Goal: Task Accomplishment & Management: Manage account settings

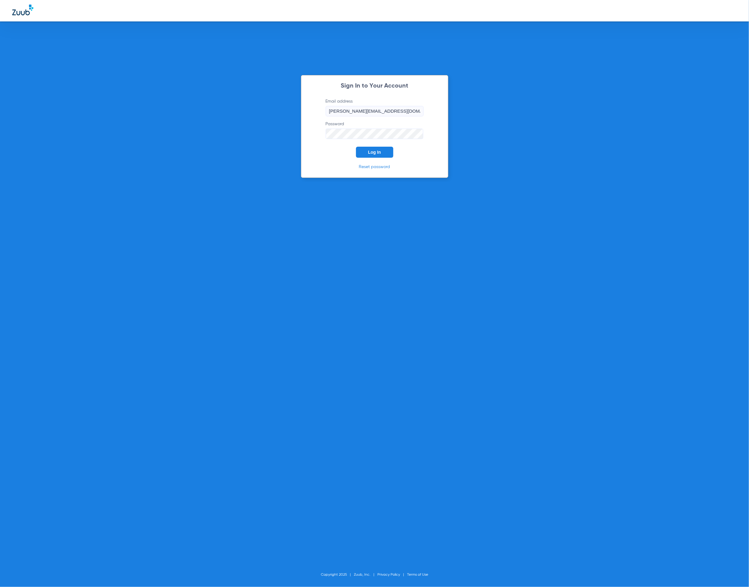
click at [375, 151] on span "Log In" at bounding box center [374, 152] width 13 height 5
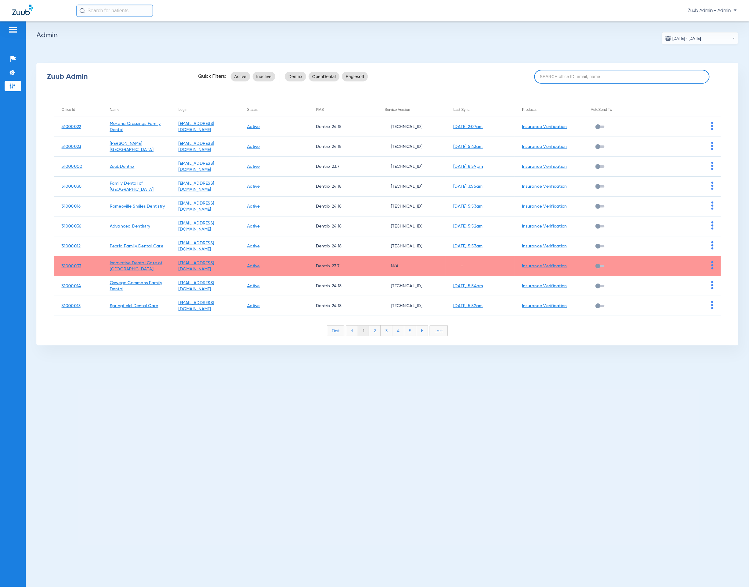
paste input "31000036"
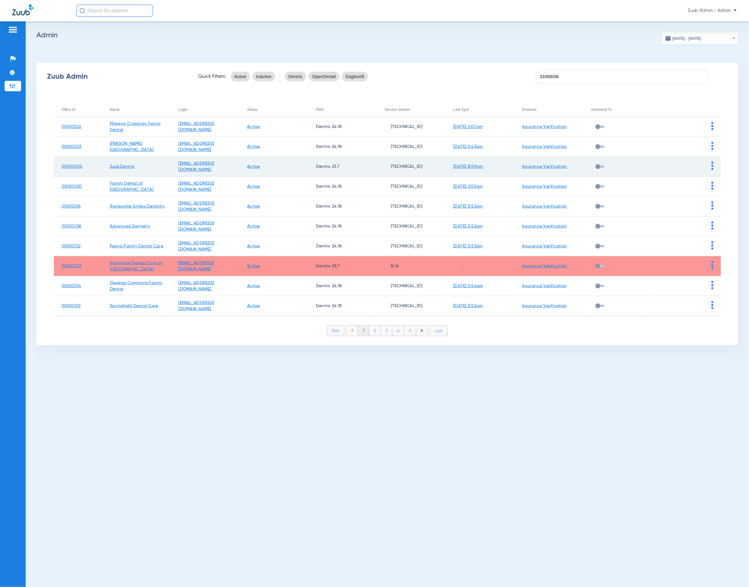
type input "31000036"
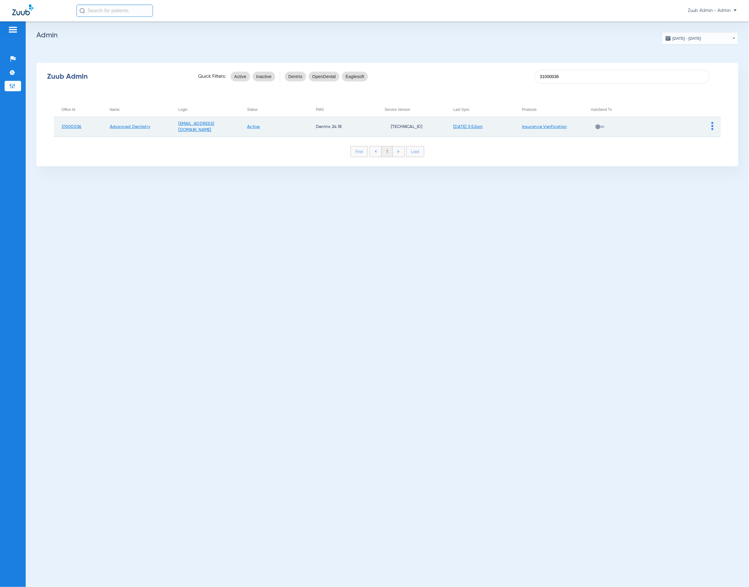
click at [712, 126] on img at bounding box center [713, 126] width 2 height 8
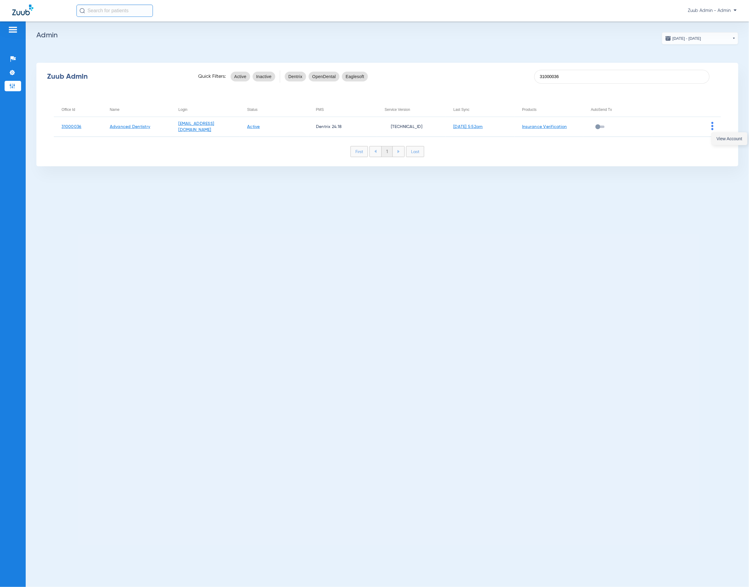
click at [720, 137] on span "View Account" at bounding box center [730, 138] width 26 height 4
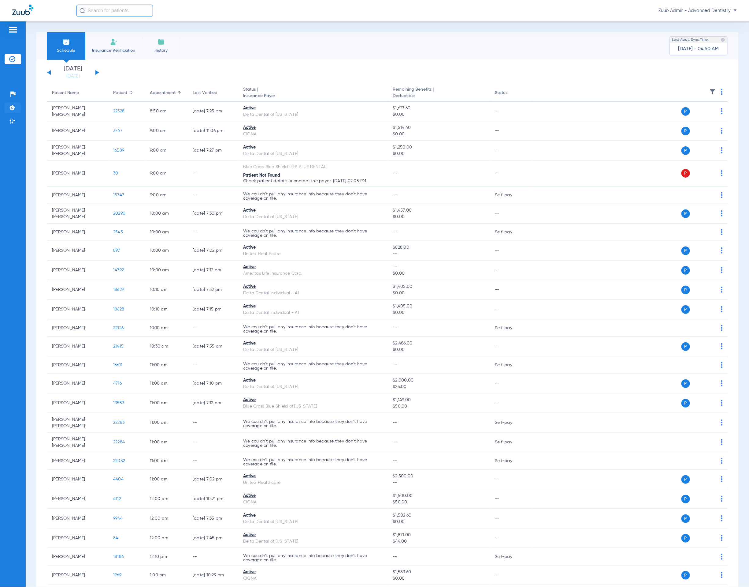
click at [16, 110] on li "Settings" at bounding box center [13, 108] width 17 height 10
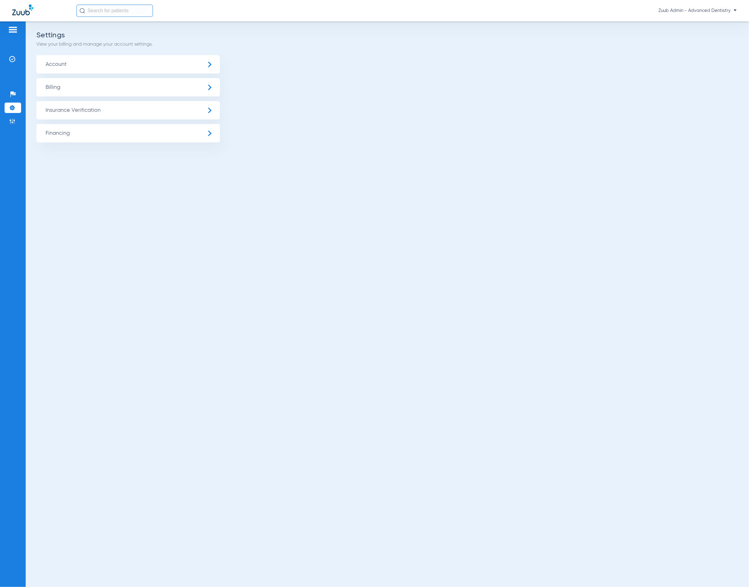
click at [73, 115] on span "Insurance Verification" at bounding box center [128, 110] width 184 height 18
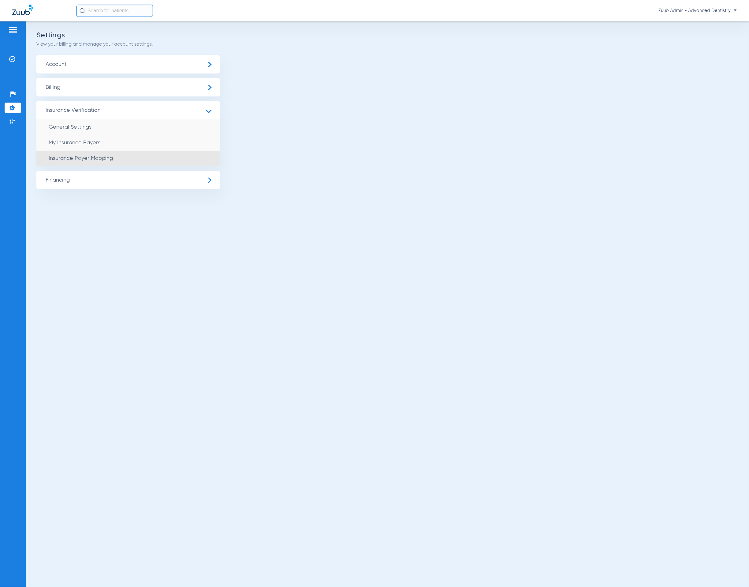
click at [113, 152] on li "Insurance Payer Mapping" at bounding box center [128, 159] width 184 height 16
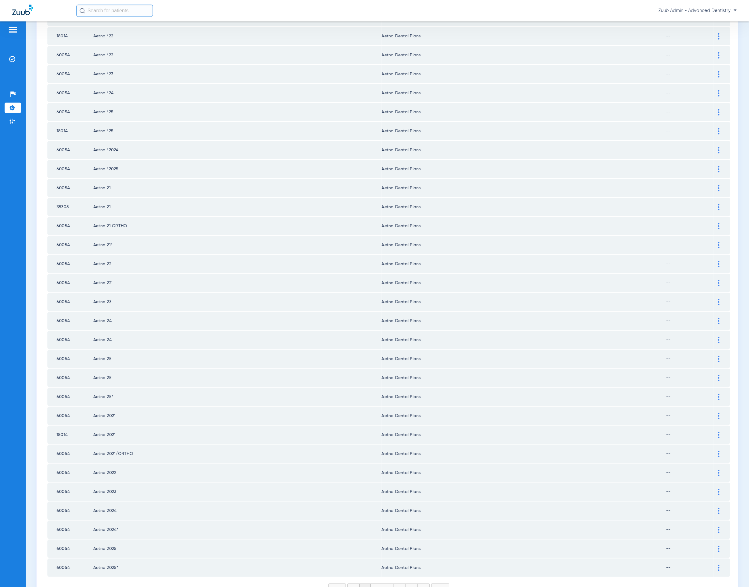
scroll to position [488, 0]
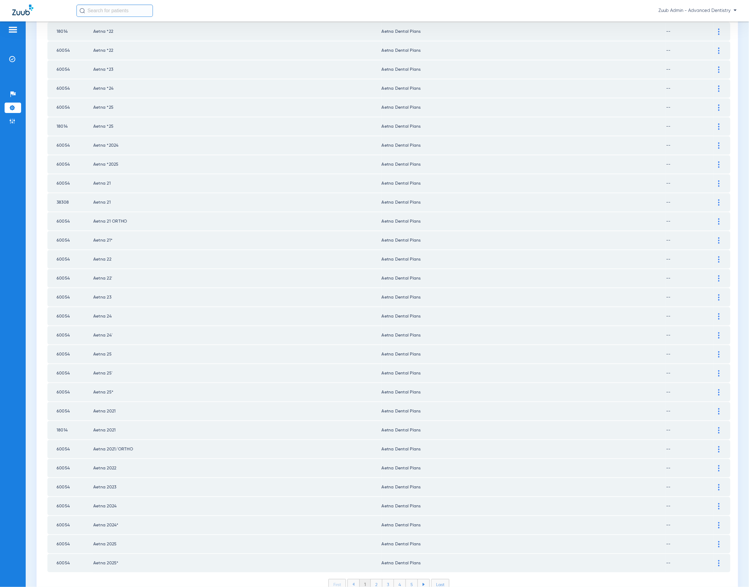
click at [371, 579] on li "2" at bounding box center [377, 584] width 12 height 10
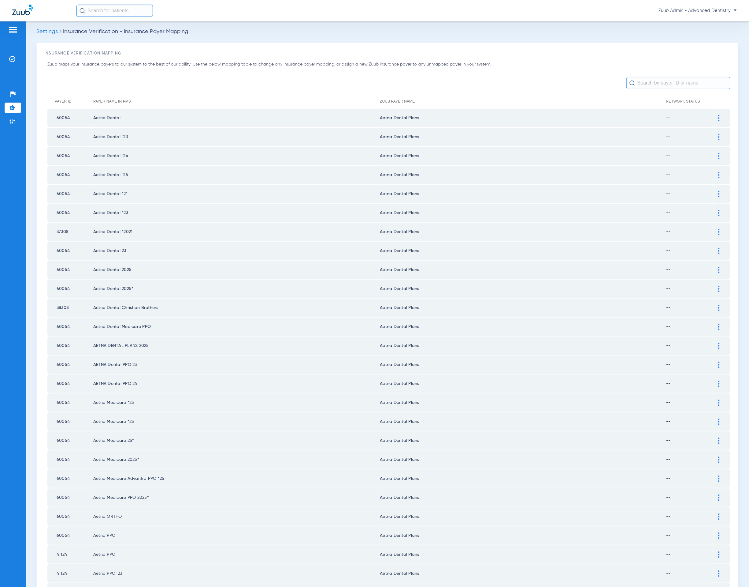
scroll to position [0, 0]
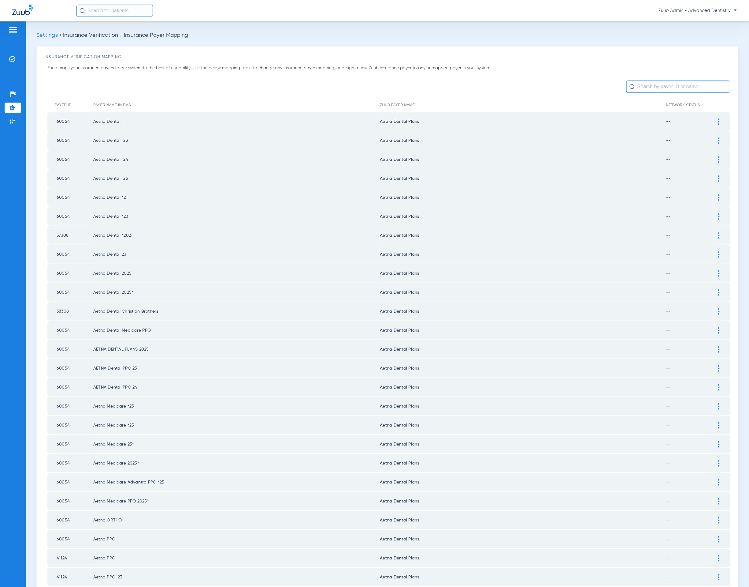
click at [387, 551] on tbody "60054 Aetna Dental Aetna Dental Plans -- Payer Electronic ID 60054 Payer Match …" at bounding box center [388, 586] width 683 height 948
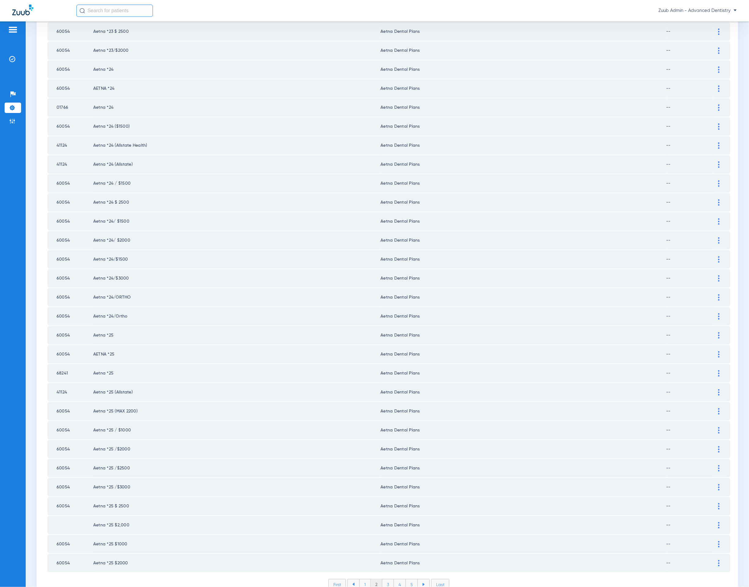
click at [384, 579] on li "3" at bounding box center [389, 584] width 12 height 10
click at [395, 579] on li "4" at bounding box center [400, 584] width 12 height 10
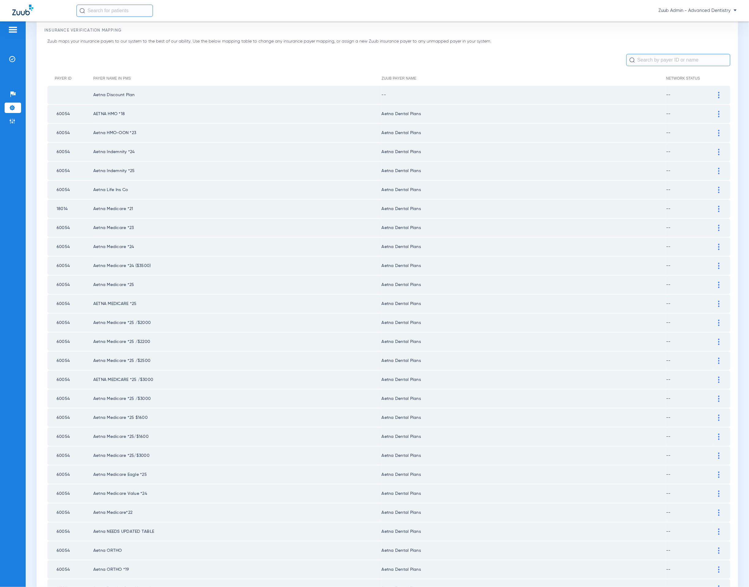
scroll to position [0, 0]
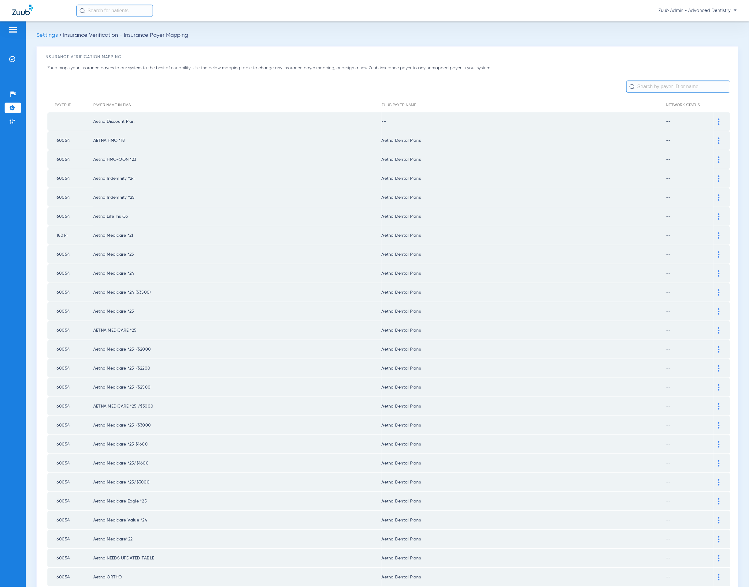
click at [714, 122] on div at bounding box center [719, 121] width 11 height 6
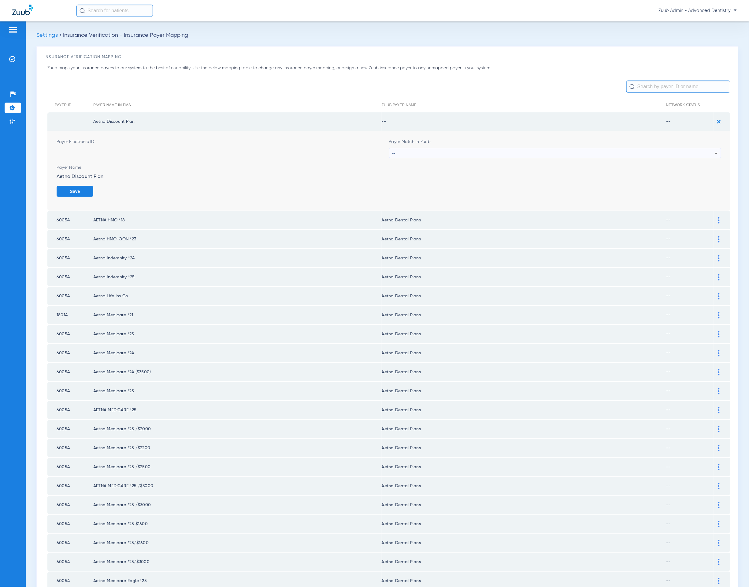
click at [505, 155] on div "--" at bounding box center [554, 153] width 323 height 10
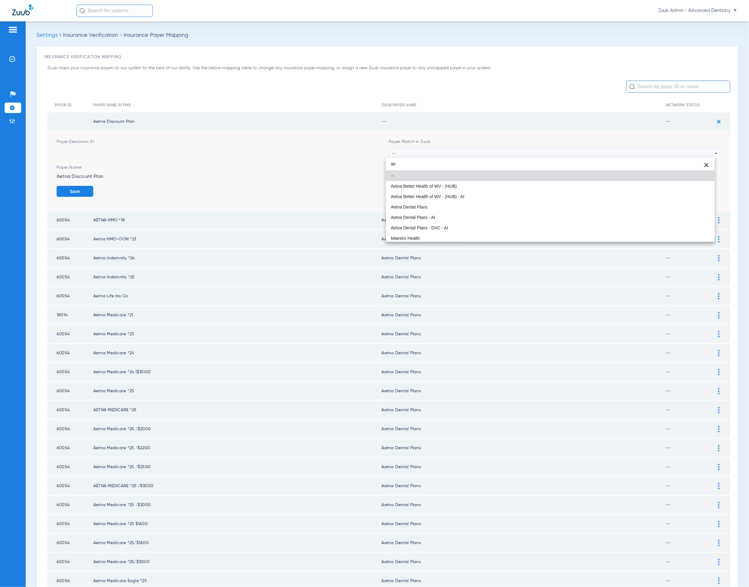
type input "ae"
click at [486, 202] on mat-option "Aetna Dental Plans" at bounding box center [550, 207] width 329 height 10
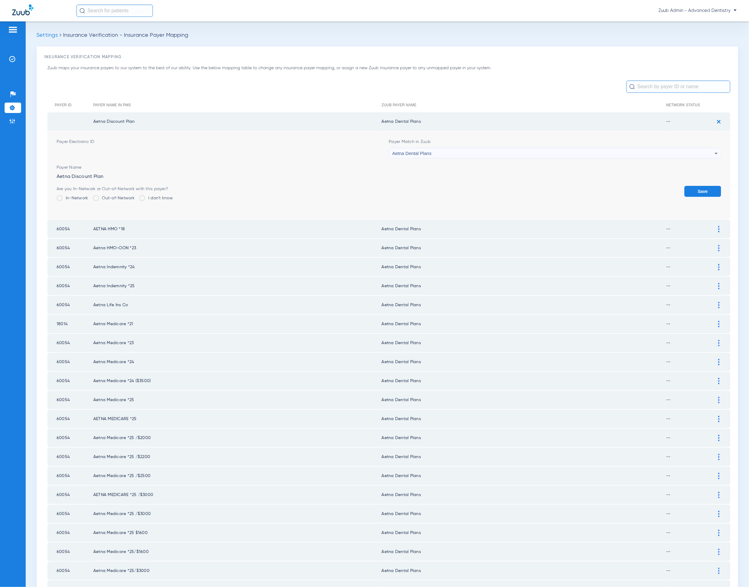
click at [696, 193] on button "Save" at bounding box center [703, 191] width 37 height 11
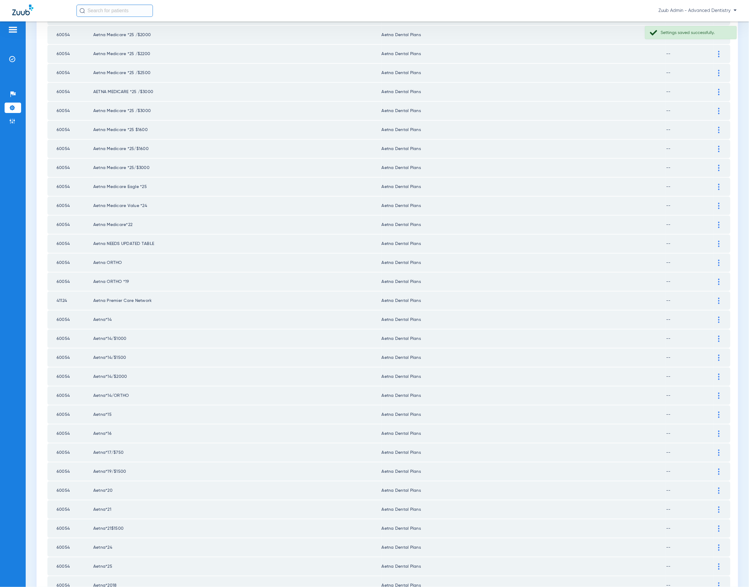
scroll to position [488, 0]
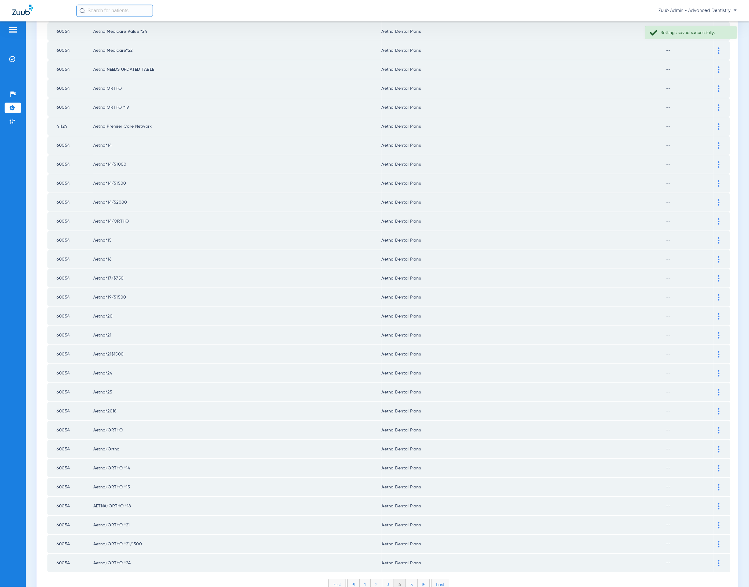
click at [410, 579] on li "5" at bounding box center [412, 584] width 12 height 10
click at [409, 579] on li "6" at bounding box center [413, 584] width 12 height 10
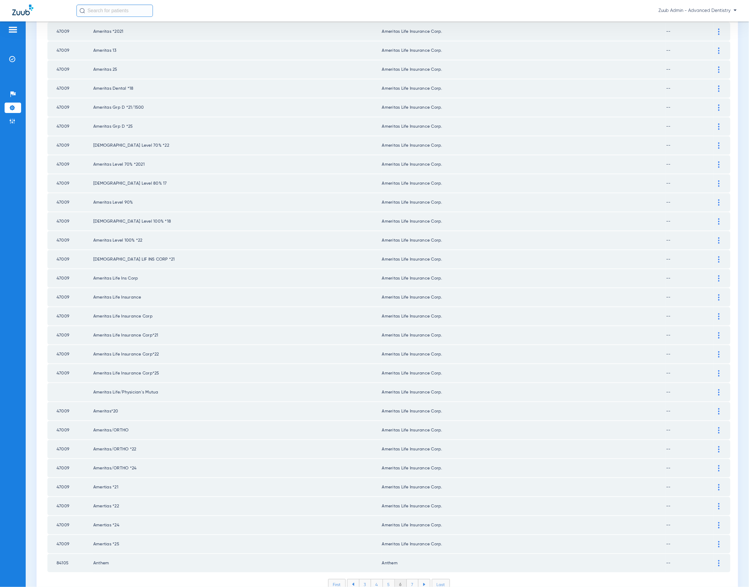
click at [411, 579] on li "7" at bounding box center [413, 584] width 12 height 10
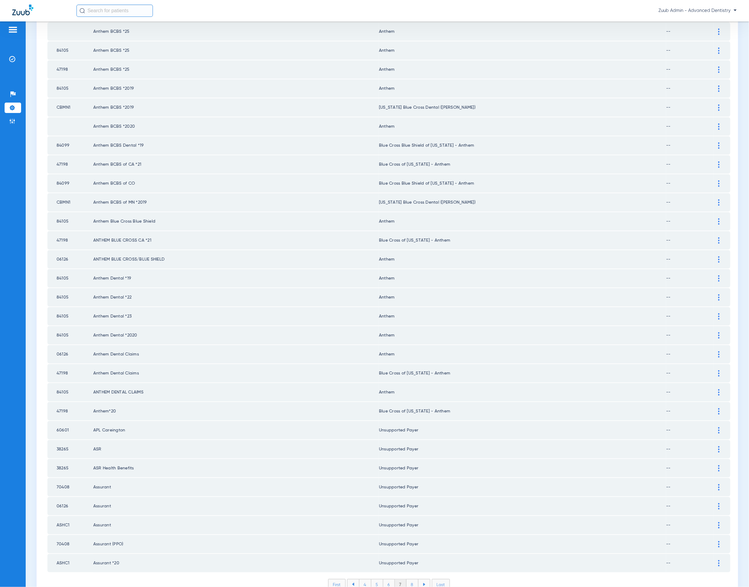
click at [409, 579] on li "8" at bounding box center [413, 584] width 12 height 10
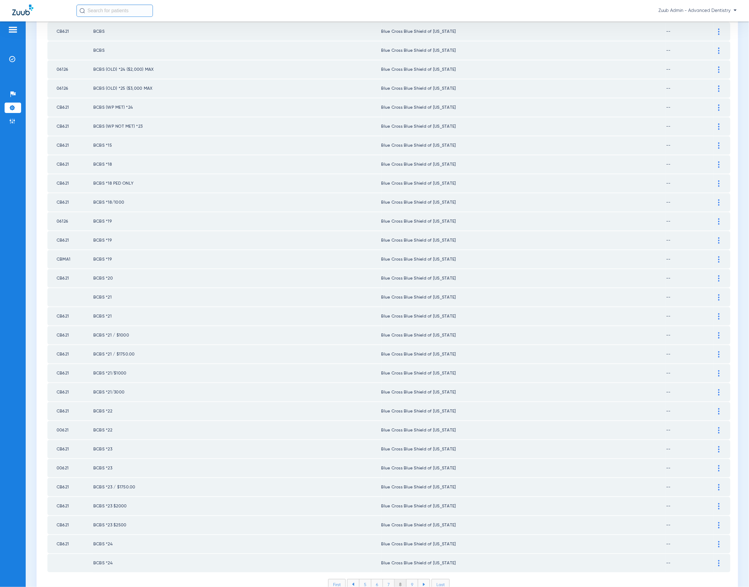
click at [411, 579] on li "9" at bounding box center [413, 584] width 12 height 10
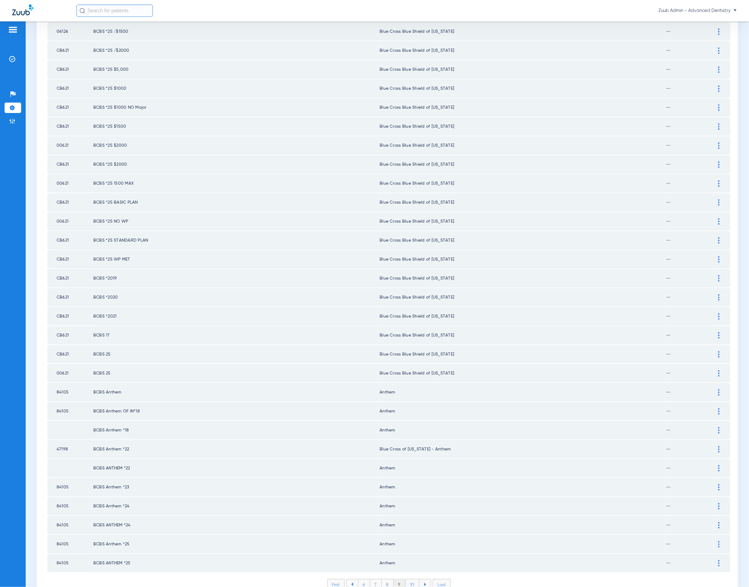
click at [411, 579] on li "10" at bounding box center [413, 584] width 14 height 10
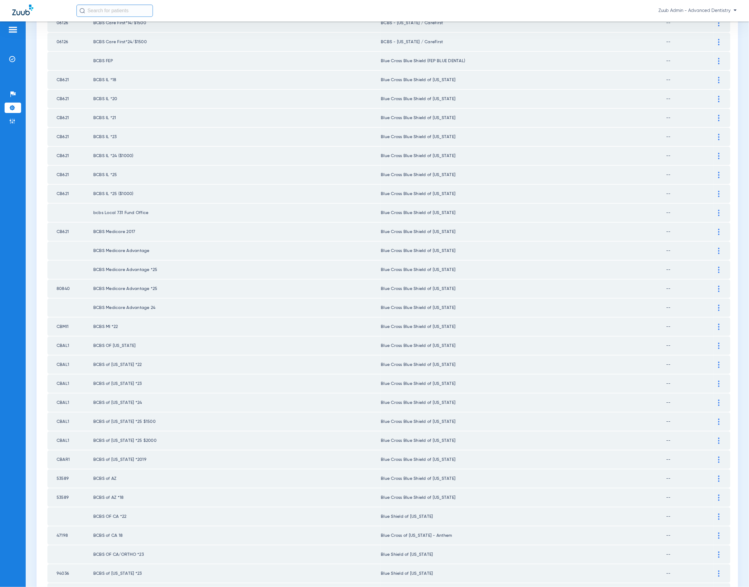
scroll to position [0, 0]
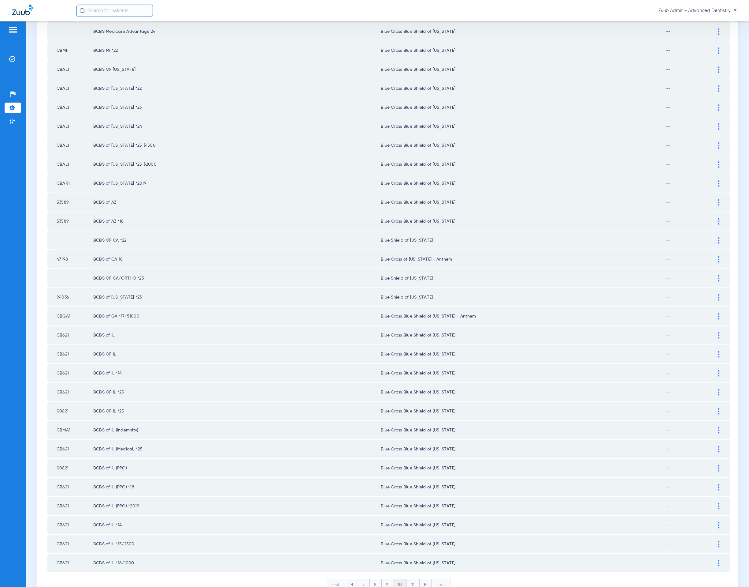
click at [412, 579] on li "11" at bounding box center [413, 584] width 13 height 10
click at [413, 579] on li "12" at bounding box center [413, 584] width 13 height 10
click at [414, 579] on li "13" at bounding box center [414, 584] width 13 height 10
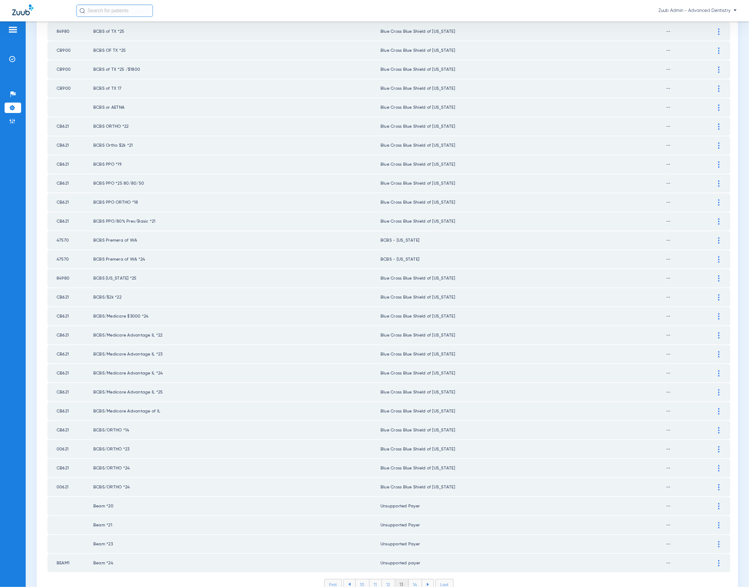
click at [413, 579] on li "14" at bounding box center [415, 584] width 13 height 10
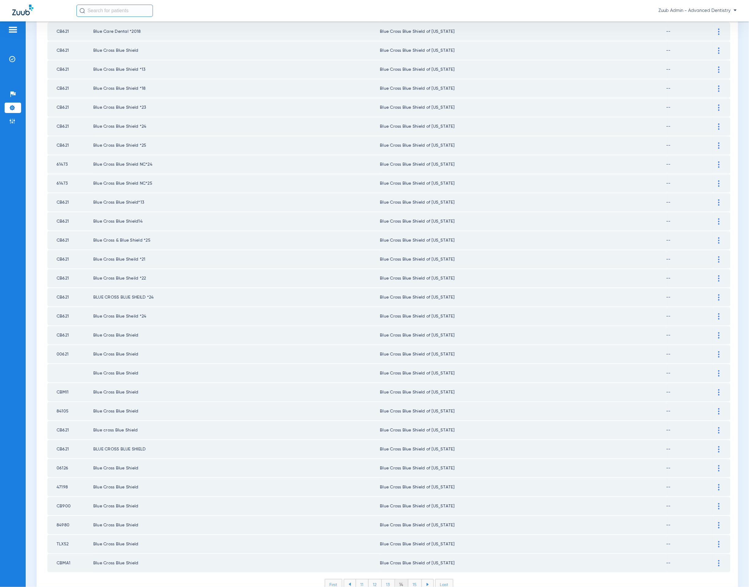
click at [413, 579] on li "15" at bounding box center [415, 584] width 13 height 10
click at [412, 579] on li "16" at bounding box center [415, 584] width 13 height 10
click at [714, 408] on div at bounding box center [719, 411] width 11 height 6
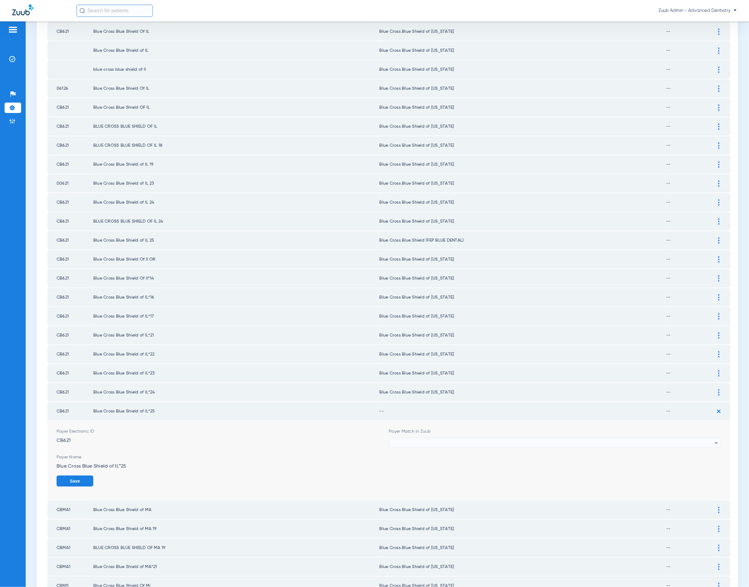
click at [482, 438] on div at bounding box center [554, 443] width 323 height 10
type input "ill"
click at [467, 447] on mat-option "Blue Cross Blue Shield of [US_STATE]" at bounding box center [550, 450] width 329 height 10
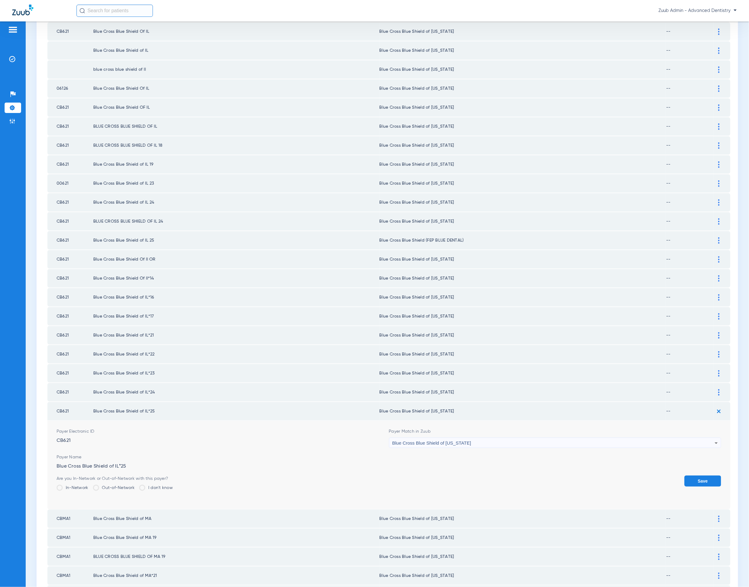
click at [685, 475] on button "Save" at bounding box center [703, 480] width 37 height 11
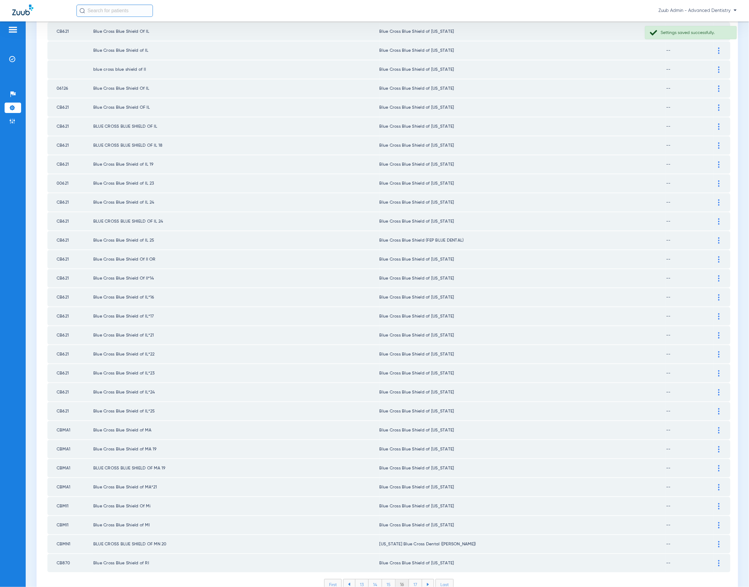
click at [409, 579] on li "17" at bounding box center [415, 584] width 13 height 10
click at [409, 579] on li "18" at bounding box center [415, 584] width 13 height 10
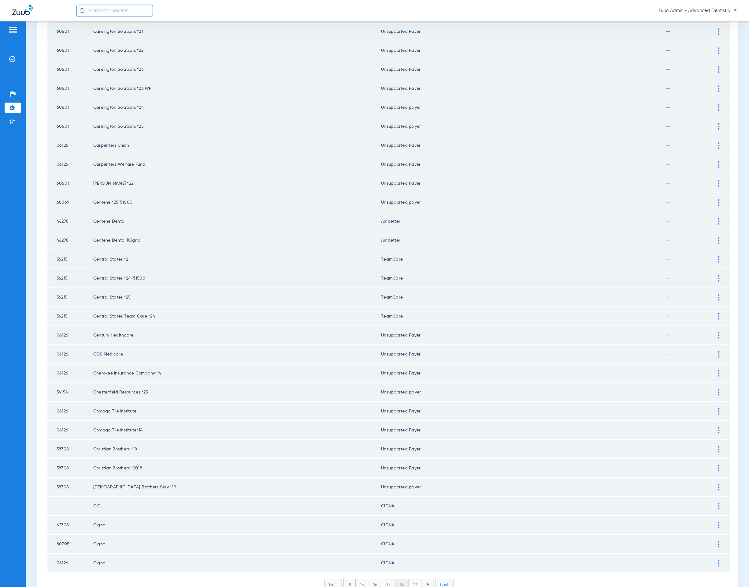
click at [409, 579] on li "19" at bounding box center [415, 584] width 13 height 10
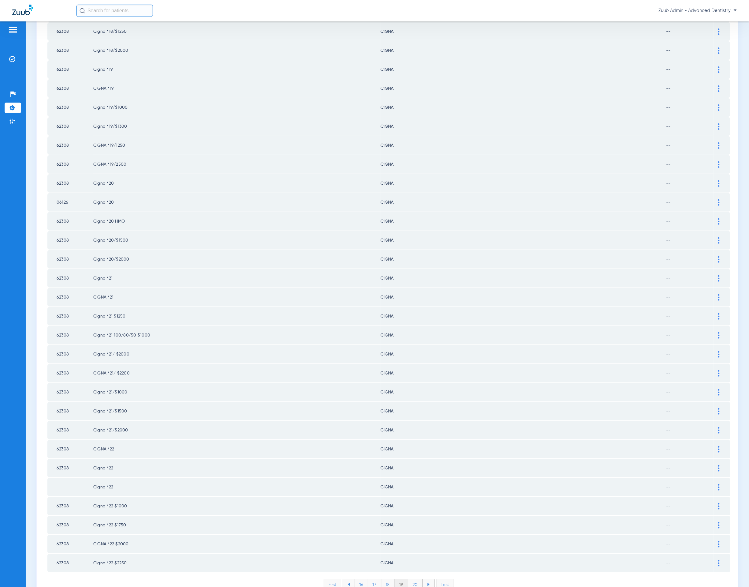
click at [416, 579] on li "20" at bounding box center [416, 584] width 14 height 10
click at [409, 579] on li "21" at bounding box center [415, 584] width 13 height 10
click at [409, 579] on li "22" at bounding box center [416, 584] width 14 height 10
click at [413, 579] on li "23" at bounding box center [416, 584] width 14 height 10
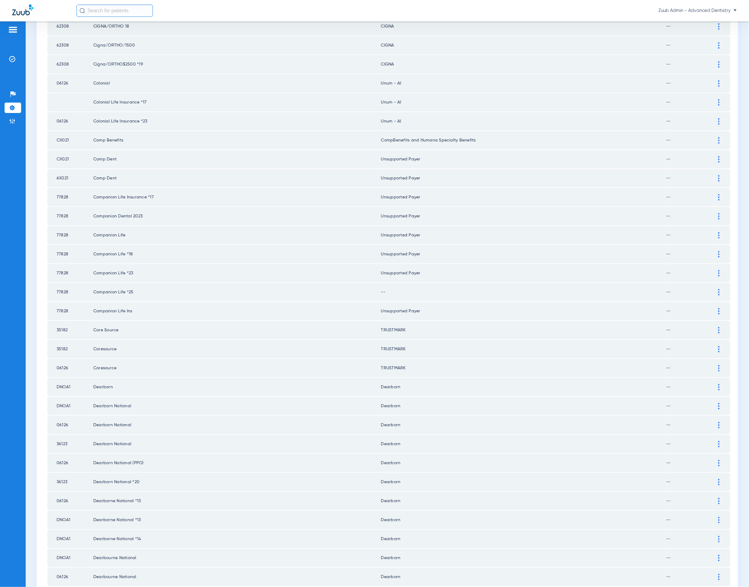
click at [715, 289] on div at bounding box center [719, 292] width 11 height 6
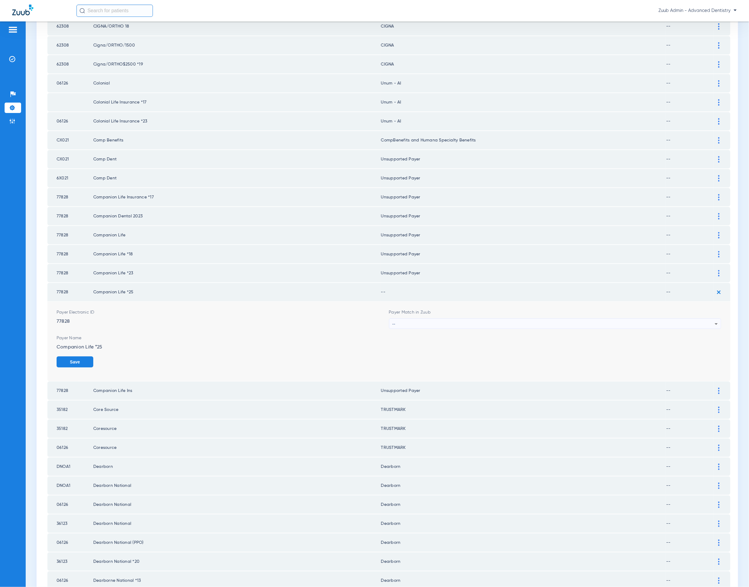
click at [539, 319] on div "--" at bounding box center [554, 324] width 323 height 10
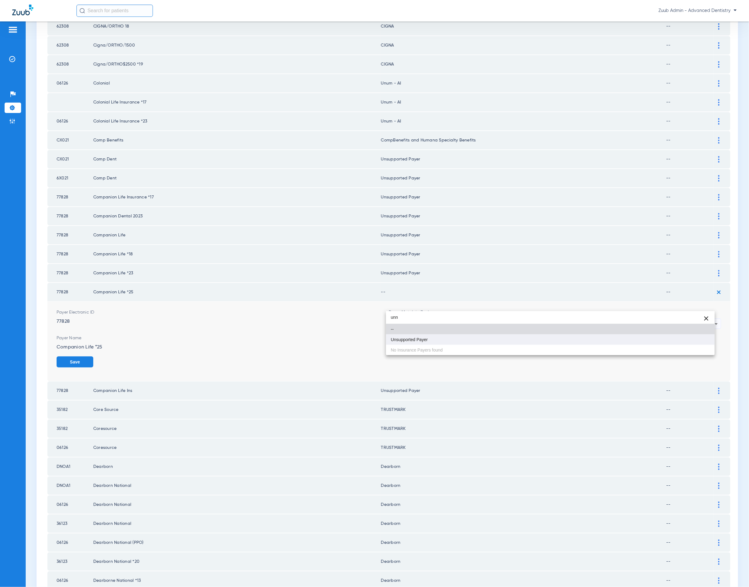
type input "unn"
click at [536, 334] on mat-option "Unsupported Payer" at bounding box center [550, 339] width 329 height 10
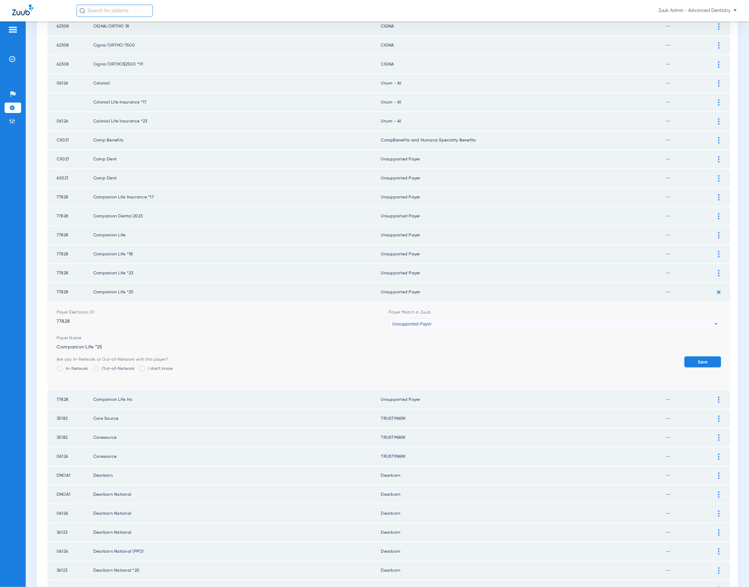
click at [685, 356] on button "Save" at bounding box center [703, 361] width 37 height 11
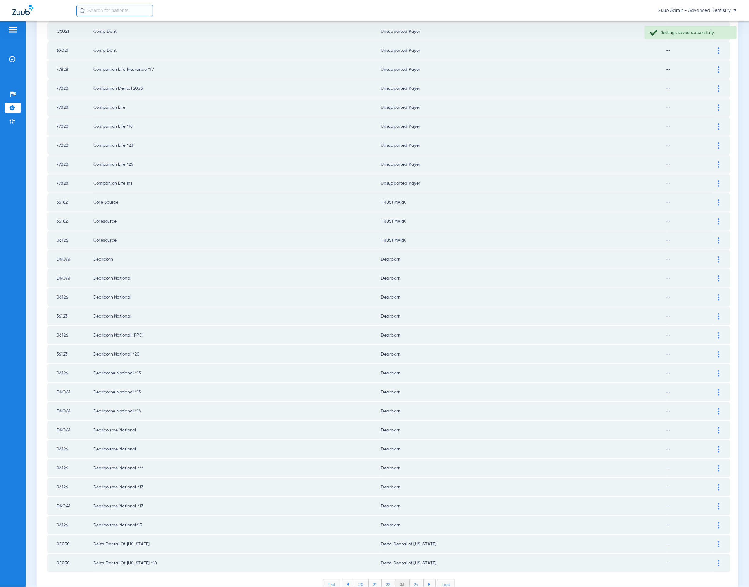
click at [414, 579] on li "24" at bounding box center [417, 584] width 14 height 10
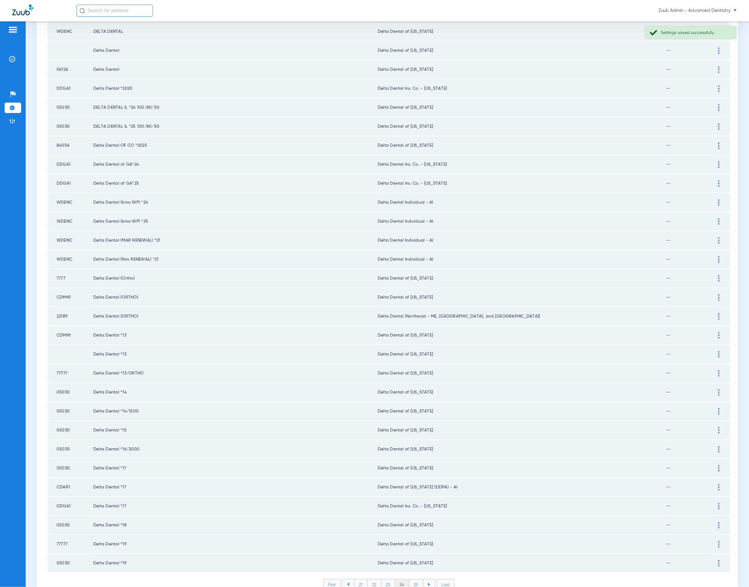
click at [411, 579] on li "25" at bounding box center [416, 584] width 14 height 10
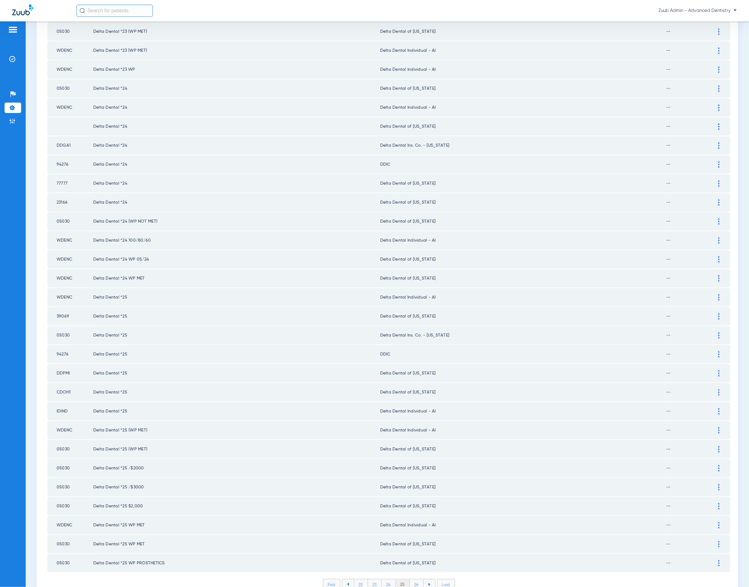
click at [415, 579] on li "26" at bounding box center [417, 584] width 14 height 10
click at [416, 579] on li "27" at bounding box center [417, 584] width 14 height 10
click at [414, 579] on li "28" at bounding box center [417, 584] width 14 height 10
click at [413, 579] on li "29" at bounding box center [417, 584] width 14 height 10
click at [410, 579] on li "30" at bounding box center [417, 584] width 14 height 10
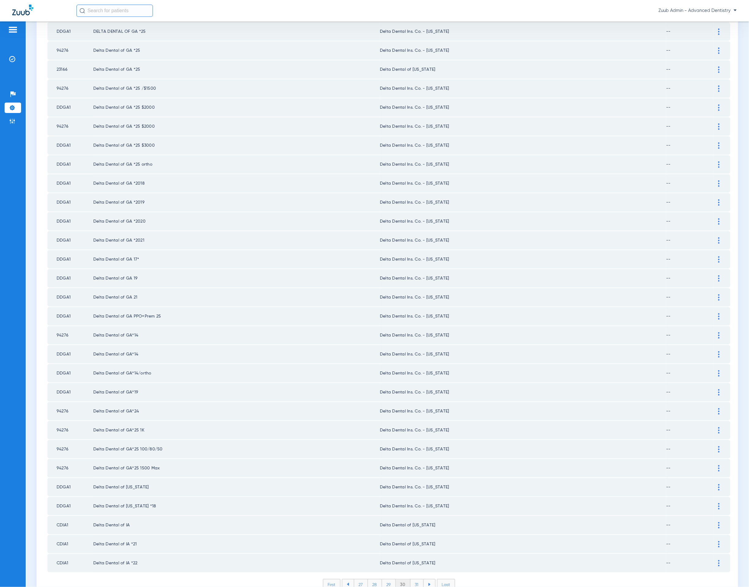
click at [415, 579] on li "31" at bounding box center [417, 584] width 13 height 10
click at [415, 579] on li "32" at bounding box center [417, 584] width 14 height 10
click at [411, 579] on li "33" at bounding box center [417, 584] width 14 height 10
click at [413, 579] on li "34" at bounding box center [417, 584] width 14 height 10
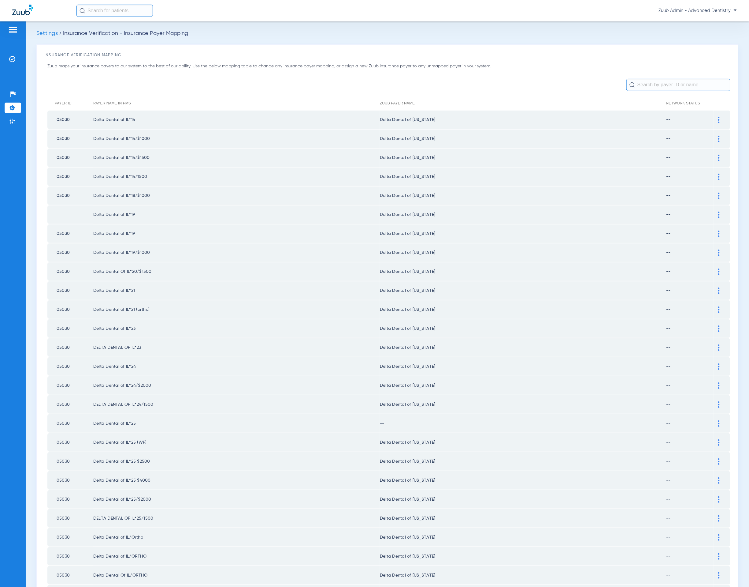
click at [714, 420] on div at bounding box center [719, 423] width 11 height 6
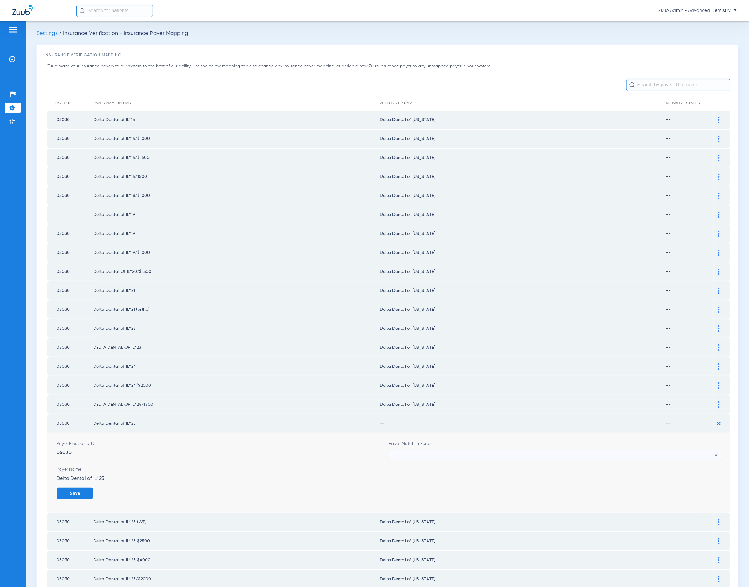
click at [496, 450] on div at bounding box center [554, 455] width 323 height 10
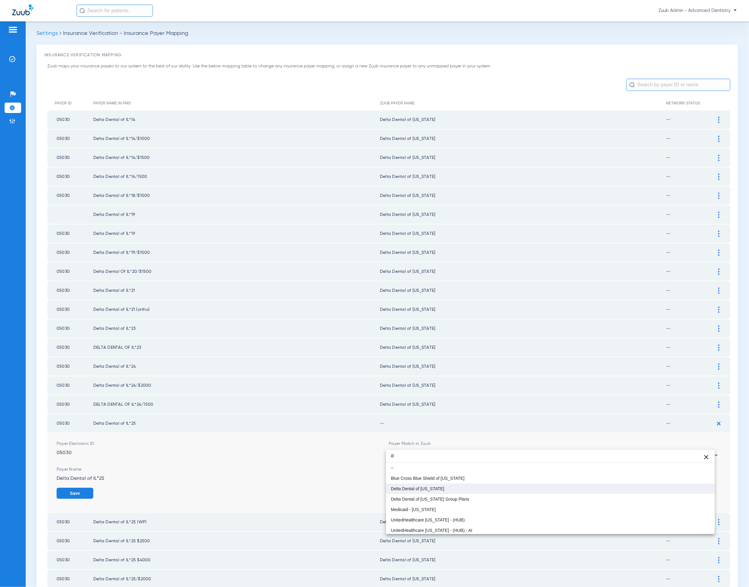
type input "ill"
click at [465, 489] on mat-option "Delta Dental of [US_STATE]" at bounding box center [550, 488] width 329 height 10
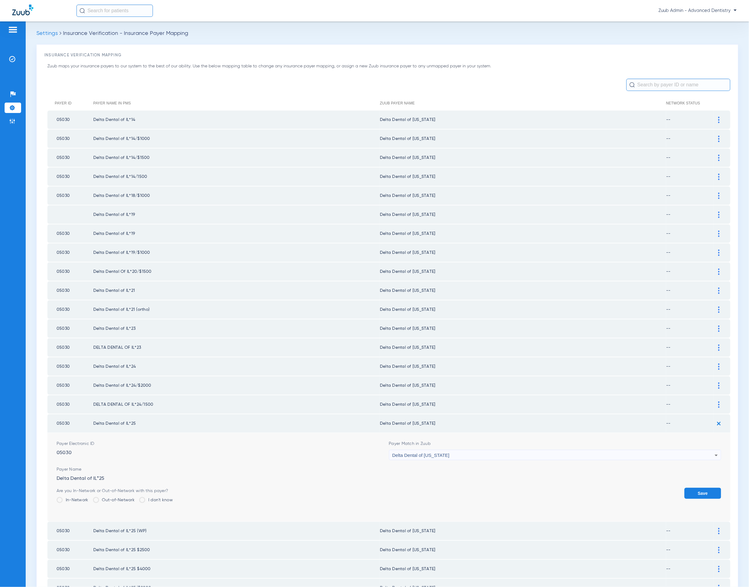
click at [696, 487] on button "Save" at bounding box center [703, 492] width 37 height 11
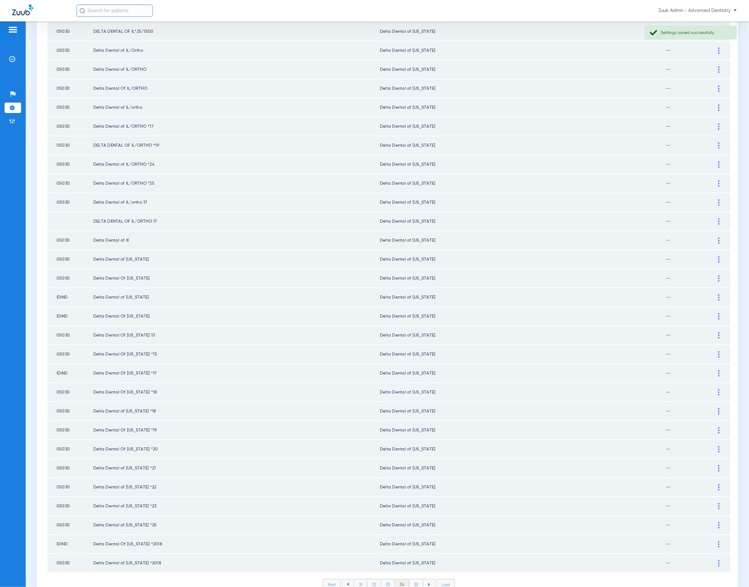
click at [415, 579] on li "35" at bounding box center [416, 584] width 14 height 10
click at [417, 579] on li "36" at bounding box center [417, 584] width 14 height 10
click at [416, 579] on li "37" at bounding box center [417, 584] width 14 height 10
click at [418, 579] on li "38" at bounding box center [417, 584] width 14 height 10
click at [418, 579] on li "39" at bounding box center [417, 584] width 14 height 10
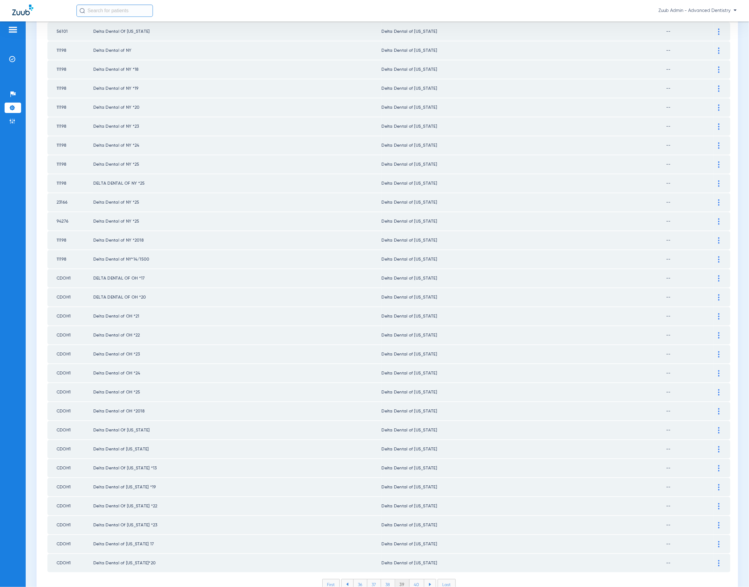
click at [410, 579] on li "40" at bounding box center [417, 584] width 15 height 10
click at [417, 579] on li "41" at bounding box center [416, 584] width 13 height 10
click at [414, 579] on li "42" at bounding box center [417, 584] width 14 height 10
click at [415, 546] on div "Payer ID Payer Name in PMS Zuub Payer Name Network Status 54084 Delta Dental of…" at bounding box center [388, 104] width 683 height 990
click at [416, 579] on li "43" at bounding box center [417, 584] width 14 height 10
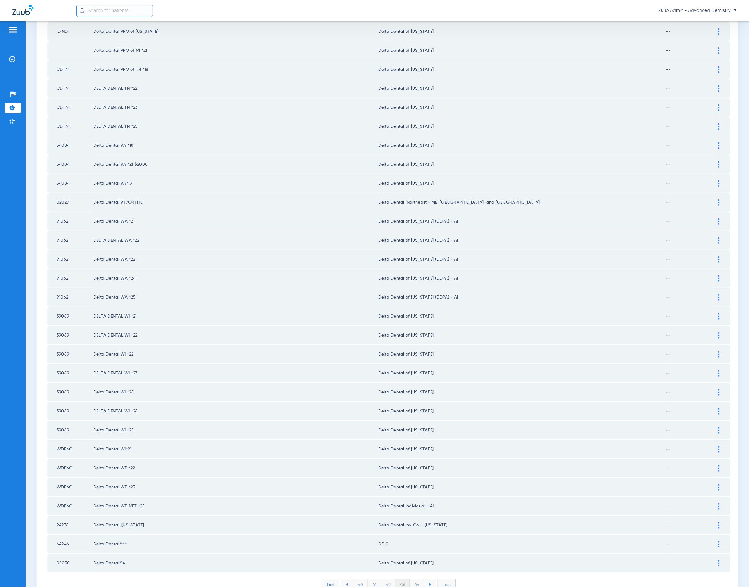
click at [410, 579] on li "44" at bounding box center [417, 584] width 14 height 10
click at [413, 579] on li "45" at bounding box center [417, 584] width 14 height 10
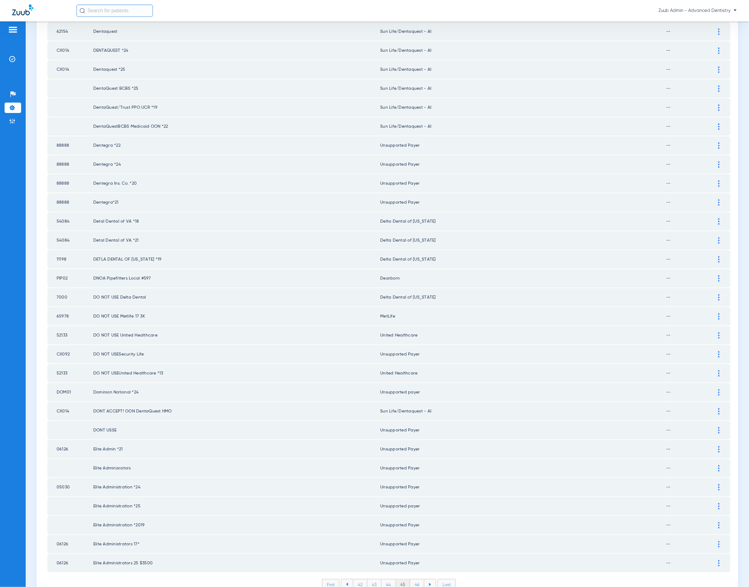
click at [414, 579] on li "46" at bounding box center [417, 584] width 14 height 10
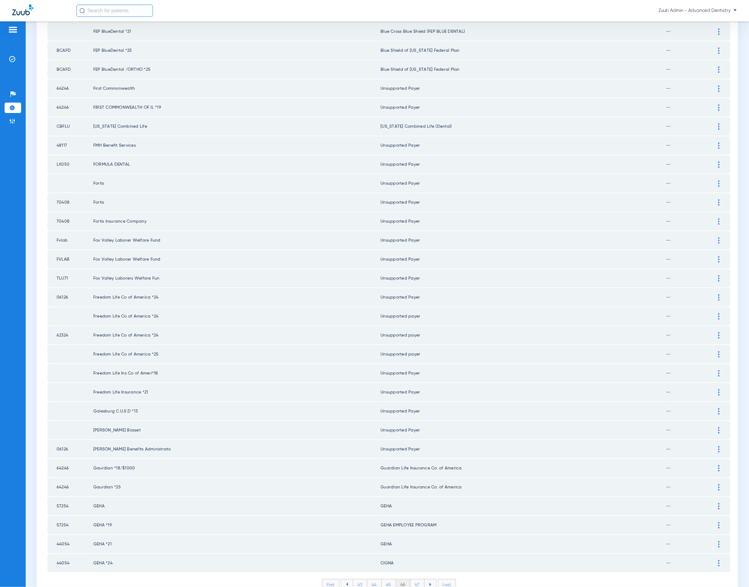
click at [415, 579] on li "47" at bounding box center [418, 584] width 14 height 10
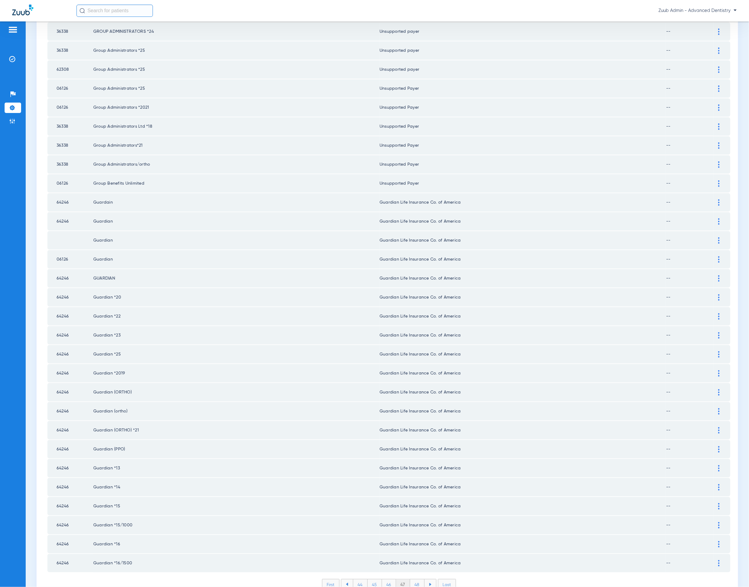
click at [414, 579] on li "48" at bounding box center [417, 584] width 14 height 10
click at [415, 579] on li "49" at bounding box center [417, 584] width 14 height 10
click at [410, 579] on li "50" at bounding box center [417, 584] width 15 height 10
click at [411, 579] on li "51" at bounding box center [417, 584] width 13 height 10
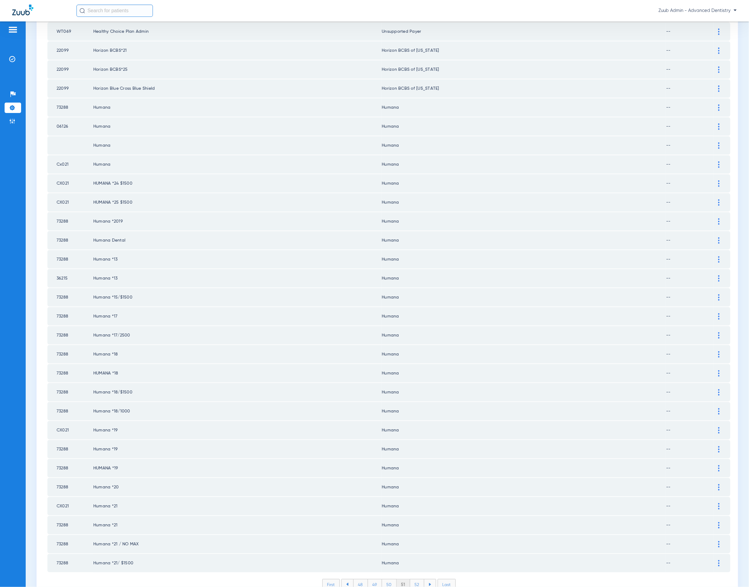
click at [411, 579] on li "52" at bounding box center [417, 584] width 14 height 10
click at [417, 579] on li "53" at bounding box center [417, 584] width 14 height 10
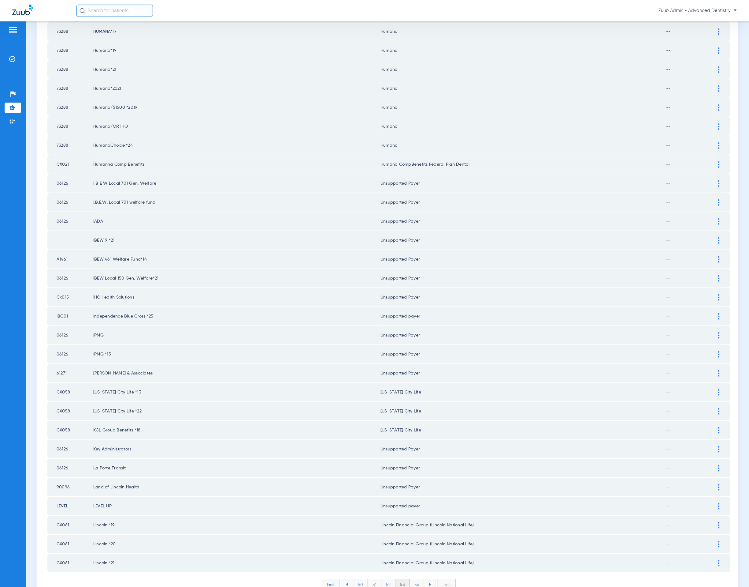
click at [413, 579] on li "54" at bounding box center [417, 584] width 14 height 10
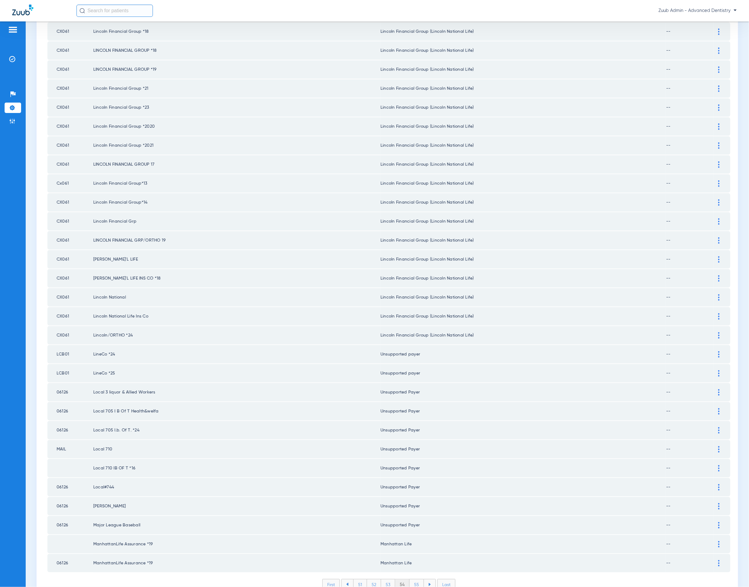
click at [413, 579] on li "55" at bounding box center [417, 584] width 14 height 10
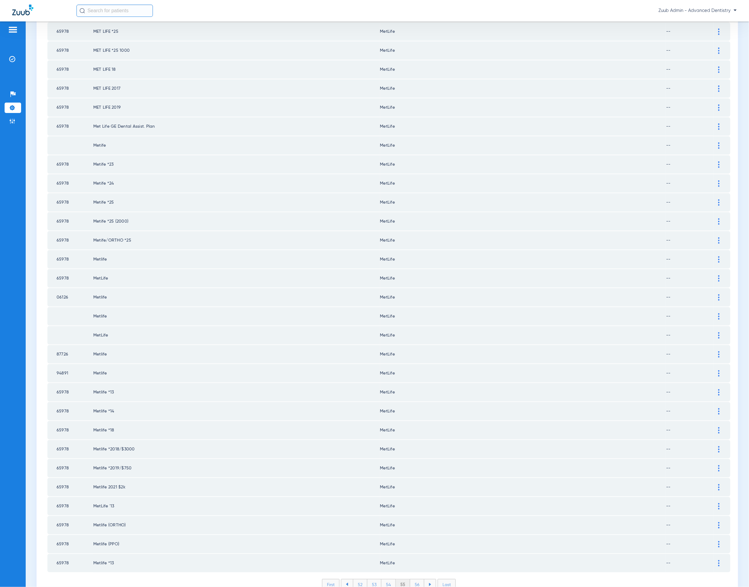
click at [413, 579] on li "56" at bounding box center [417, 584] width 14 height 10
click at [413, 579] on li "57" at bounding box center [418, 584] width 14 height 10
click at [413, 579] on li "58" at bounding box center [417, 584] width 14 height 10
click at [413, 579] on li "59" at bounding box center [417, 584] width 14 height 10
click at [413, 579] on li "60" at bounding box center [417, 584] width 14 height 10
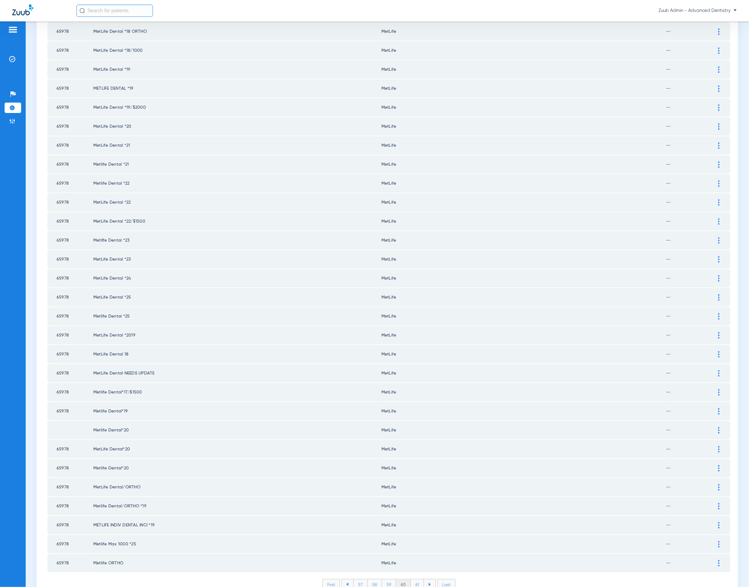
click at [413, 579] on li "61" at bounding box center [417, 584] width 13 height 10
click at [413, 579] on li "62" at bounding box center [417, 584] width 14 height 10
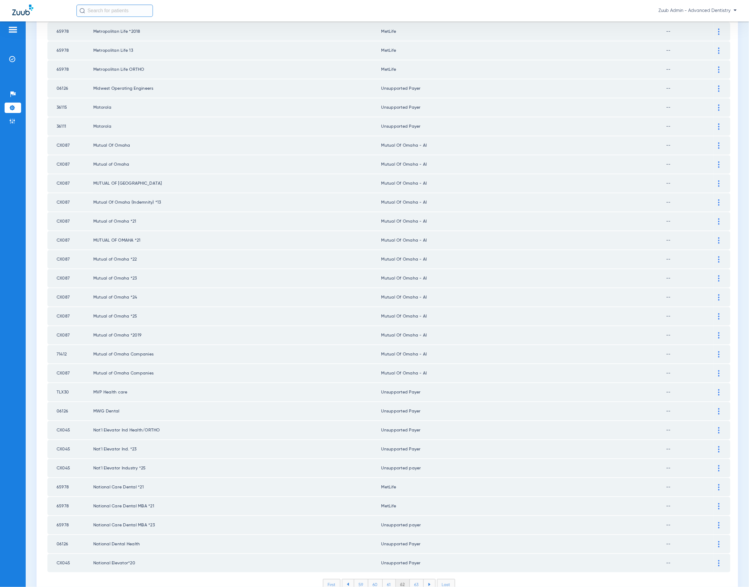
click at [413, 579] on li "63" at bounding box center [417, 584] width 14 height 10
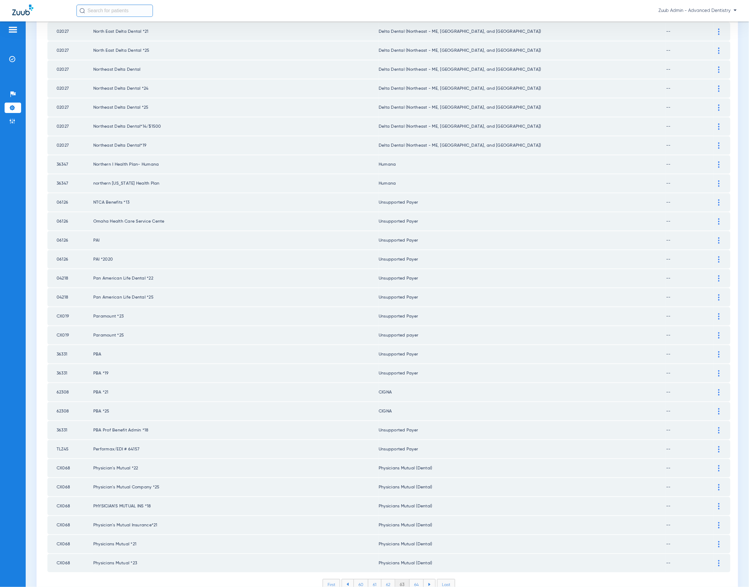
click at [413, 579] on li "64" at bounding box center [417, 584] width 14 height 10
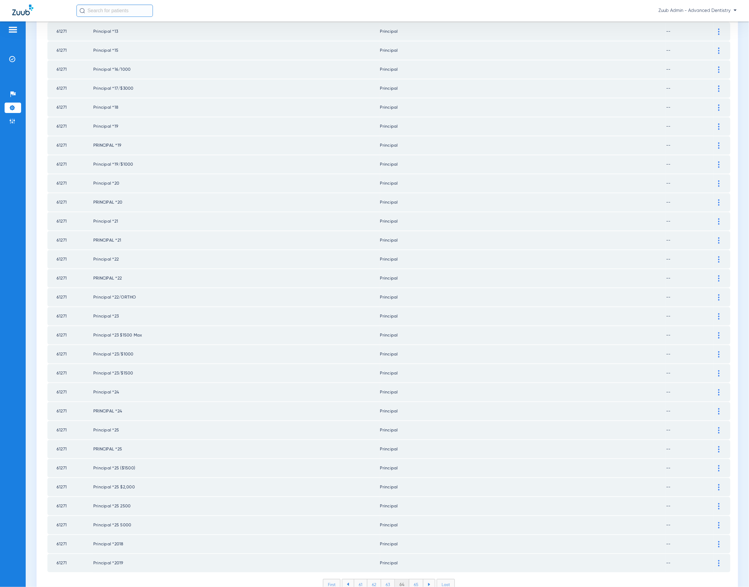
click at [413, 579] on li "65" at bounding box center [416, 584] width 14 height 10
click at [413, 579] on li "66" at bounding box center [417, 584] width 14 height 10
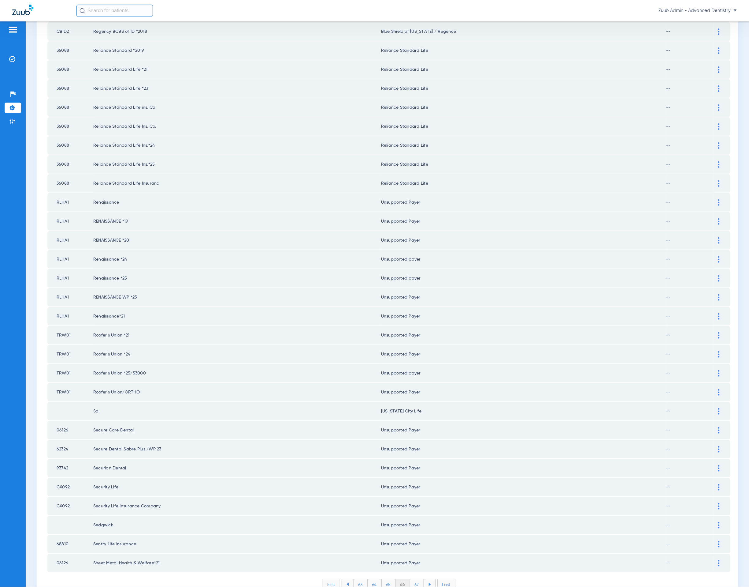
click at [413, 579] on li "67" at bounding box center [417, 584] width 14 height 10
click at [413, 579] on li "68" at bounding box center [417, 584] width 14 height 10
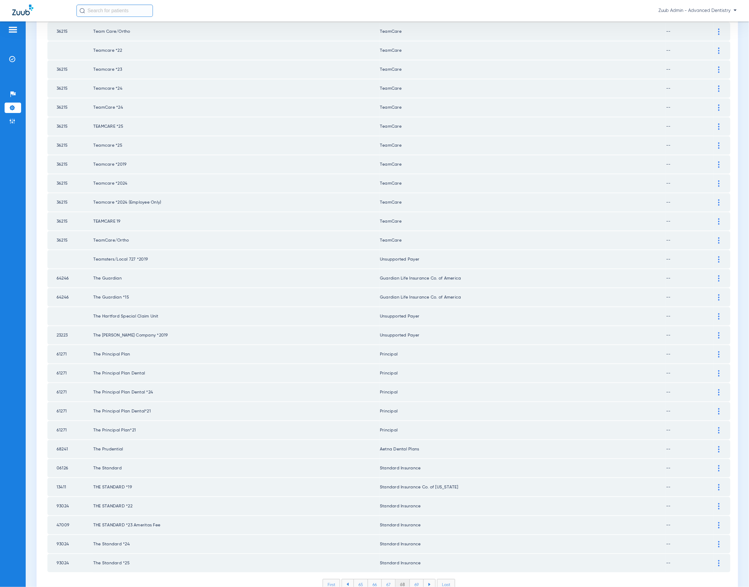
click at [413, 579] on li "69" at bounding box center [417, 584] width 14 height 10
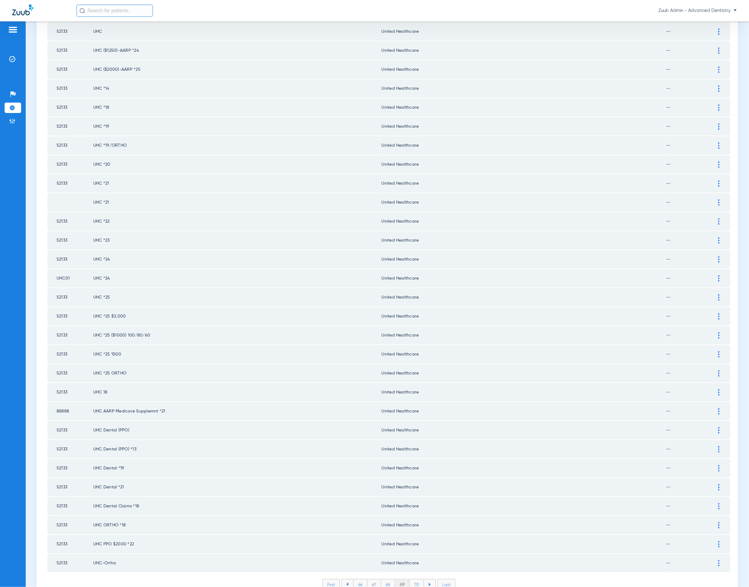
click at [413, 579] on li "70" at bounding box center [417, 584] width 14 height 10
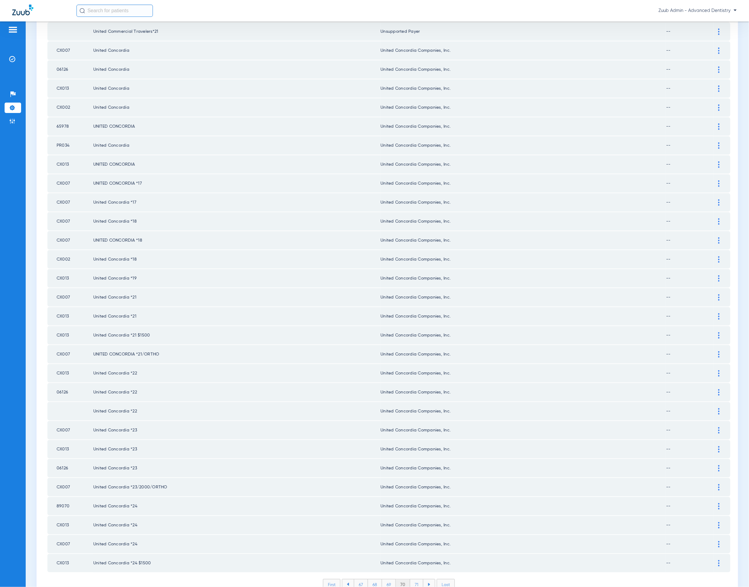
click at [413, 579] on li "71" at bounding box center [416, 584] width 13 height 10
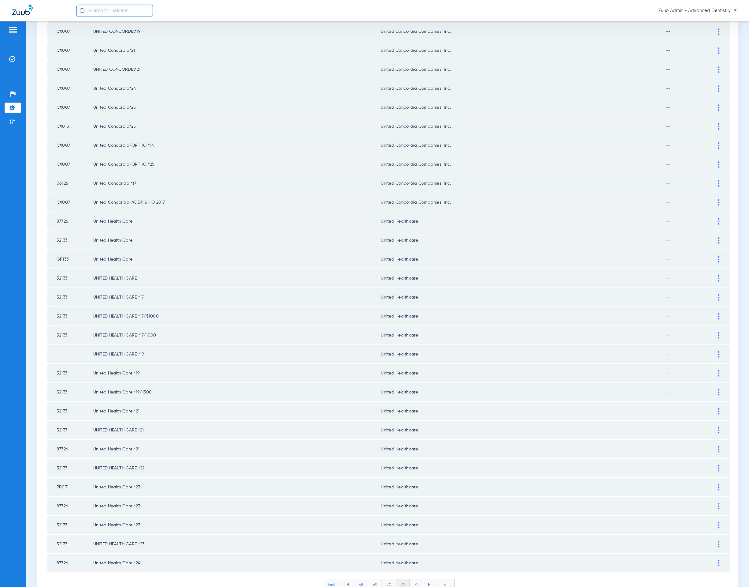
click at [413, 579] on li "72" at bounding box center [417, 584] width 14 height 10
click at [413, 579] on li "73" at bounding box center [417, 584] width 14 height 10
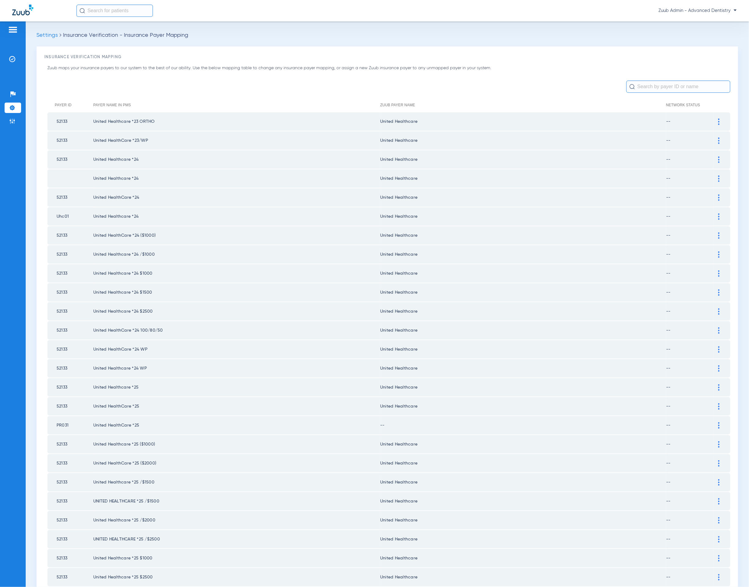
click at [715, 422] on div at bounding box center [719, 425] width 11 height 6
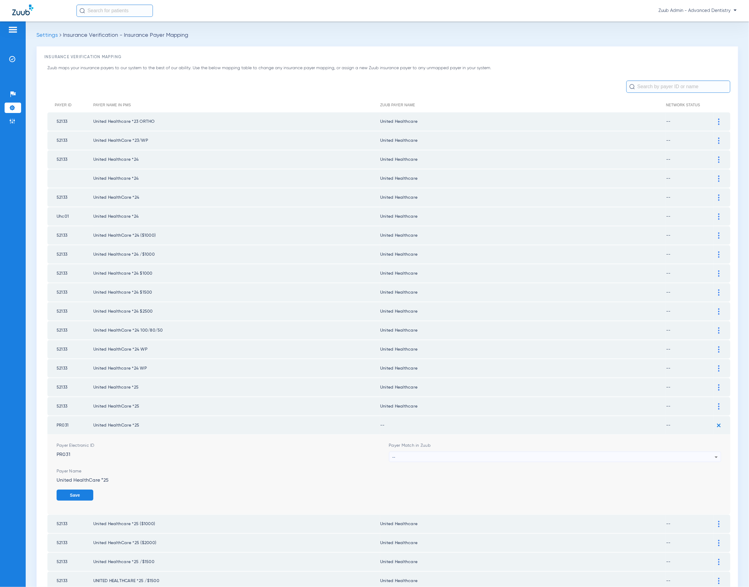
click at [428, 452] on div "--" at bounding box center [554, 457] width 323 height 10
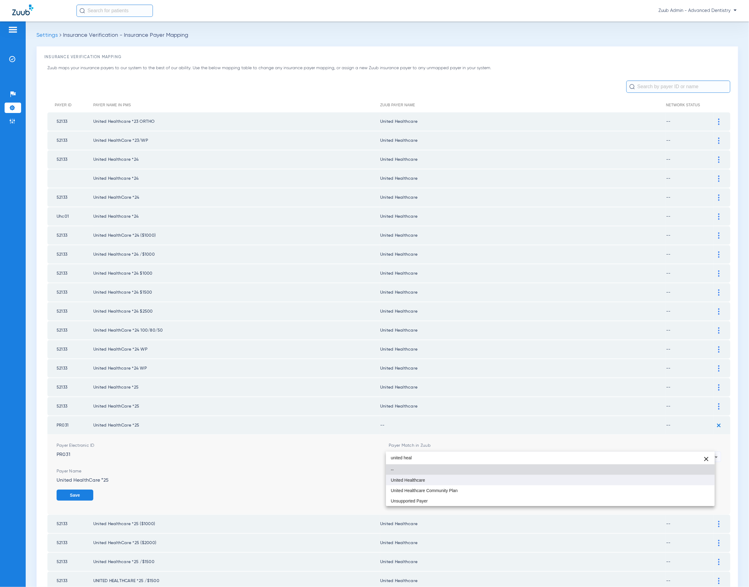
type input "united heal"
click at [475, 476] on mat-option "United Healthcare" at bounding box center [550, 480] width 329 height 10
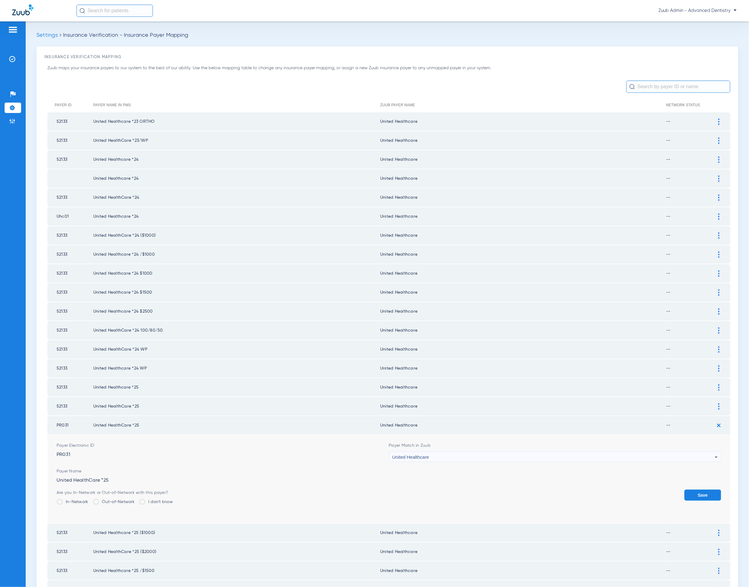
click at [692, 489] on button "Save" at bounding box center [703, 494] width 37 height 11
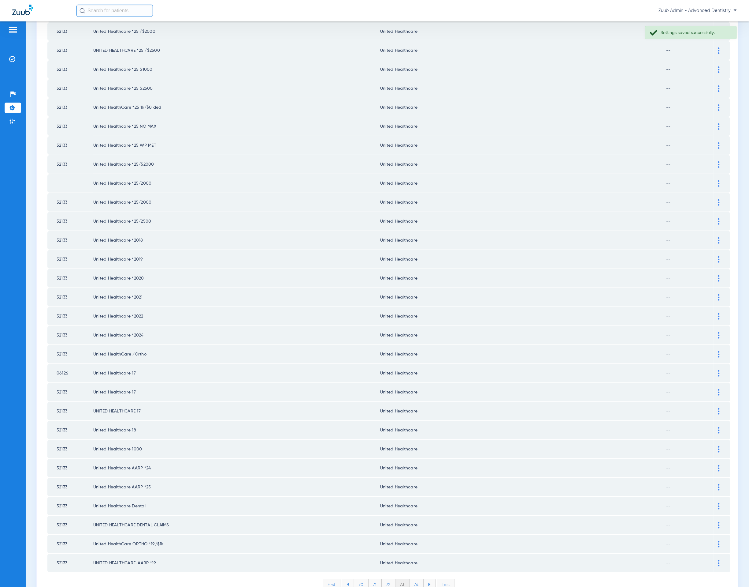
click at [414, 579] on li "74" at bounding box center [417, 584] width 14 height 10
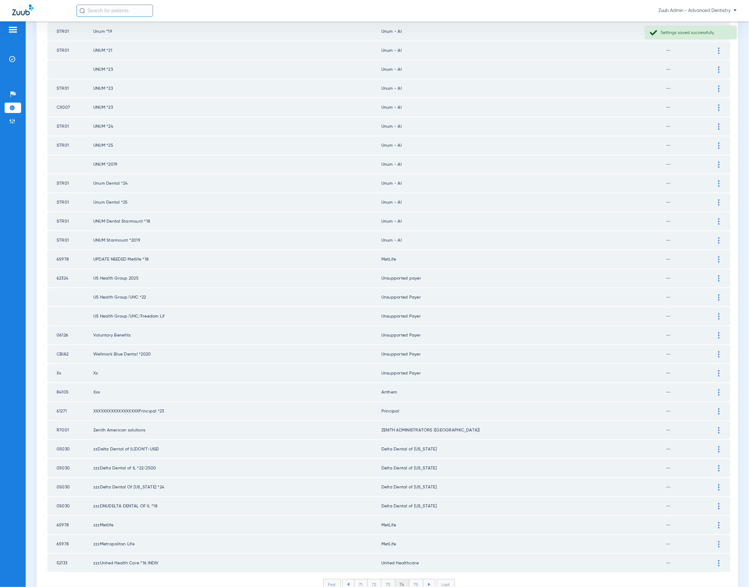
click at [414, 579] on li "75" at bounding box center [416, 584] width 14 height 10
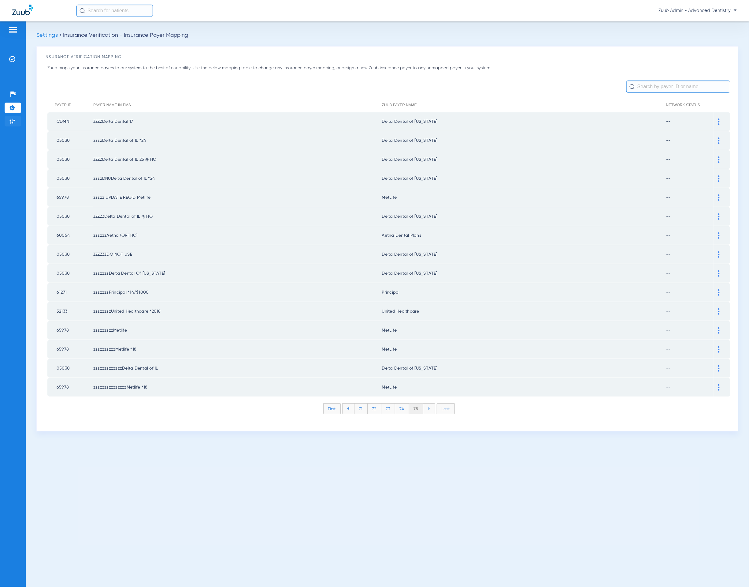
click at [12, 124] on img at bounding box center [12, 121] width 6 height 6
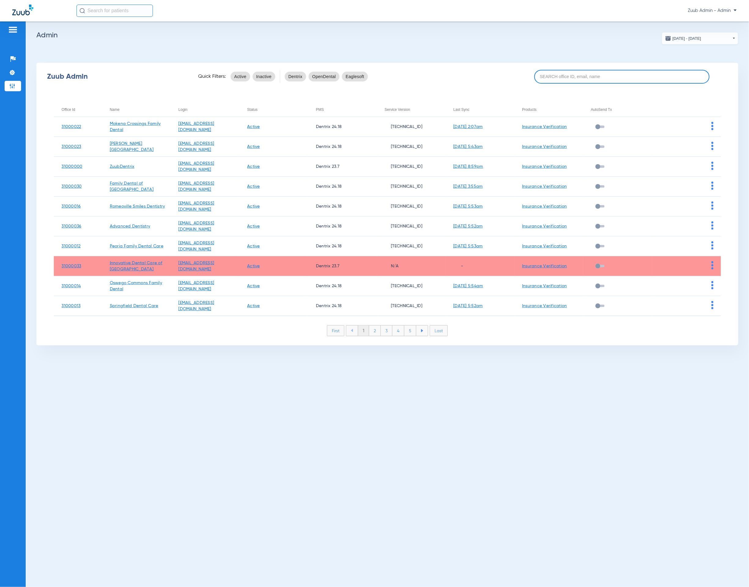
click at [572, 76] on input at bounding box center [623, 77] width 176 height 14
paste input "31000037"
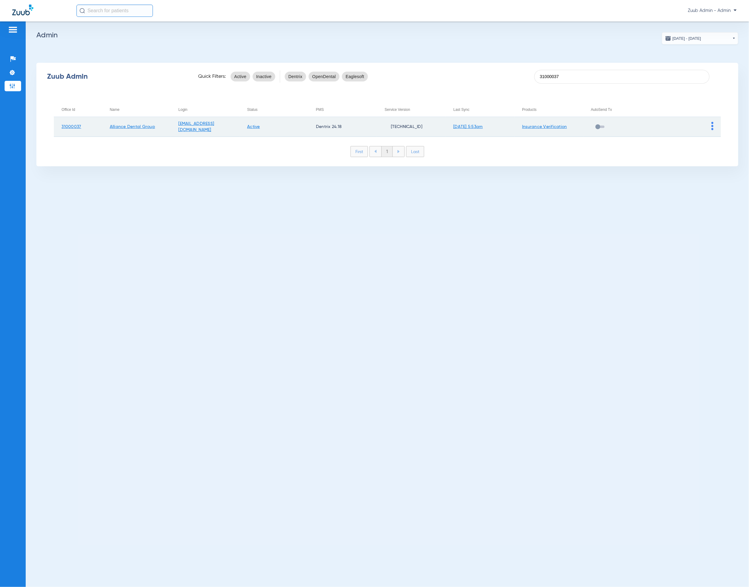
type input "31000037"
click at [711, 126] on td at bounding box center [686, 127] width 69 height 20
click at [712, 126] on img at bounding box center [713, 126] width 2 height 8
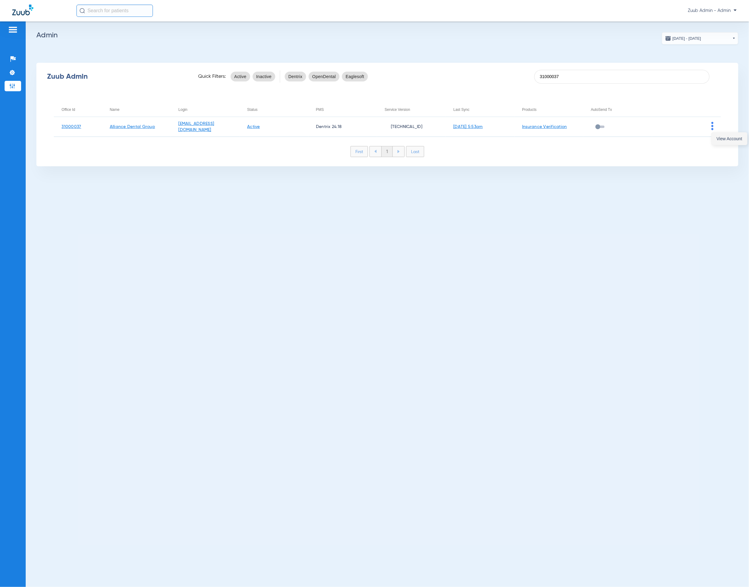
click at [714, 135] on button "View Account" at bounding box center [729, 139] width 35 height 12
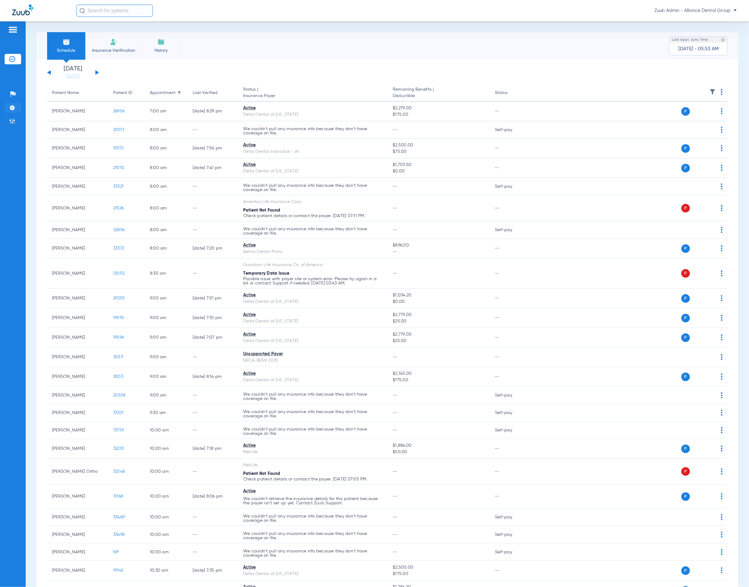
click at [8, 110] on li "Settings" at bounding box center [13, 108] width 17 height 10
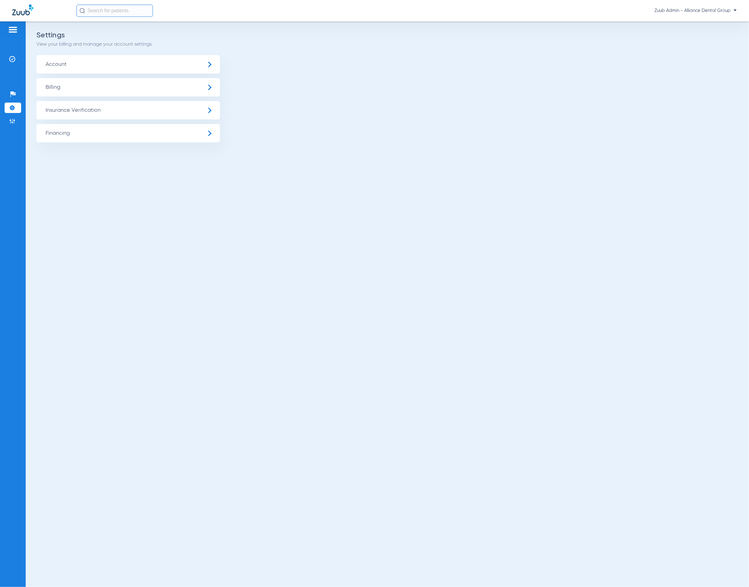
click at [93, 115] on span "Insurance Verification" at bounding box center [128, 110] width 184 height 18
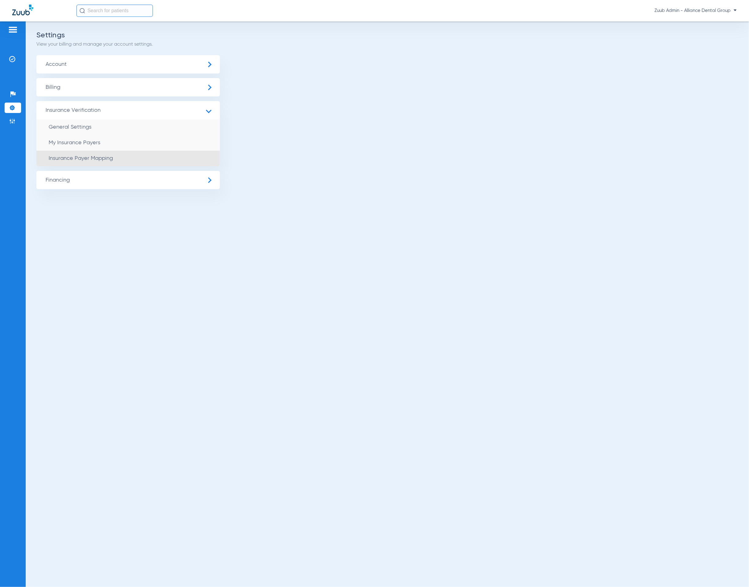
click at [105, 152] on li "Insurance Payer Mapping" at bounding box center [128, 159] width 184 height 16
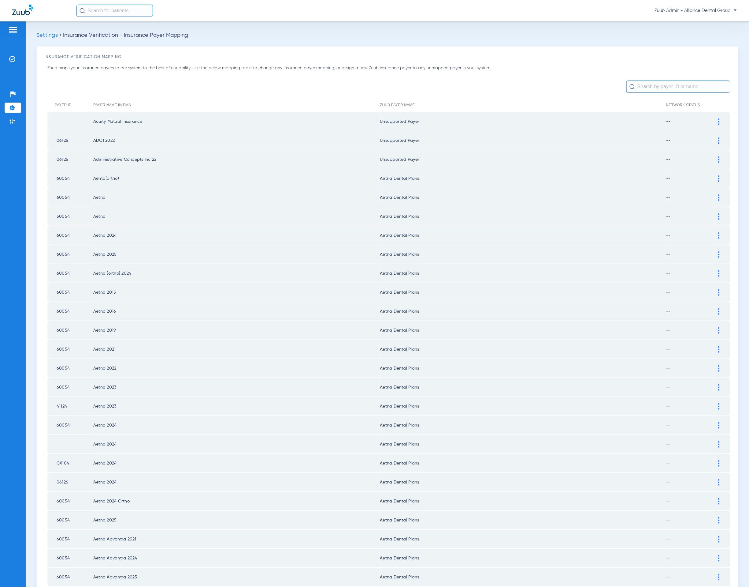
scroll to position [488, 0]
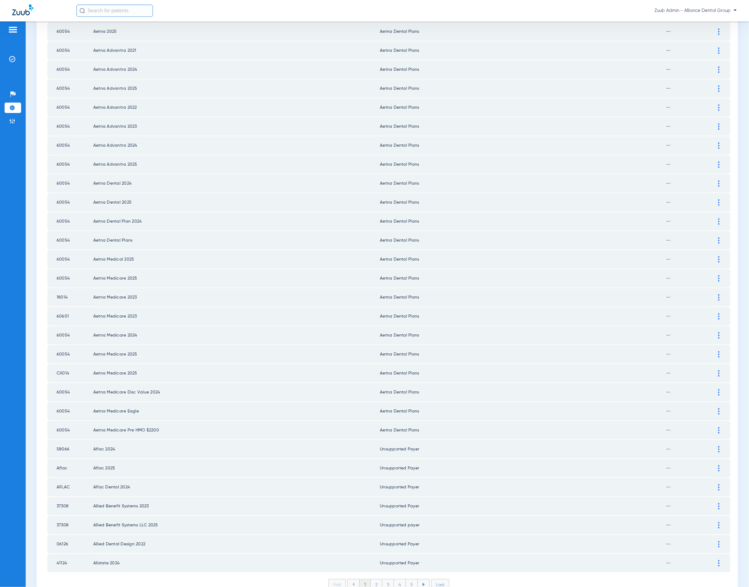
click at [376, 579] on li "2" at bounding box center [377, 584] width 12 height 10
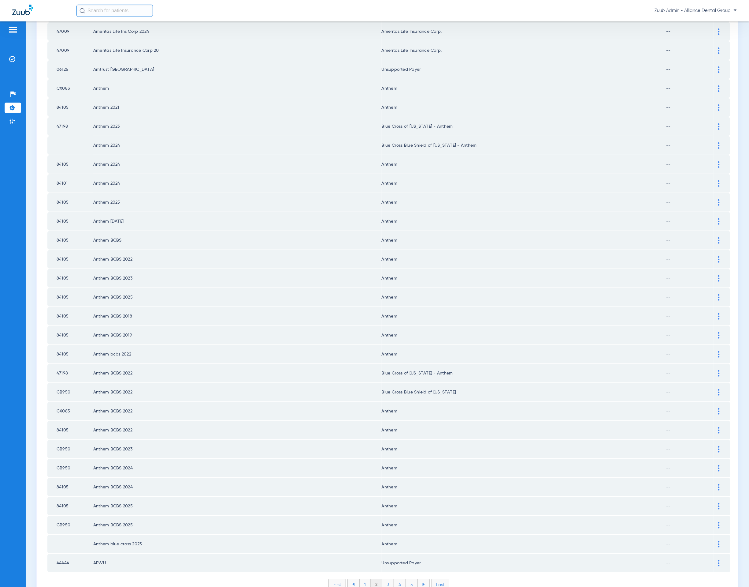
click at [385, 579] on li "3" at bounding box center [389, 584] width 12 height 10
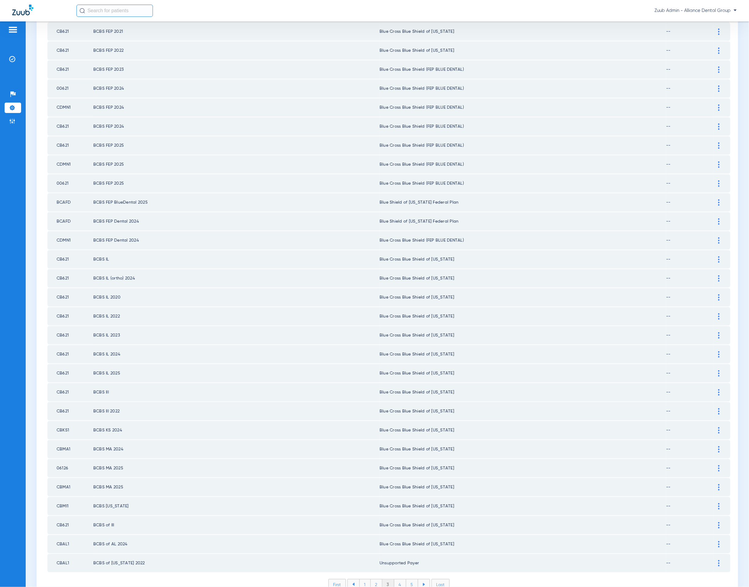
click at [396, 579] on li "4" at bounding box center [400, 584] width 12 height 10
click at [410, 579] on li "5" at bounding box center [412, 584] width 12 height 10
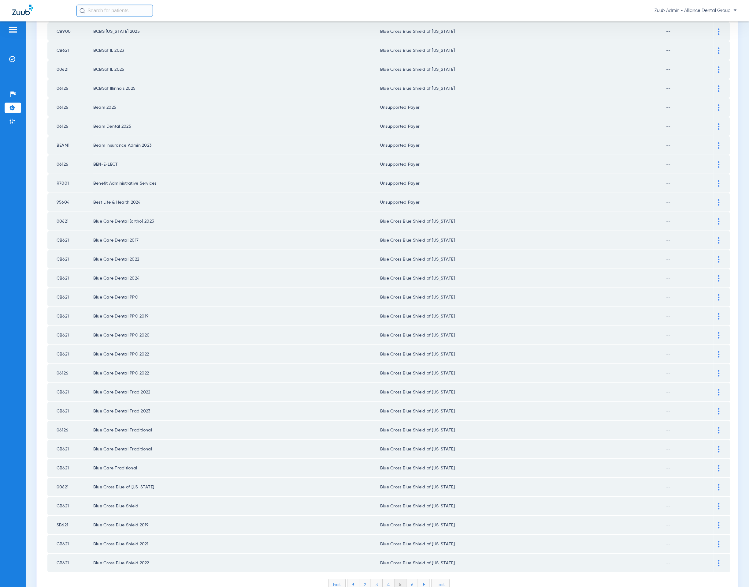
click at [410, 579] on li "6" at bounding box center [413, 584] width 12 height 10
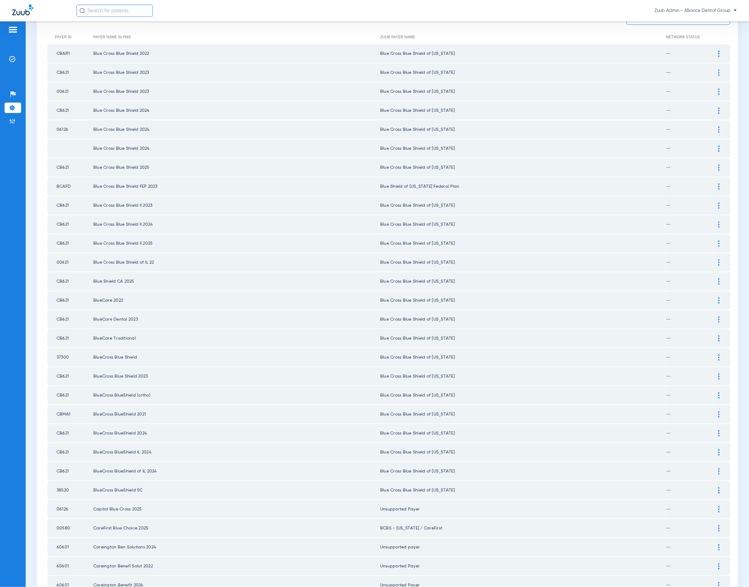
scroll to position [0, 0]
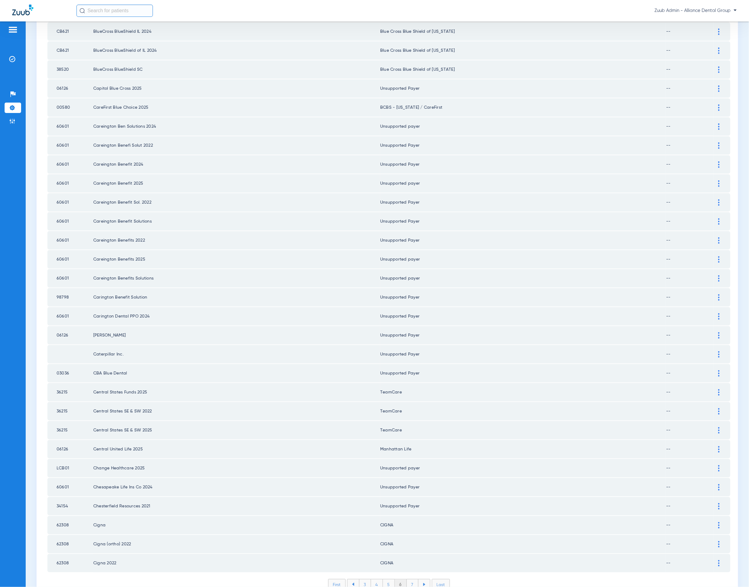
click at [410, 579] on li "7" at bounding box center [413, 584] width 12 height 10
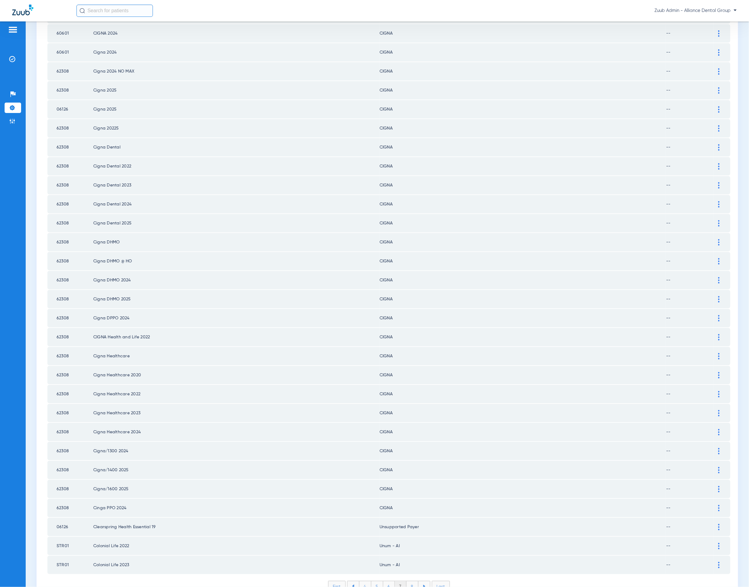
scroll to position [488, 0]
click at [410, 579] on li "8" at bounding box center [413, 584] width 12 height 10
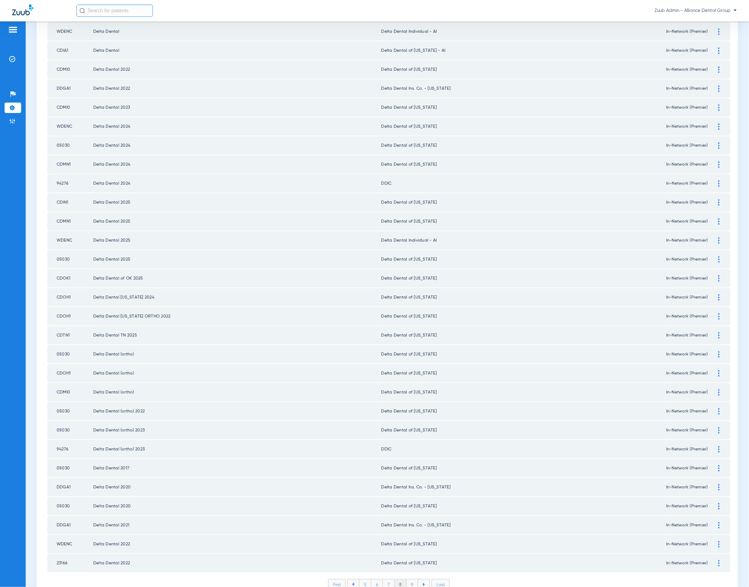
click at [410, 579] on li "9" at bounding box center [413, 584] width 12 height 10
click at [411, 579] on li "10" at bounding box center [413, 584] width 14 height 10
click at [413, 579] on li "11" at bounding box center [413, 584] width 13 height 10
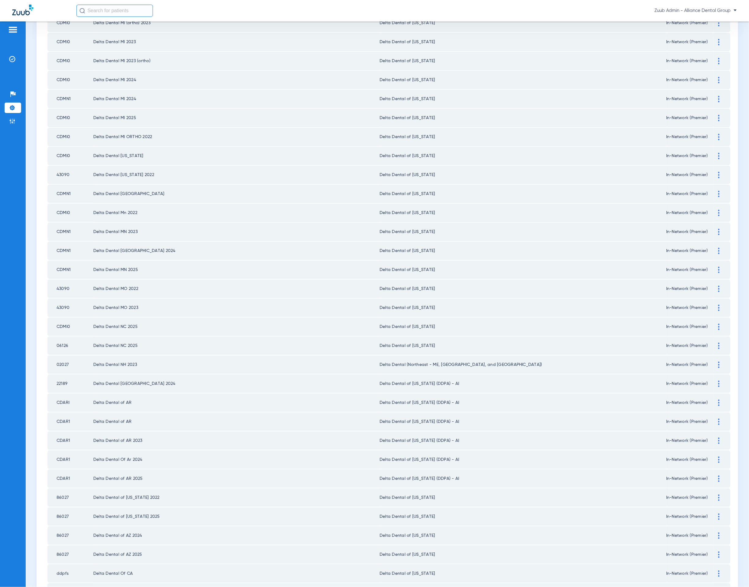
scroll to position [0, 0]
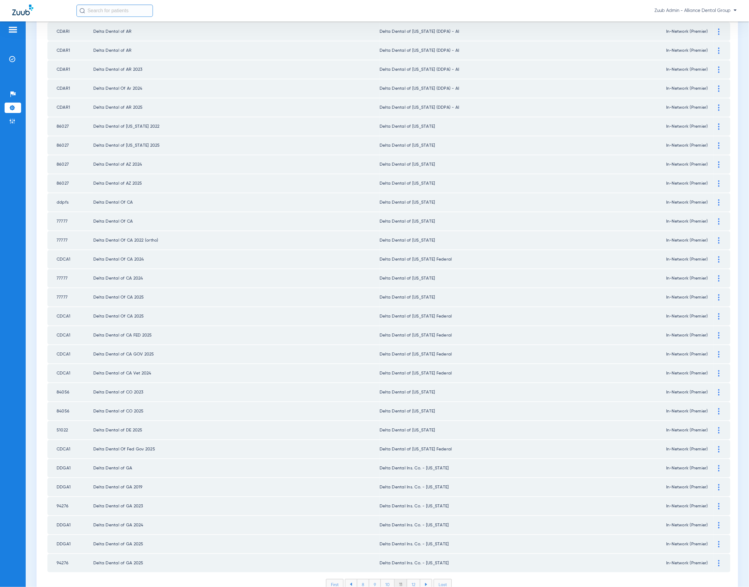
click at [411, 579] on li "12" at bounding box center [413, 584] width 13 height 10
click at [409, 579] on li "13" at bounding box center [414, 584] width 13 height 10
click at [412, 579] on li "14" at bounding box center [415, 584] width 13 height 10
click at [413, 579] on li "15" at bounding box center [415, 584] width 13 height 10
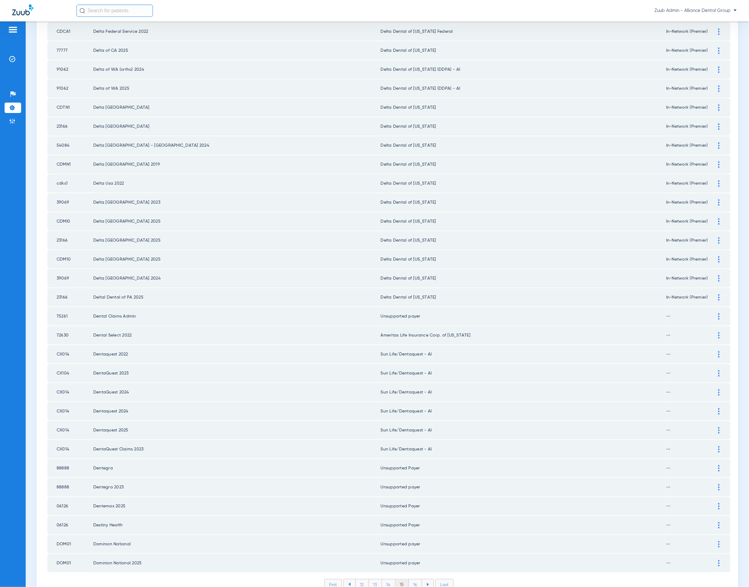
click at [414, 579] on li "16" at bounding box center [415, 584] width 13 height 10
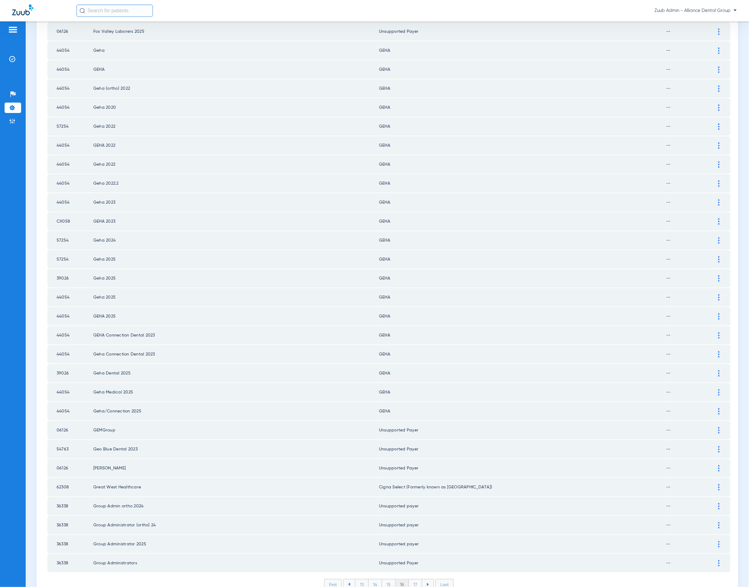
click at [410, 579] on li "17" at bounding box center [415, 584] width 13 height 10
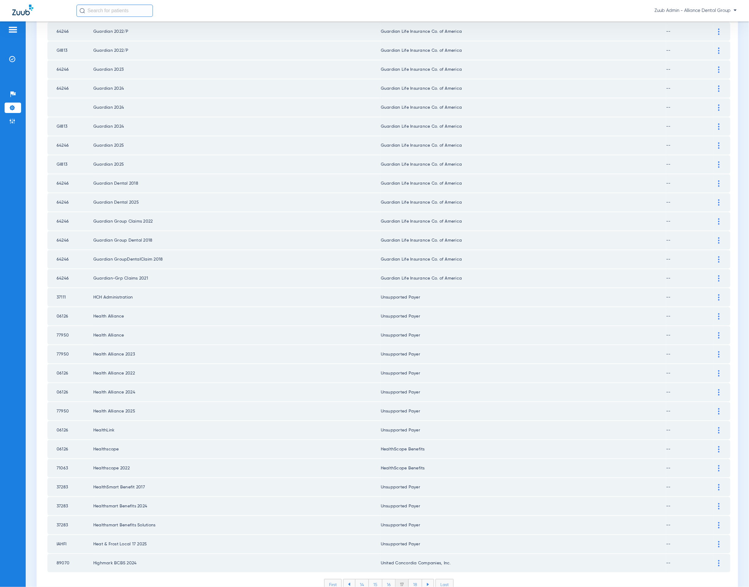
click at [410, 579] on li "18" at bounding box center [415, 584] width 13 height 10
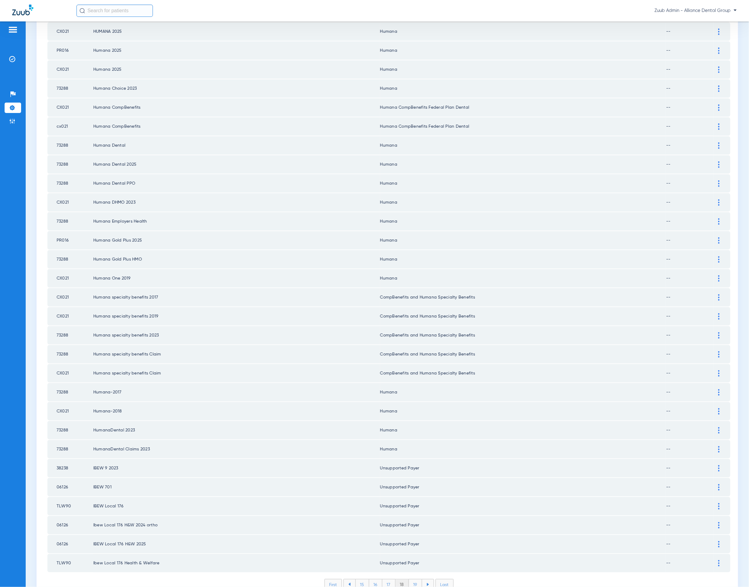
click at [414, 579] on li "19" at bounding box center [415, 584] width 13 height 10
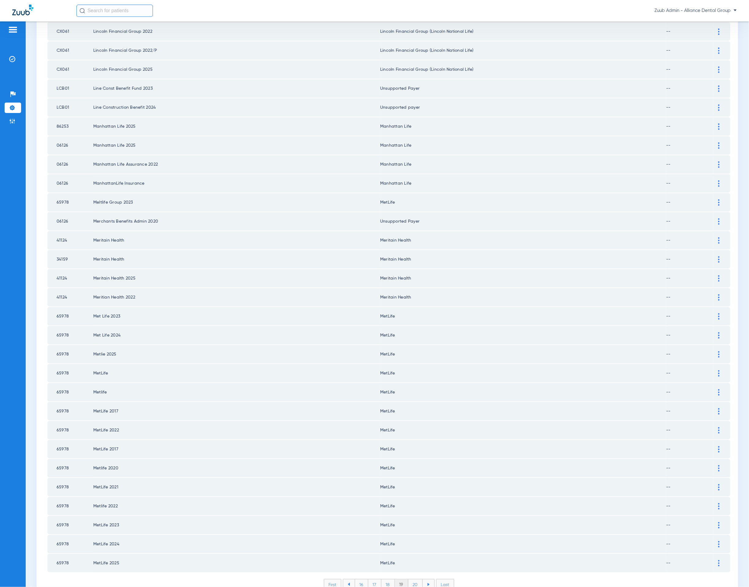
click at [409, 579] on li "20" at bounding box center [416, 584] width 14 height 10
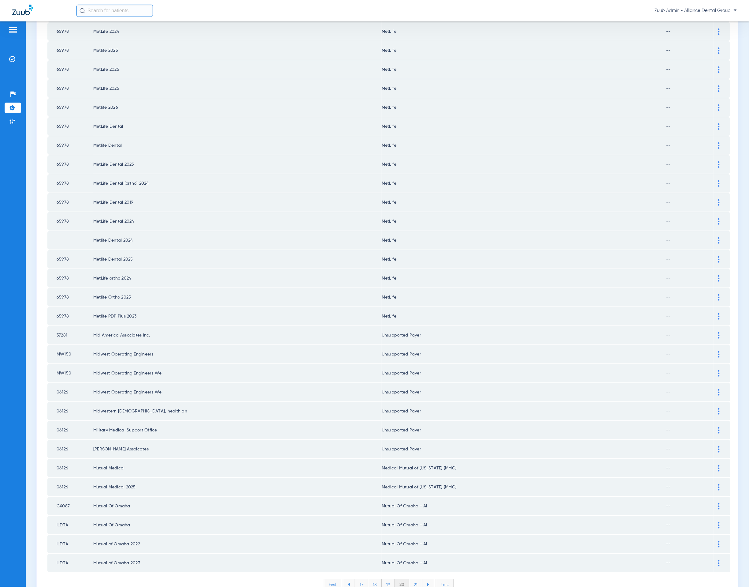
click at [414, 579] on li "21" at bounding box center [415, 584] width 13 height 10
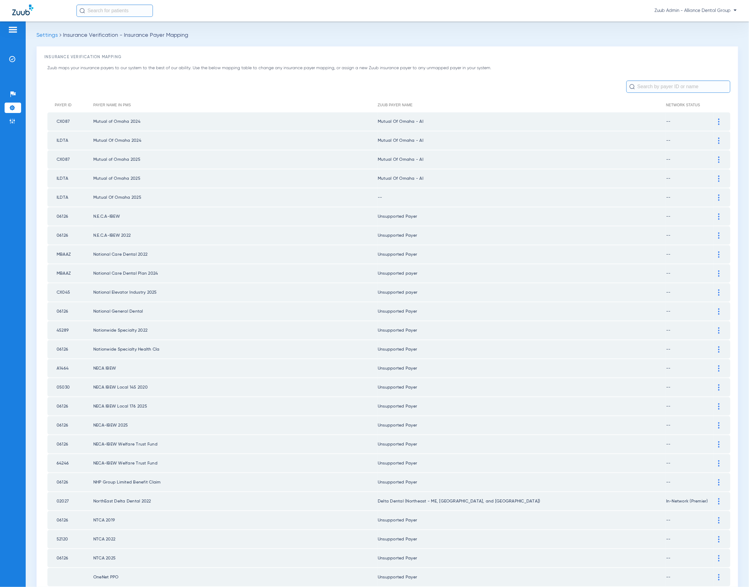
click at [719, 194] on img at bounding box center [720, 197] width 2 height 6
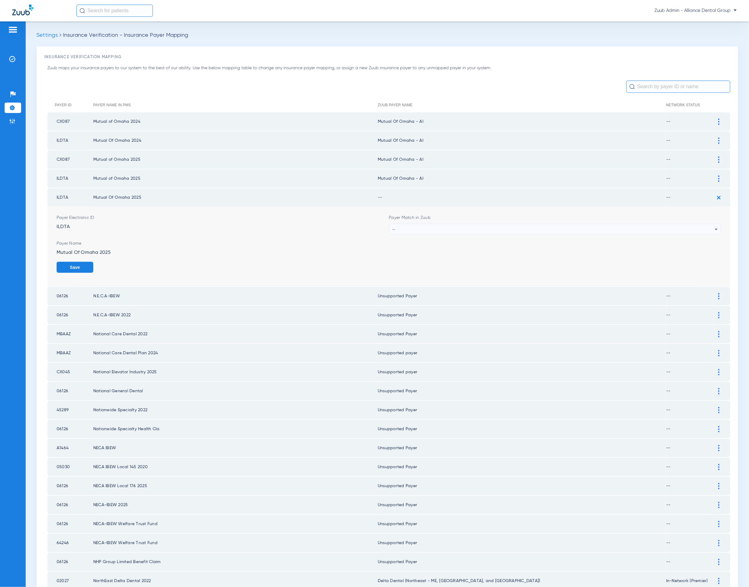
click at [542, 228] on div "--" at bounding box center [554, 229] width 323 height 10
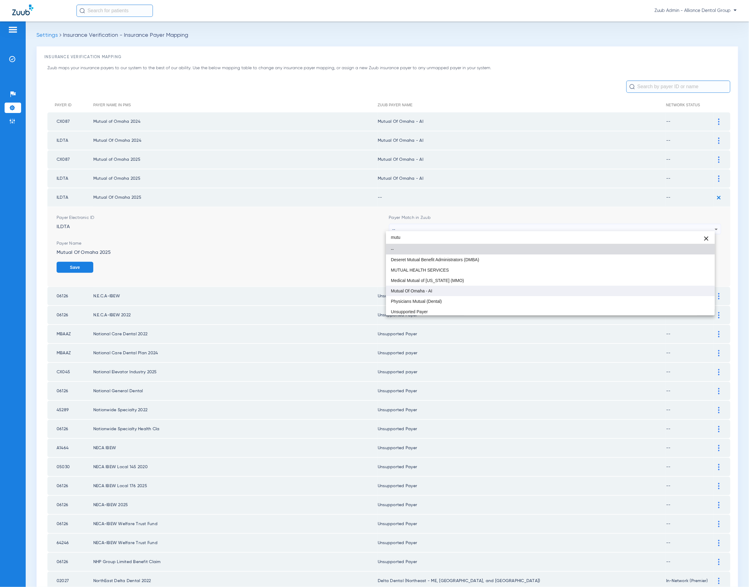
type input "mutu"
click at [508, 289] on mat-option "Mutual Of Omaha - AI" at bounding box center [550, 291] width 329 height 10
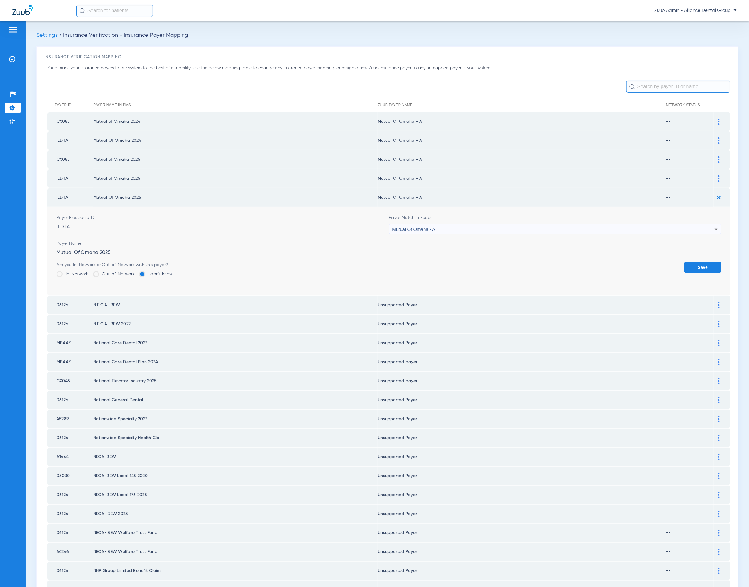
click at [696, 267] on button "Save" at bounding box center [703, 267] width 37 height 11
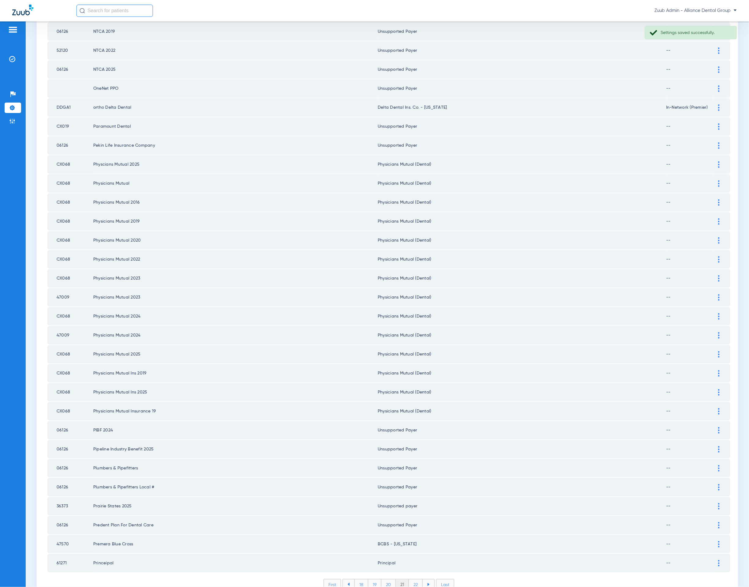
click at [413, 579] on ul "18 19 20 21 22" at bounding box center [389, 584] width 92 height 11
click at [413, 579] on li "22" at bounding box center [416, 584] width 14 height 10
click at [415, 579] on li "23" at bounding box center [416, 584] width 14 height 10
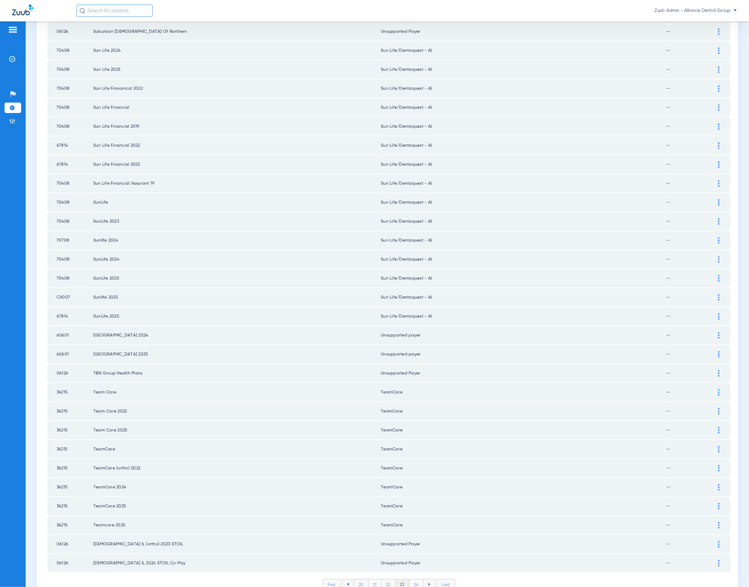
click at [414, 579] on li "24" at bounding box center [417, 584] width 14 height 10
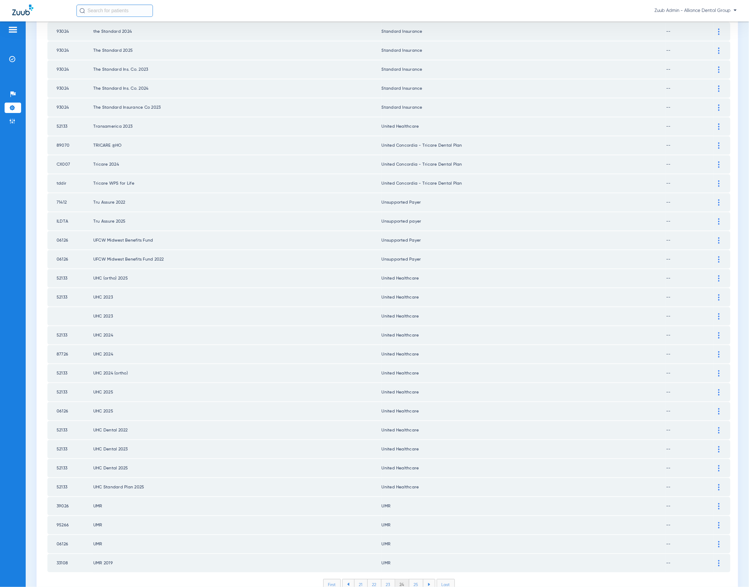
click at [414, 579] on li "25" at bounding box center [416, 584] width 14 height 10
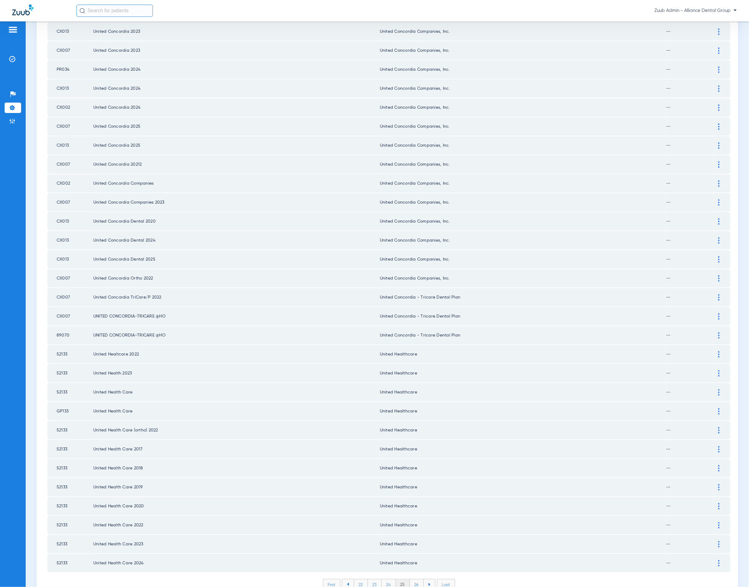
click at [416, 579] on li "26" at bounding box center [417, 584] width 14 height 10
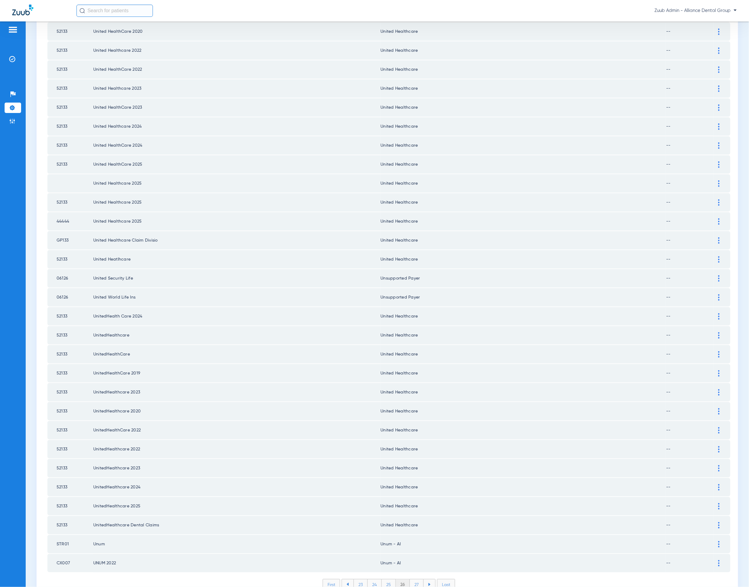
click at [414, 579] on li "27" at bounding box center [417, 584] width 14 height 10
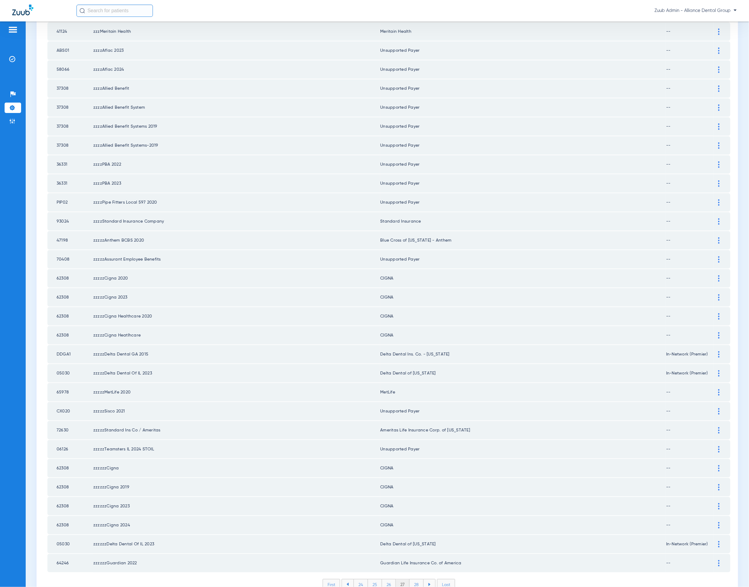
click at [419, 579] on li "28" at bounding box center [417, 584] width 14 height 10
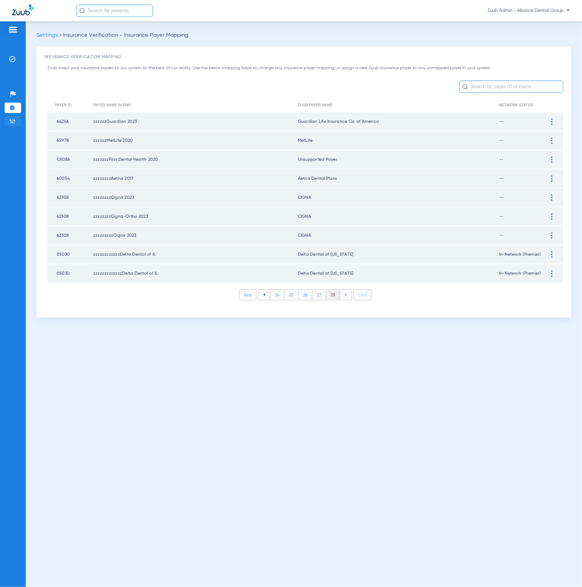
click at [16, 120] on li "Admin" at bounding box center [13, 121] width 17 height 10
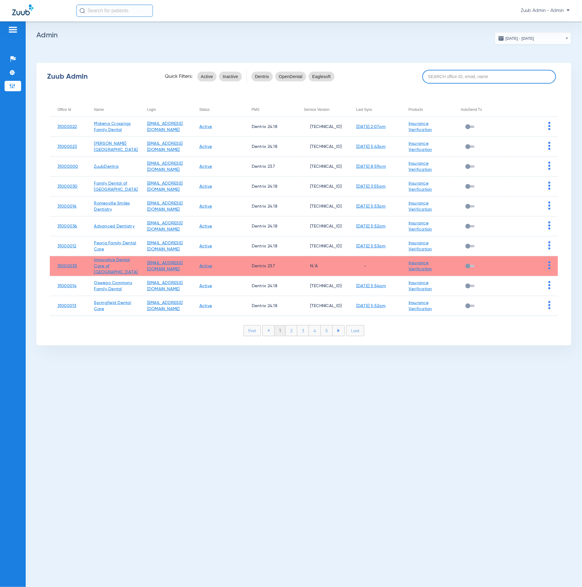
click at [475, 81] on input at bounding box center [490, 77] width 134 height 14
paste input "31000002"
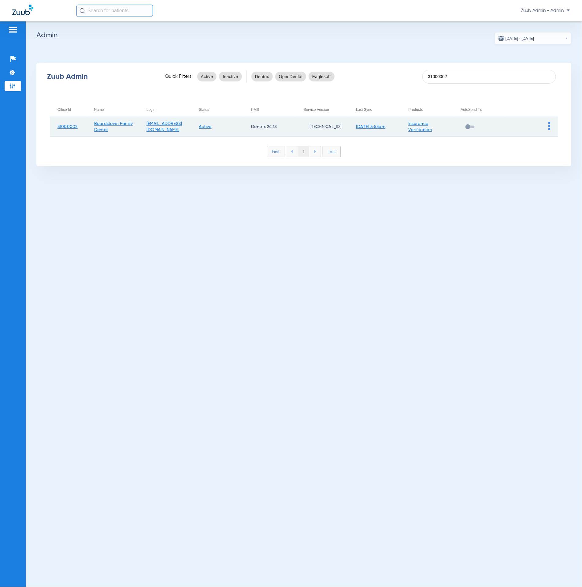
type input "31000002"
click at [550, 125] on img at bounding box center [550, 126] width 2 height 8
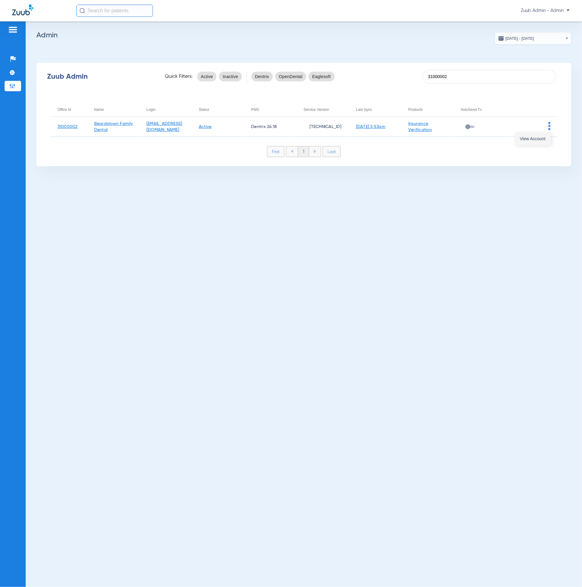
click at [542, 135] on button "View Account" at bounding box center [532, 139] width 35 height 12
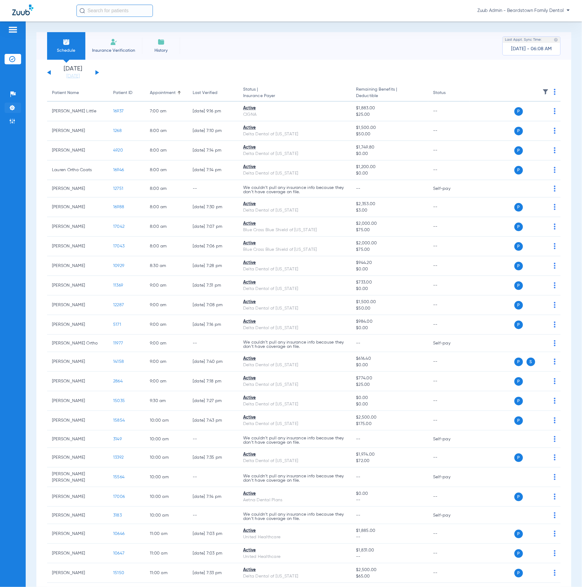
click at [15, 103] on li "Settings" at bounding box center [13, 108] width 17 height 10
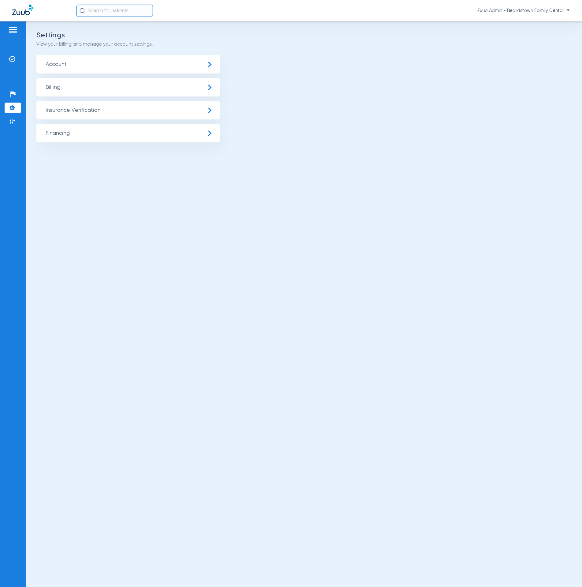
click at [134, 108] on span "Insurance Verification" at bounding box center [128, 110] width 184 height 18
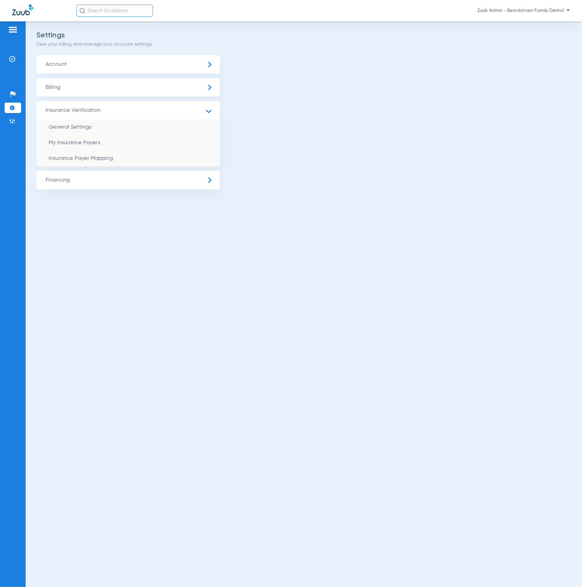
drag, startPoint x: 169, startPoint y: 151, endPoint x: 443, endPoint y: 0, distance: 312.0
click at [170, 151] on li "Insurance Payer Mapping" at bounding box center [128, 159] width 184 height 16
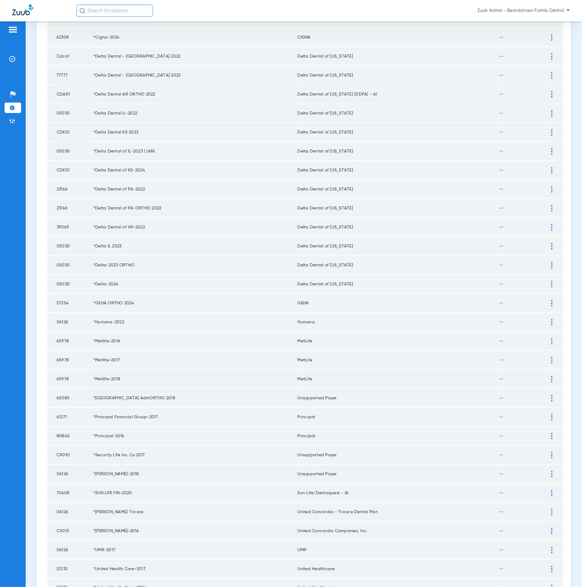
scroll to position [488, 0]
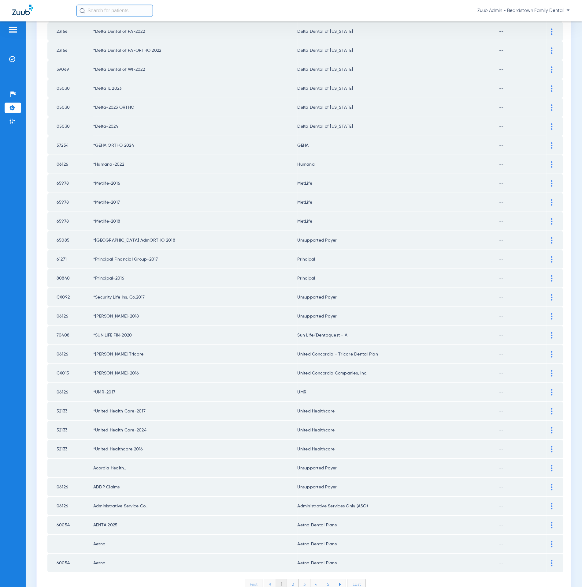
click at [289, 579] on li "2" at bounding box center [293, 584] width 12 height 10
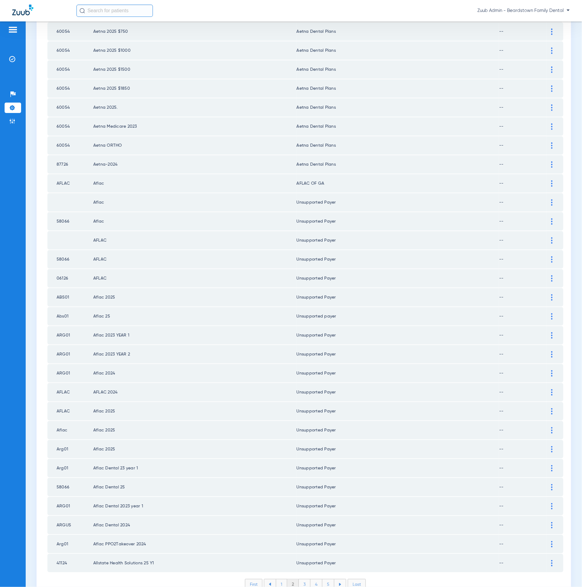
click at [305, 579] on li "3" at bounding box center [305, 584] width 12 height 10
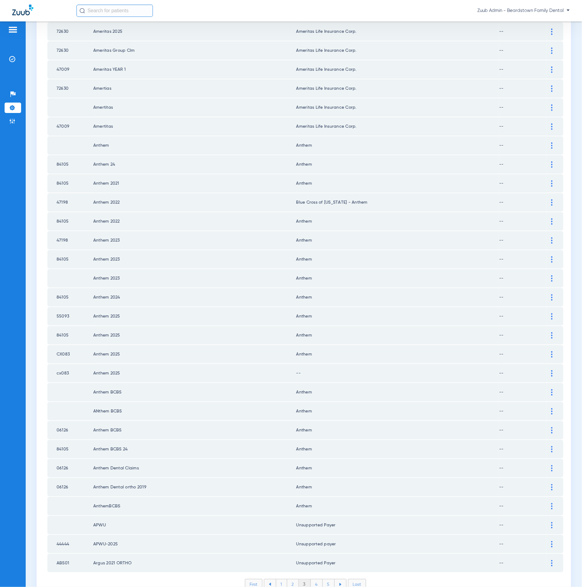
click at [547, 370] on div at bounding box center [552, 373] width 11 height 6
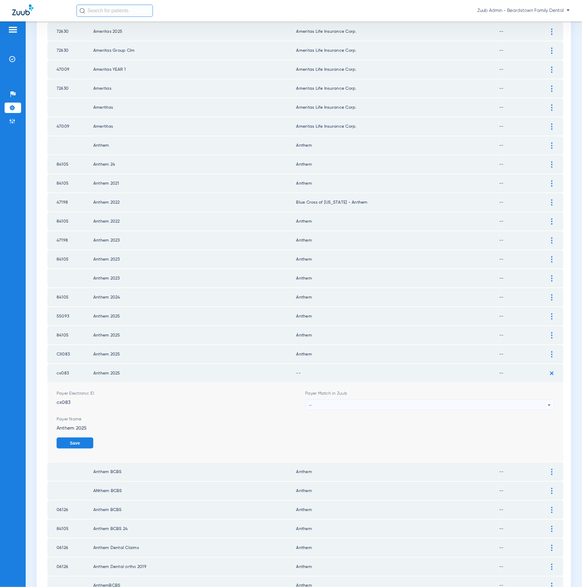
click at [342, 400] on div "--" at bounding box center [428, 405] width 239 height 10
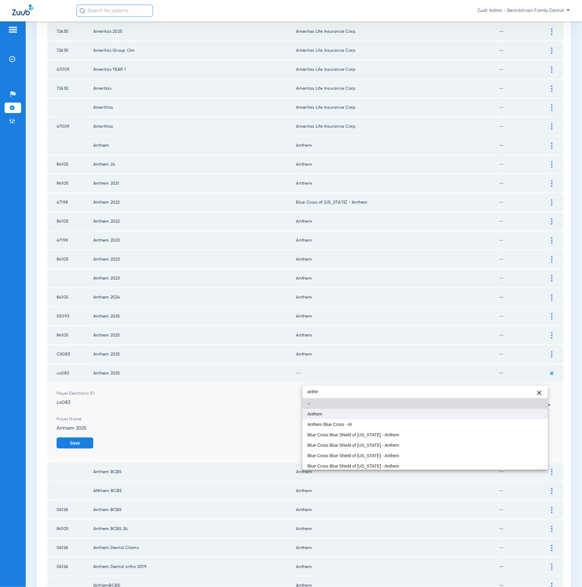
type input "anthe"
click at [343, 412] on mat-option "Anthem" at bounding box center [425, 414] width 245 height 10
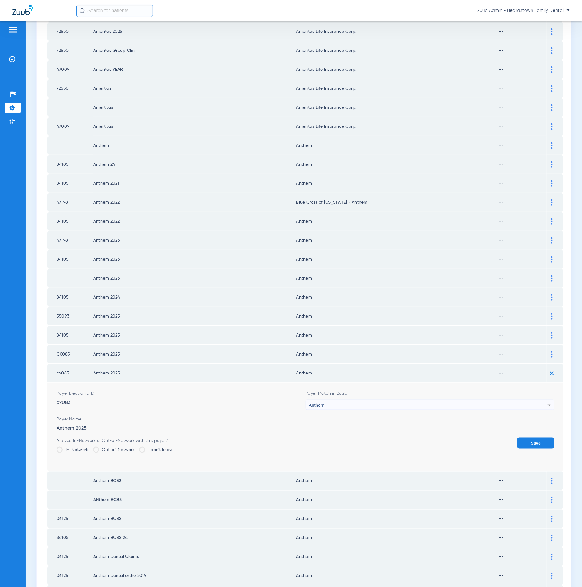
click at [532, 437] on button "Save" at bounding box center [536, 442] width 37 height 11
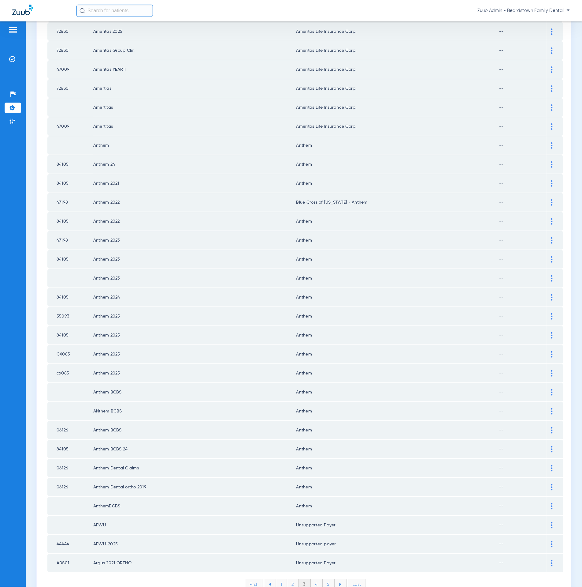
click at [316, 579] on li "4" at bounding box center [317, 584] width 12 height 10
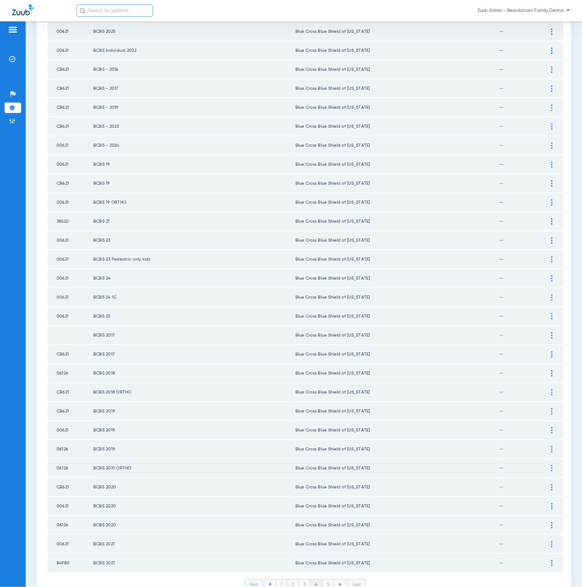
click at [323, 579] on li "5" at bounding box center [329, 584] width 12 height 10
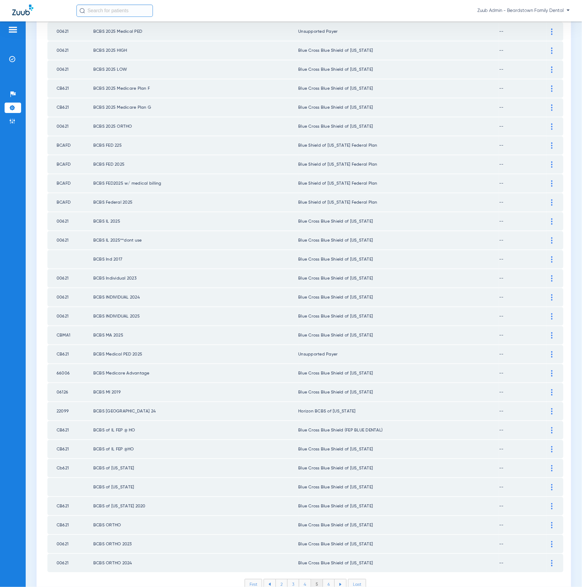
scroll to position [0, 0]
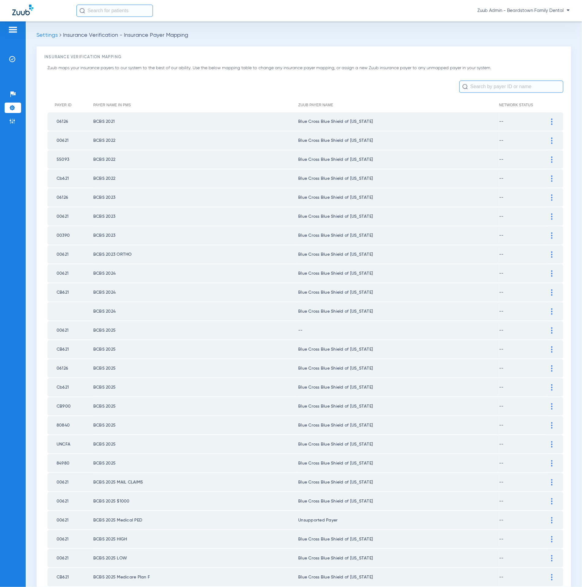
click at [547, 327] on div at bounding box center [552, 330] width 11 height 6
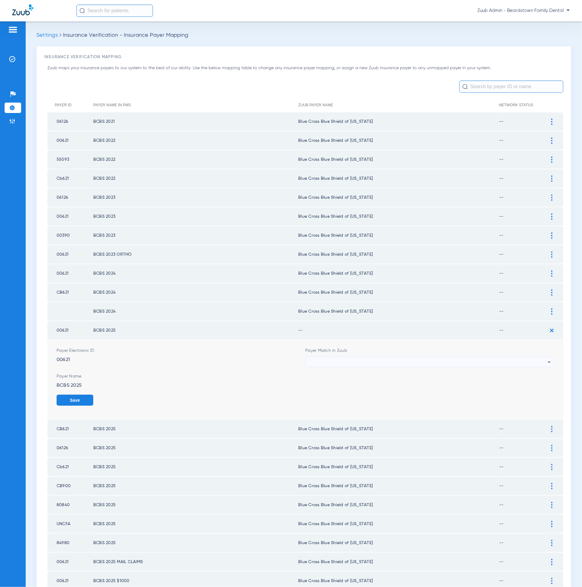
click at [406, 357] on div at bounding box center [428, 362] width 239 height 10
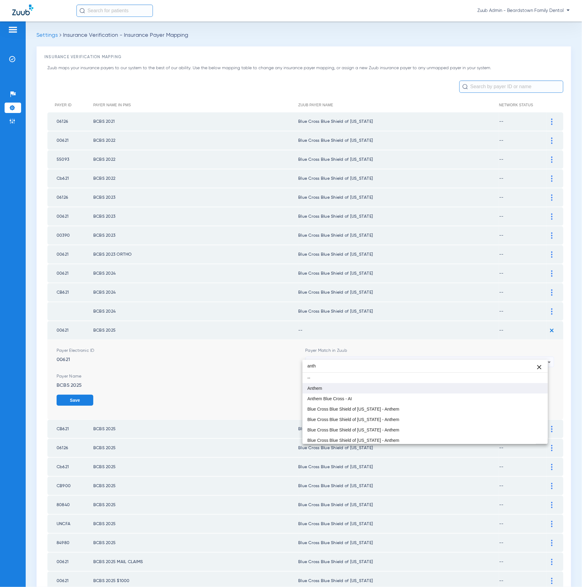
type input "anth"
click at [388, 387] on mat-option "Anthem" at bounding box center [425, 388] width 245 height 10
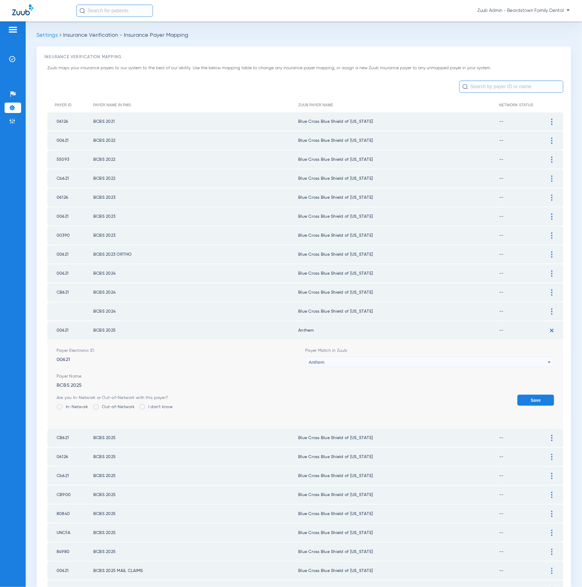
click at [534, 394] on button "Save" at bounding box center [536, 399] width 37 height 11
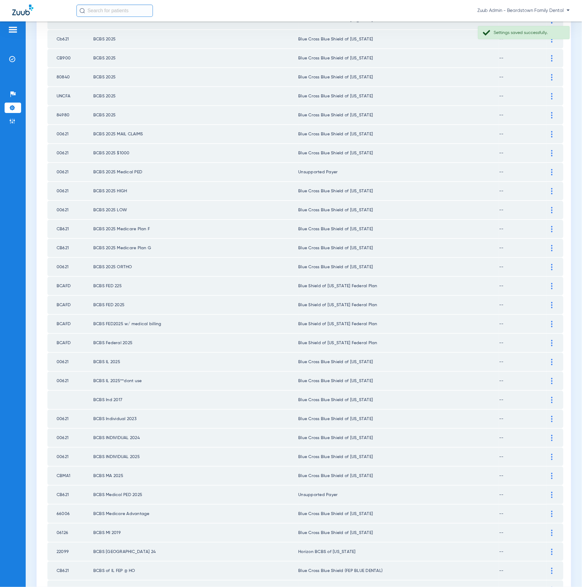
scroll to position [488, 0]
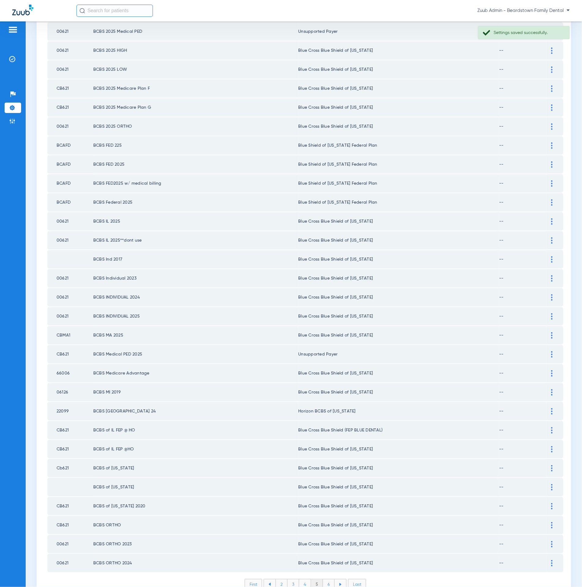
click at [323, 579] on li "6" at bounding box center [329, 584] width 12 height 10
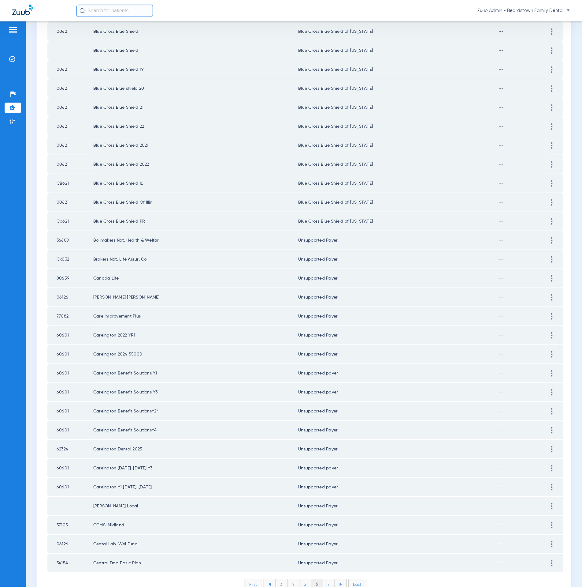
click at [327, 579] on li "7" at bounding box center [329, 584] width 12 height 10
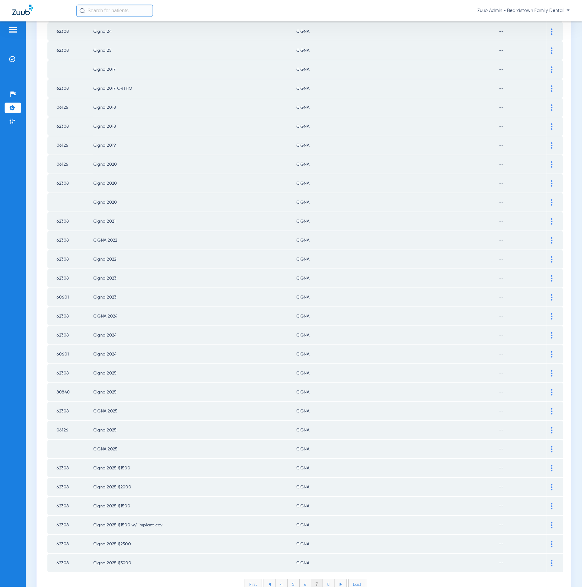
click at [323, 579] on li "8" at bounding box center [329, 584] width 12 height 10
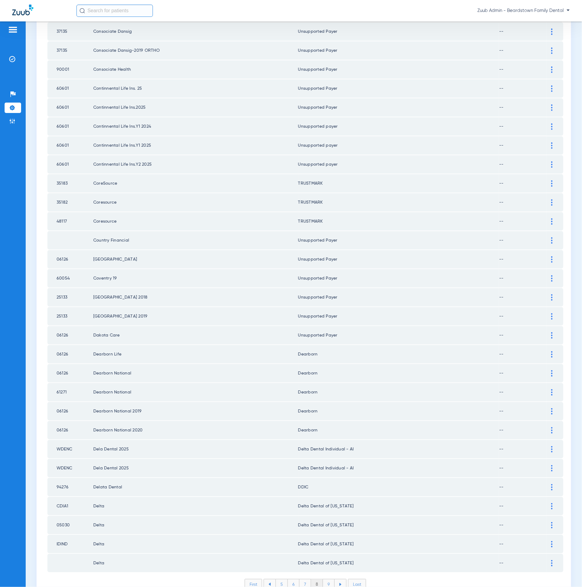
click at [328, 579] on li "9" at bounding box center [329, 584] width 12 height 10
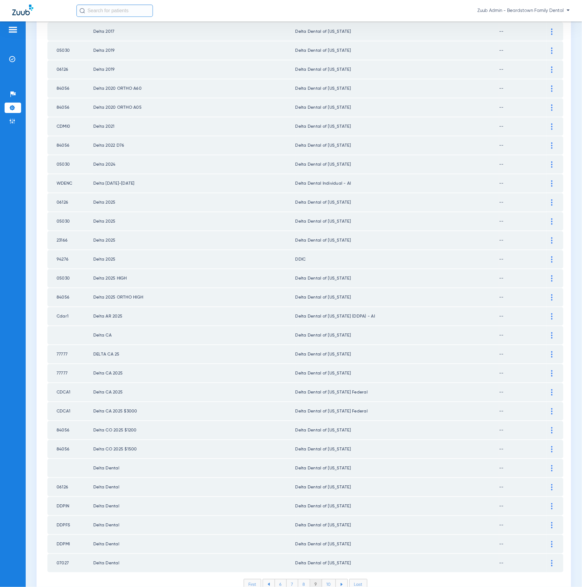
click at [328, 579] on li "10" at bounding box center [329, 584] width 14 height 10
click at [326, 579] on li "11" at bounding box center [330, 584] width 13 height 10
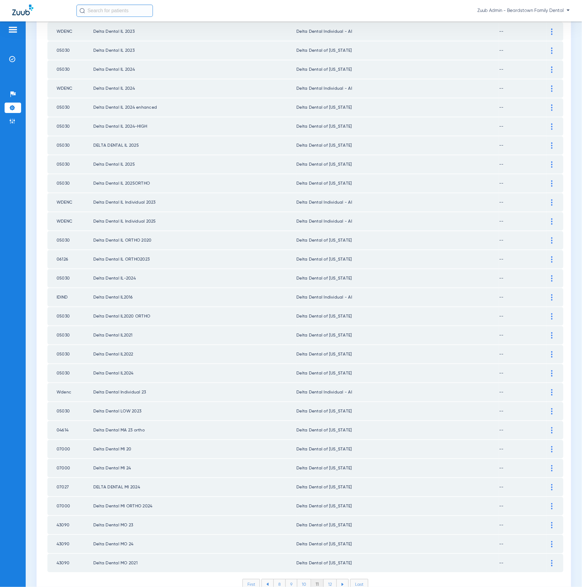
click at [331, 579] on li "12" at bounding box center [330, 584] width 13 height 10
click at [331, 579] on li "13" at bounding box center [330, 584] width 13 height 10
click at [328, 579] on li "14" at bounding box center [331, 584] width 13 height 10
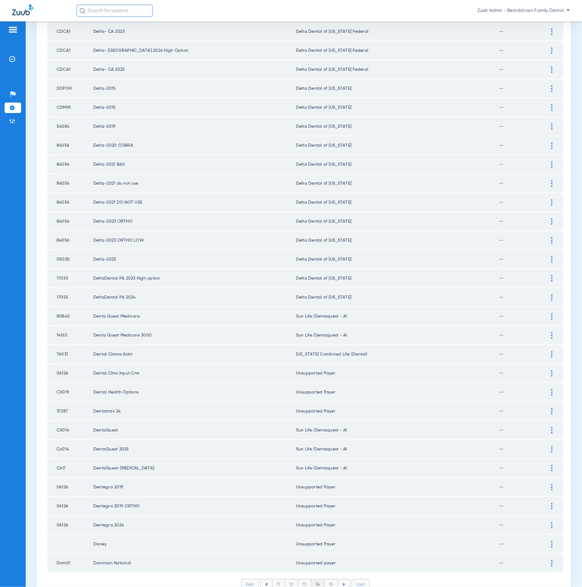
drag, startPoint x: 326, startPoint y: 548, endPoint x: 326, endPoint y: 544, distance: 4.6
click at [326, 579] on li "15" at bounding box center [331, 584] width 13 height 10
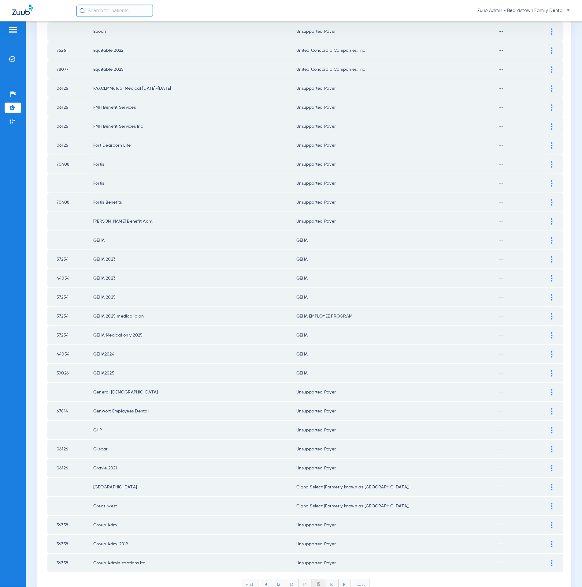
click at [328, 579] on li "16" at bounding box center [332, 584] width 13 height 10
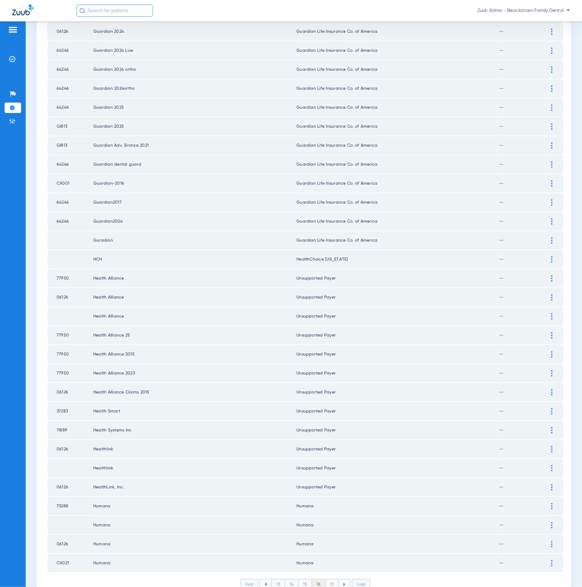
click at [331, 579] on li "17" at bounding box center [332, 584] width 13 height 10
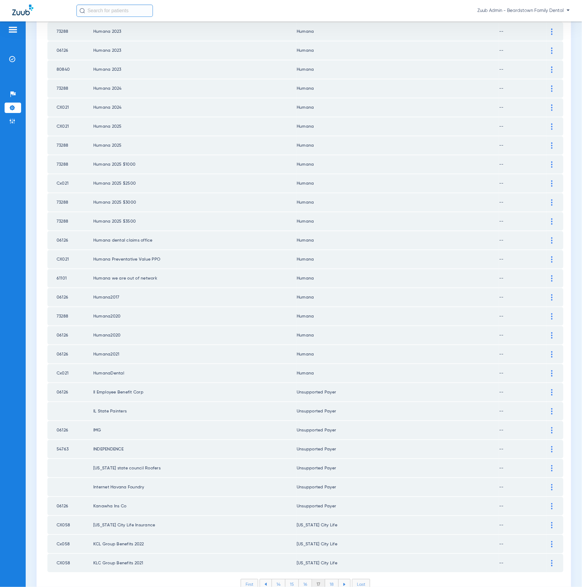
click at [332, 579] on li "18" at bounding box center [331, 584] width 13 height 10
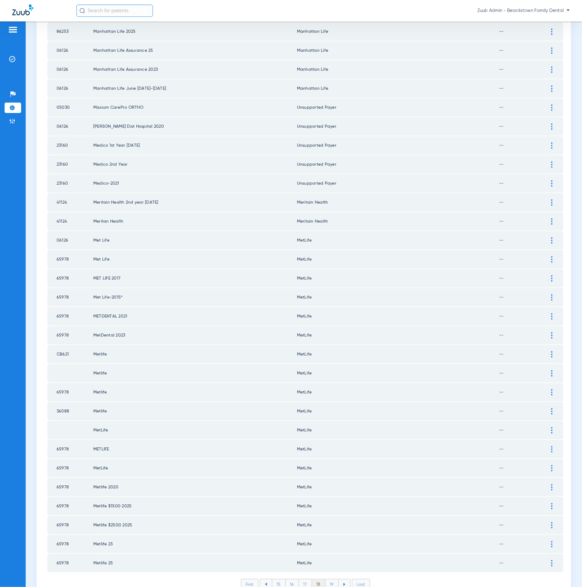
click at [332, 579] on li "19" at bounding box center [332, 584] width 13 height 10
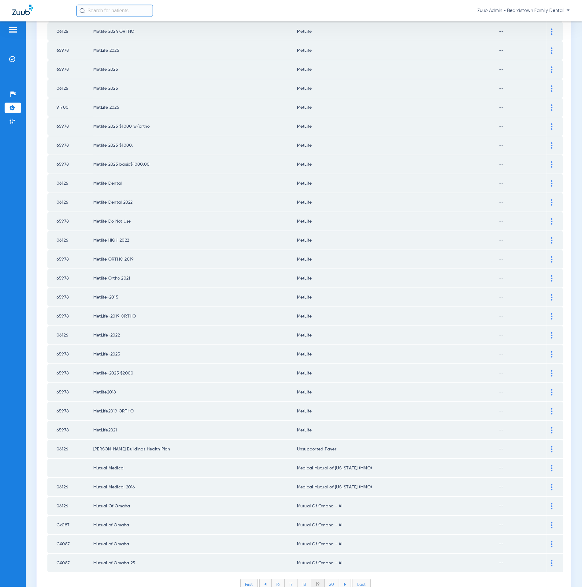
click at [330, 579] on li "20" at bounding box center [332, 584] width 14 height 10
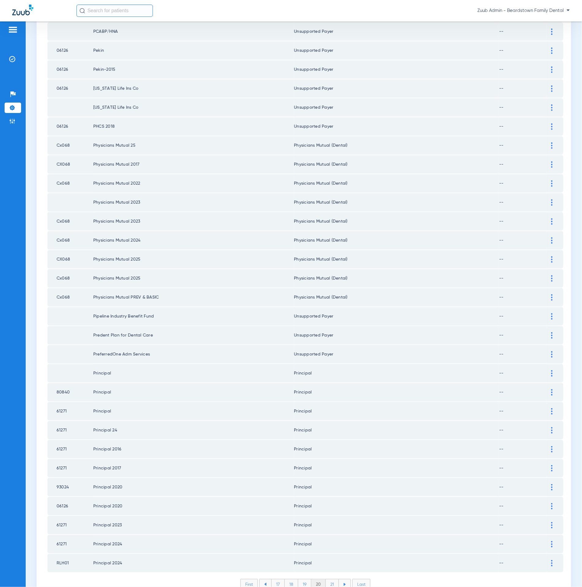
click at [326, 579] on li "21" at bounding box center [332, 584] width 13 height 10
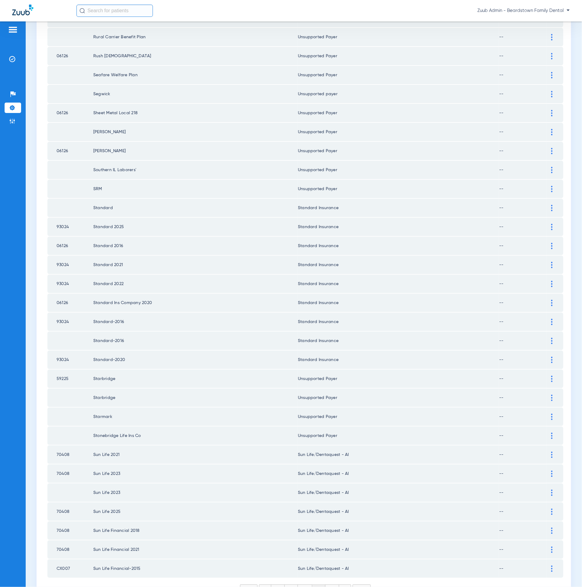
click at [330, 584] on li "22" at bounding box center [333, 589] width 14 height 10
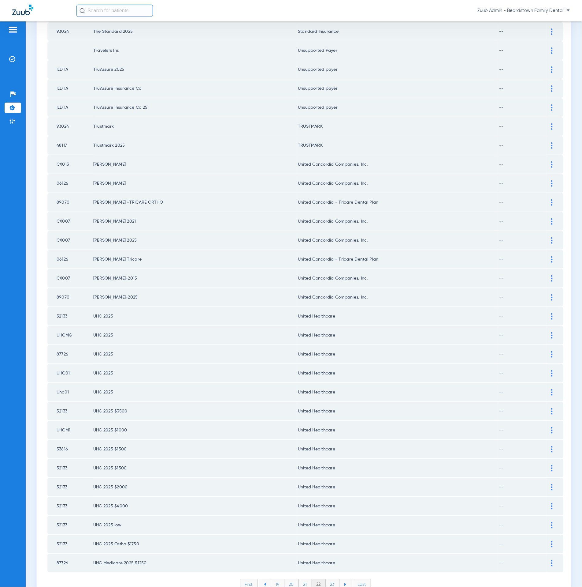
click at [328, 579] on li "23" at bounding box center [333, 584] width 14 height 10
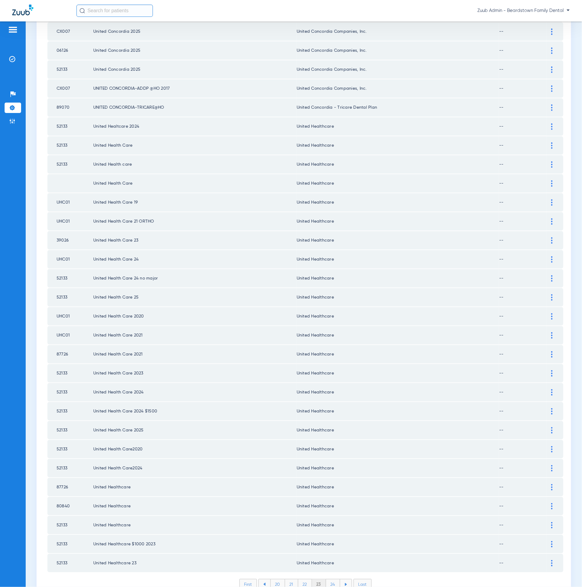
click at [333, 579] on li "24" at bounding box center [333, 584] width 14 height 10
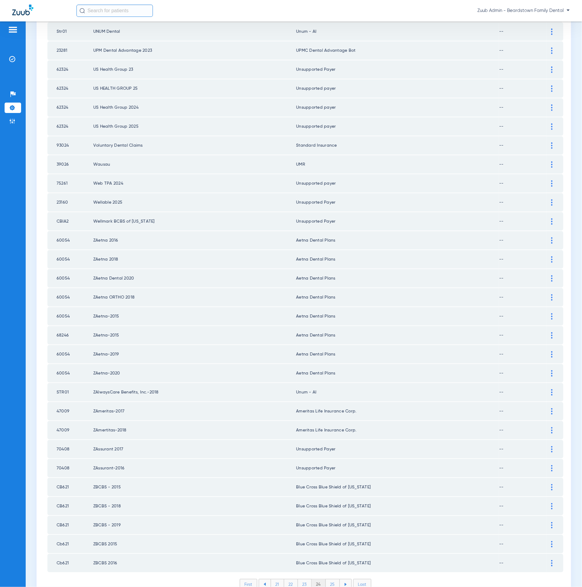
click at [328, 579] on li "25" at bounding box center [333, 584] width 14 height 10
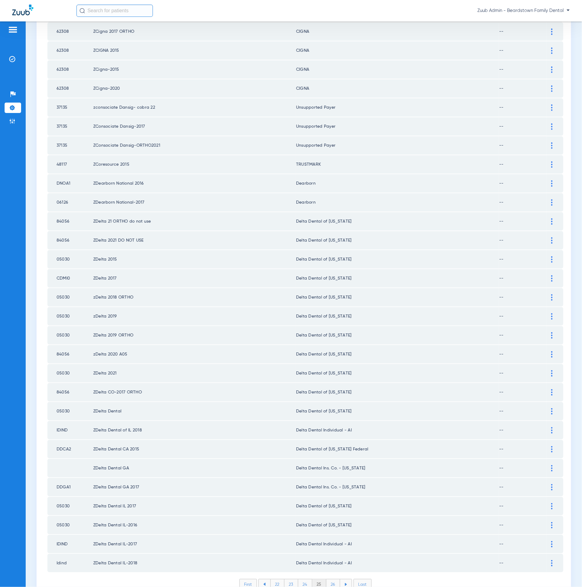
click at [331, 579] on li "26" at bounding box center [334, 584] width 14 height 10
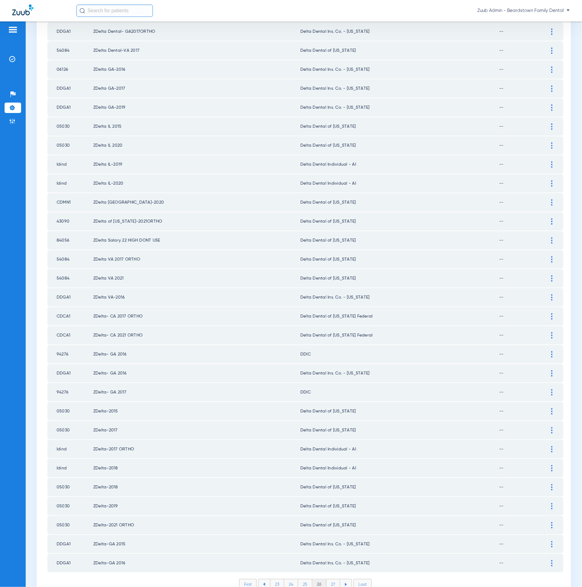
click at [331, 579] on li "27" at bounding box center [334, 584] width 14 height 10
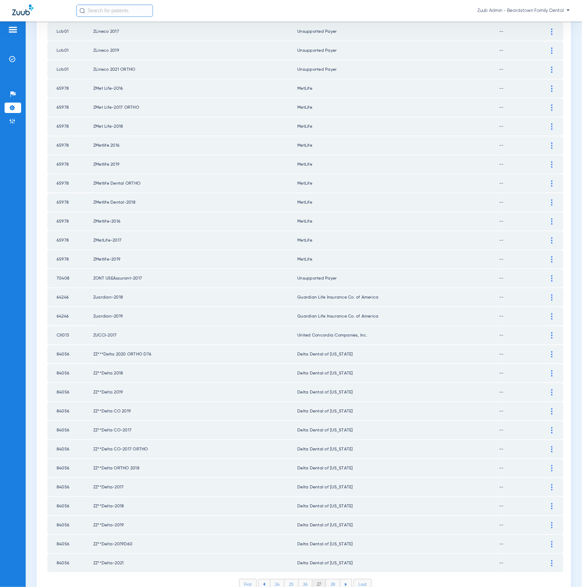
click at [332, 579] on li "28" at bounding box center [333, 584] width 14 height 10
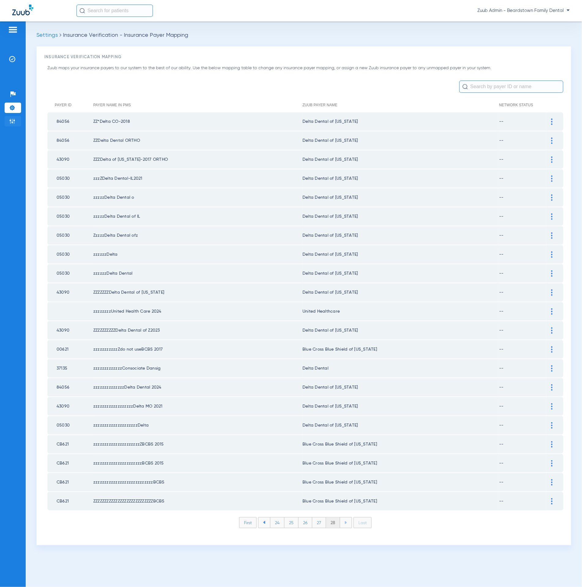
click at [7, 119] on div "Patients Insurance Verification Setup Help Center Settings Admin" at bounding box center [13, 314] width 26 height 587
click at [5, 119] on li "Admin" at bounding box center [13, 121] width 17 height 10
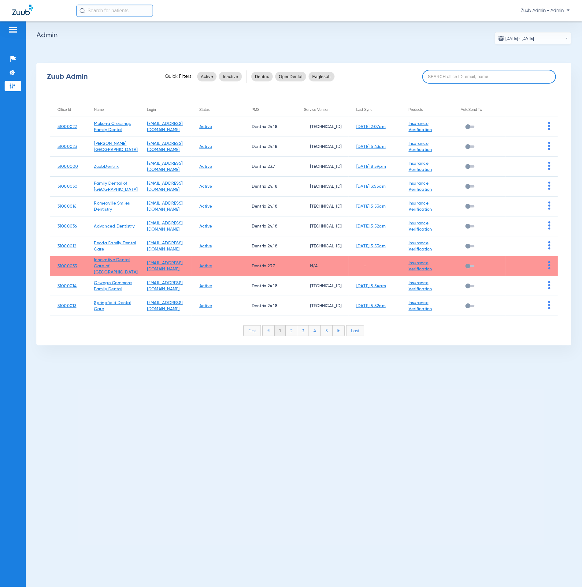
click at [492, 75] on input at bounding box center [490, 77] width 134 height 14
paste input "31000010"
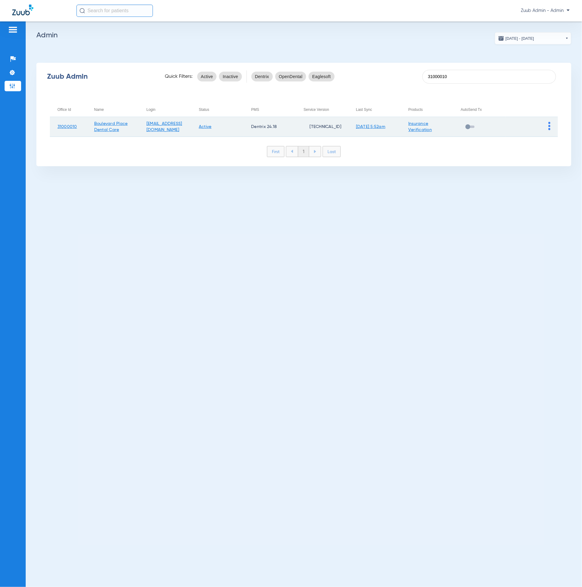
type input "31000010"
click at [549, 124] on img at bounding box center [550, 126] width 2 height 8
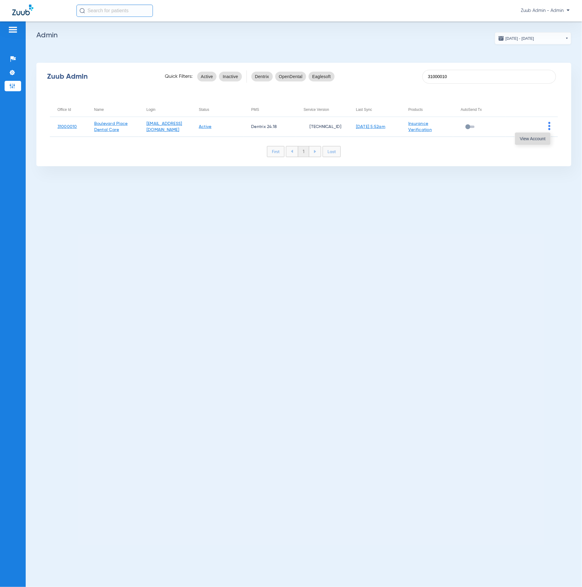
click at [543, 133] on button "View Account" at bounding box center [532, 139] width 35 height 12
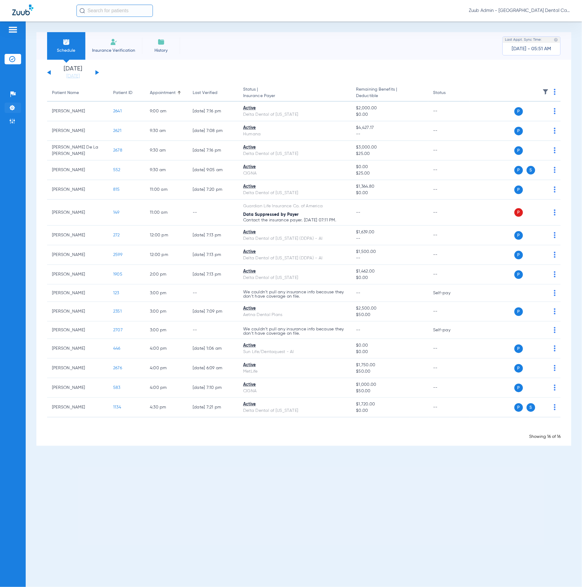
click at [18, 106] on li "Settings" at bounding box center [13, 108] width 17 height 10
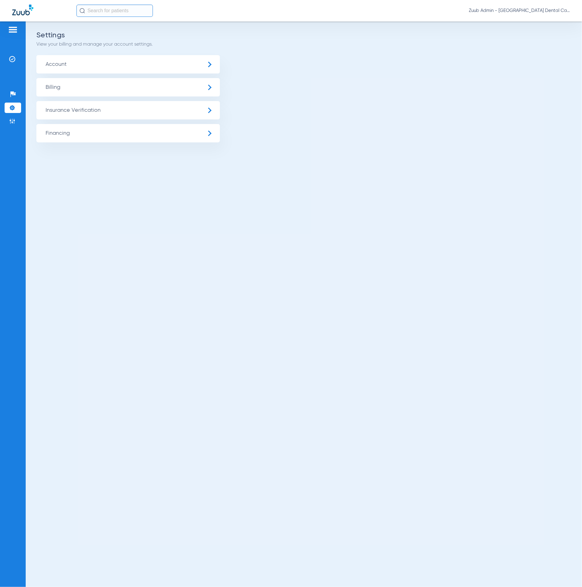
click at [107, 118] on span "Insurance Verification" at bounding box center [128, 110] width 184 height 18
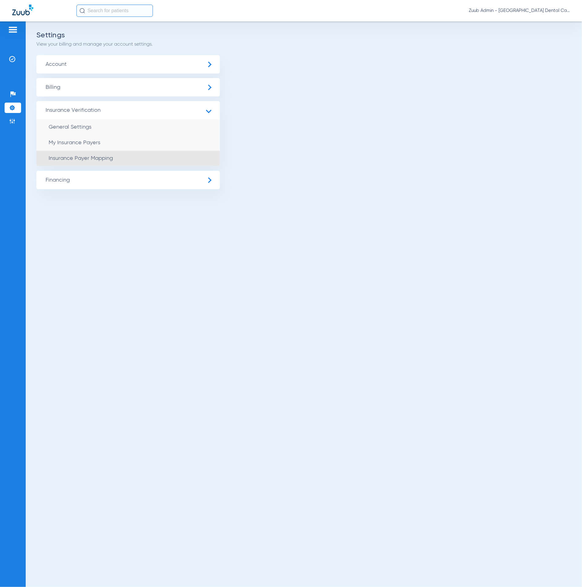
click at [133, 152] on li "Insurance Payer Mapping" at bounding box center [128, 159] width 184 height 16
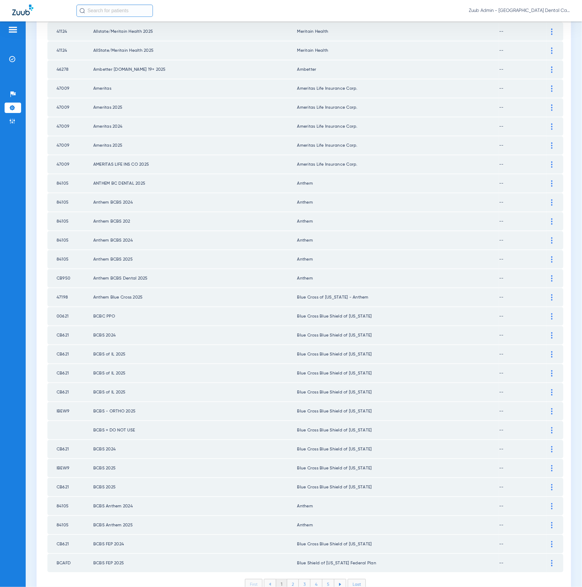
click at [289, 579] on li "2" at bounding box center [293, 584] width 12 height 10
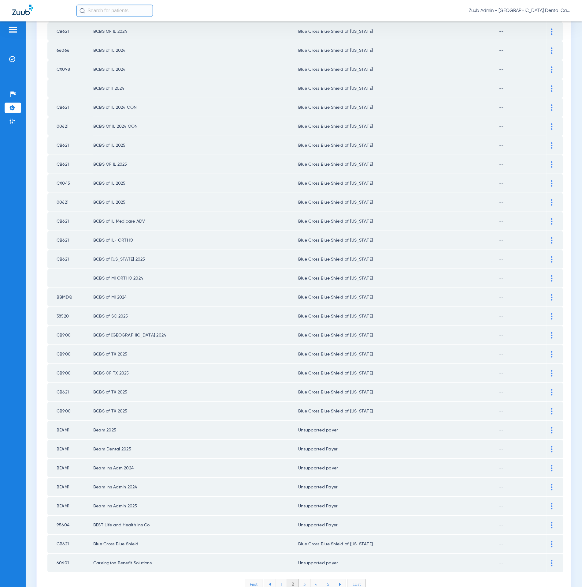
click at [299, 579] on li "3" at bounding box center [305, 584] width 12 height 10
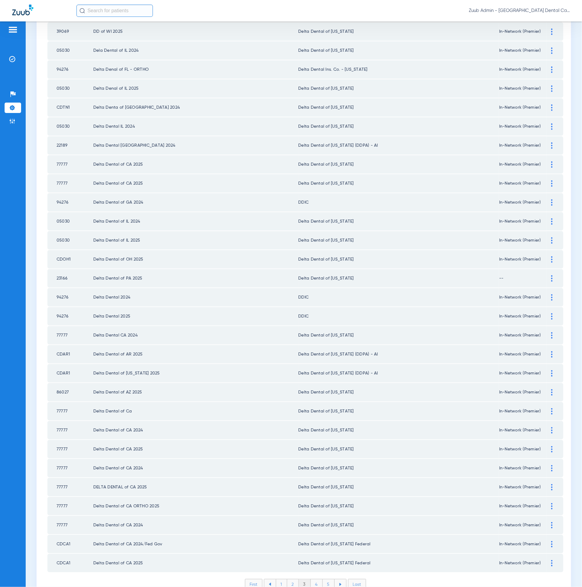
click at [311, 579] on li "4" at bounding box center [317, 584] width 12 height 10
click at [323, 579] on li "5" at bounding box center [329, 584] width 12 height 10
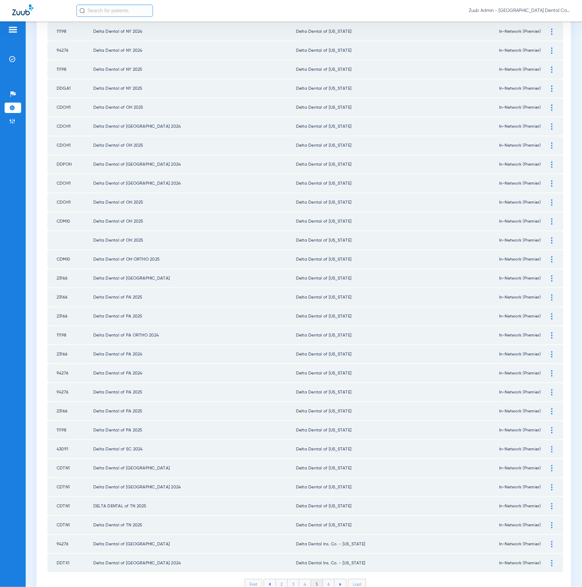
click at [325, 579] on li "6" at bounding box center [329, 584] width 12 height 10
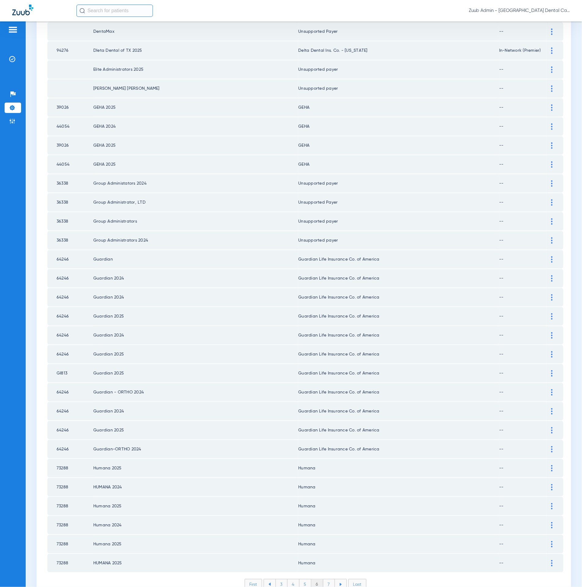
click at [329, 579] on li "7" at bounding box center [329, 584] width 12 height 10
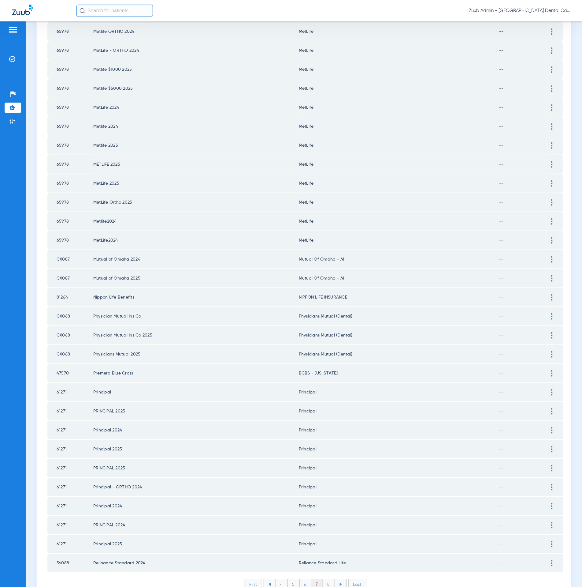
click at [324, 579] on li "8" at bounding box center [329, 584] width 12 height 10
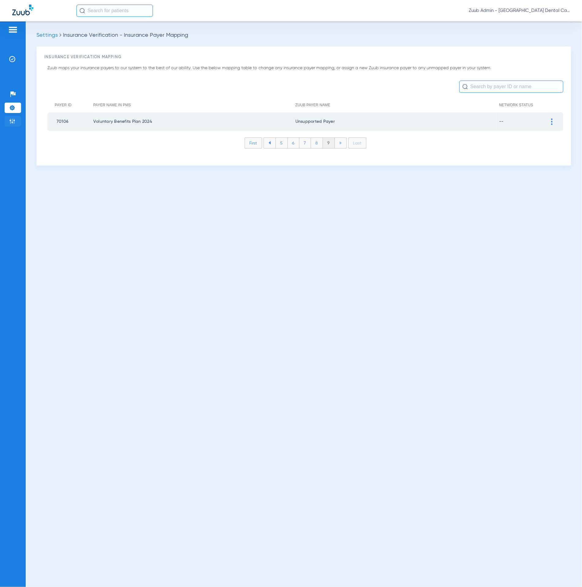
click at [14, 123] on img at bounding box center [12, 121] width 6 height 6
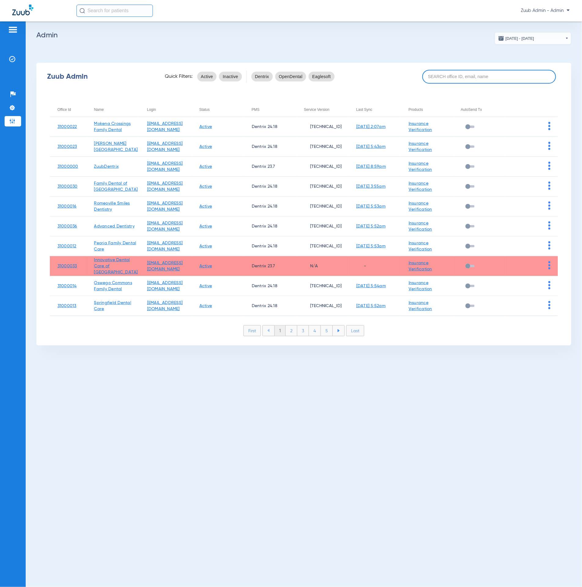
click at [471, 77] on input at bounding box center [490, 77] width 134 height 14
paste input "31000017"
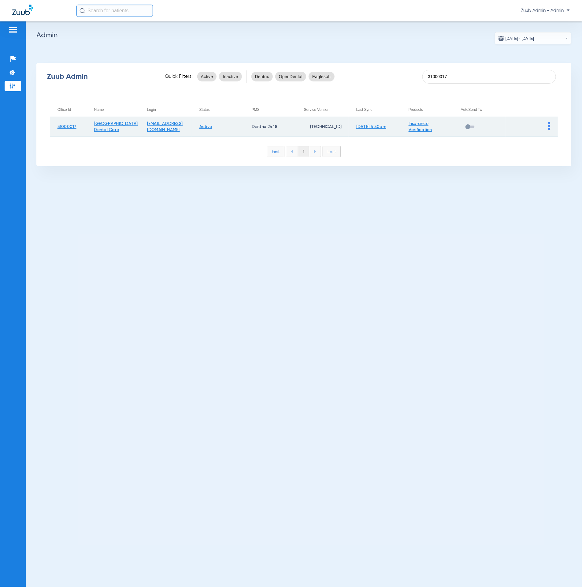
type input "31000017"
click at [549, 128] on img at bounding box center [550, 126] width 2 height 8
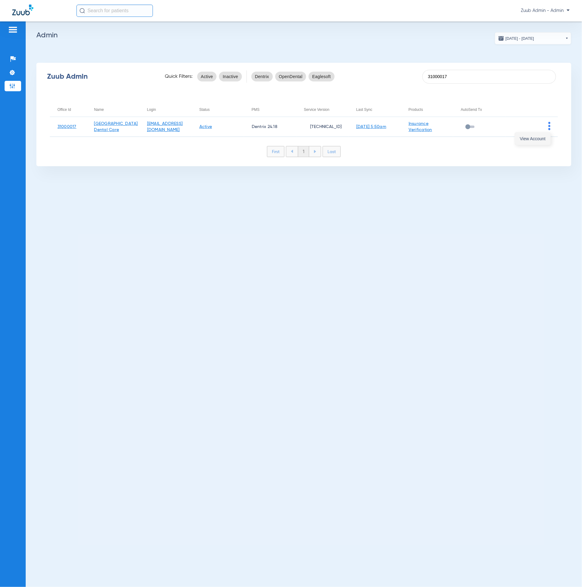
click at [547, 136] on button "View Account" at bounding box center [532, 139] width 35 height 12
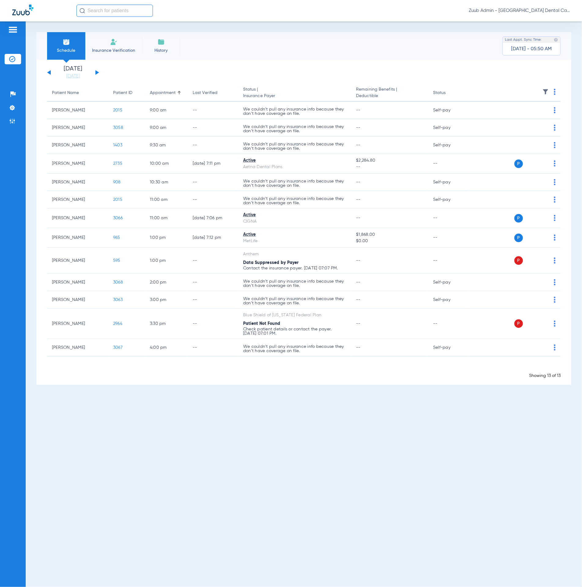
click at [16, 102] on ul "Help Center Settings Admin" at bounding box center [13, 110] width 17 height 43
click at [15, 110] on img at bounding box center [12, 108] width 6 height 6
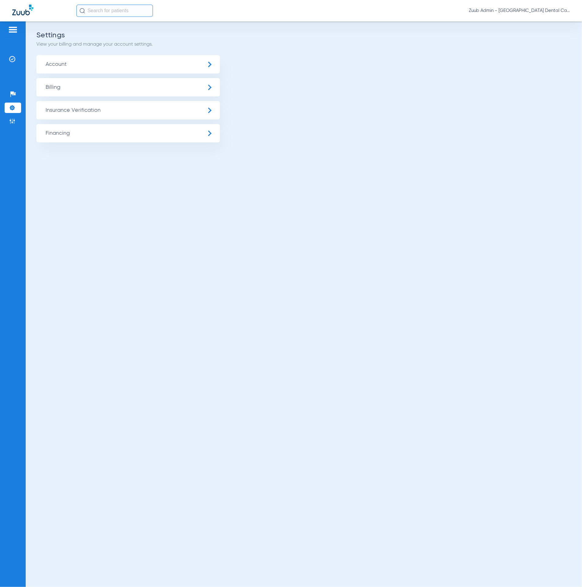
click at [136, 114] on span "Insurance Verification" at bounding box center [128, 110] width 184 height 18
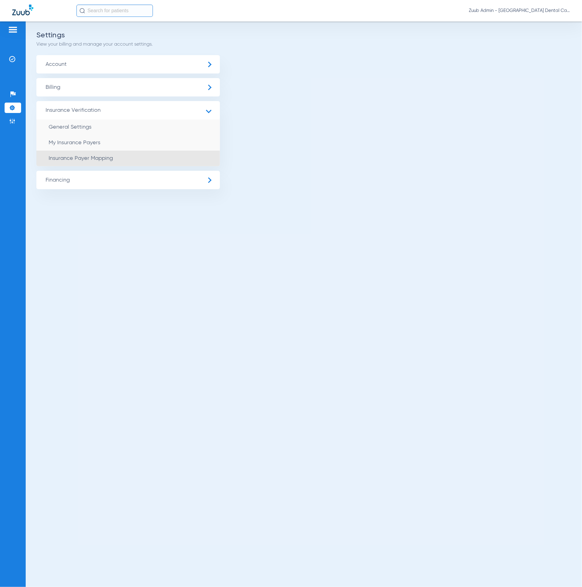
click at [129, 164] on li "Insurance Payer Mapping" at bounding box center [128, 159] width 184 height 16
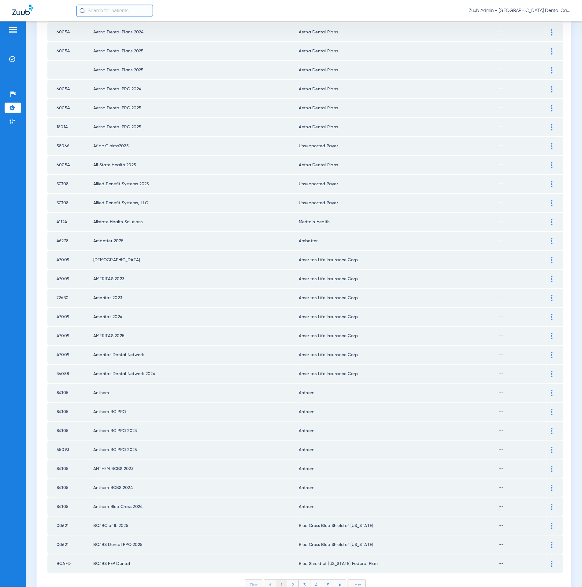
scroll to position [488, 0]
click at [287, 579] on li "2" at bounding box center [293, 584] width 12 height 10
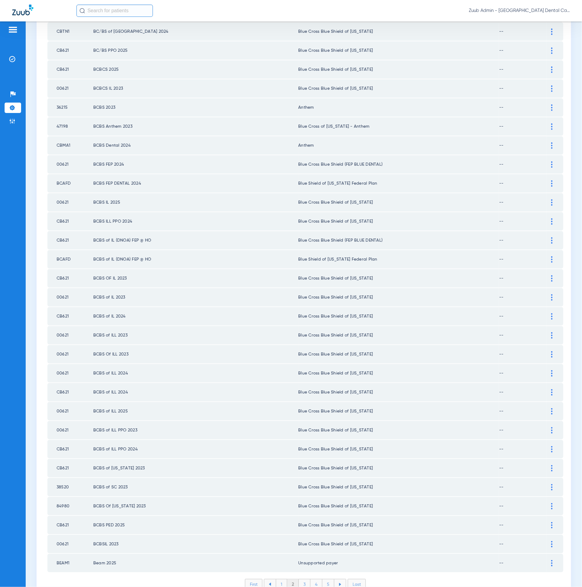
click at [301, 579] on li "3" at bounding box center [305, 584] width 12 height 10
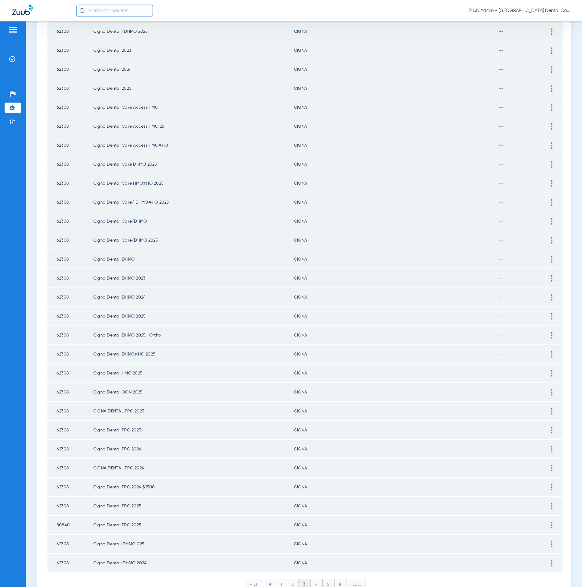
click at [312, 579] on div "First 1 2 3 4 5 Last Items per page: 50 101 – 150 of 420" at bounding box center [305, 589] width 516 height 20
click at [312, 579] on li "4" at bounding box center [317, 584] width 12 height 10
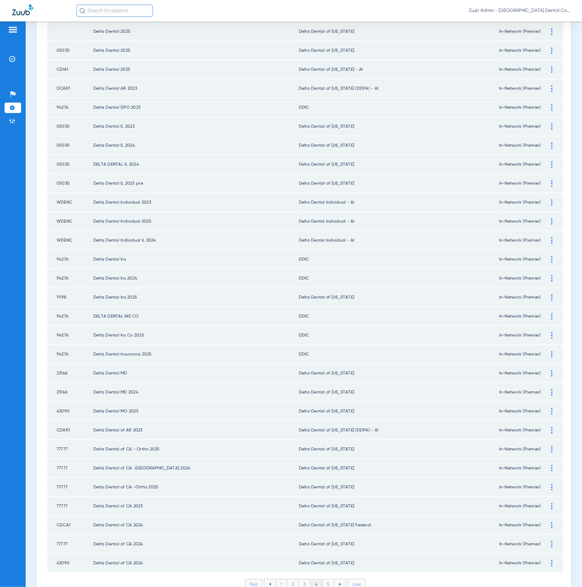
click at [323, 579] on li "5" at bounding box center [329, 584] width 12 height 10
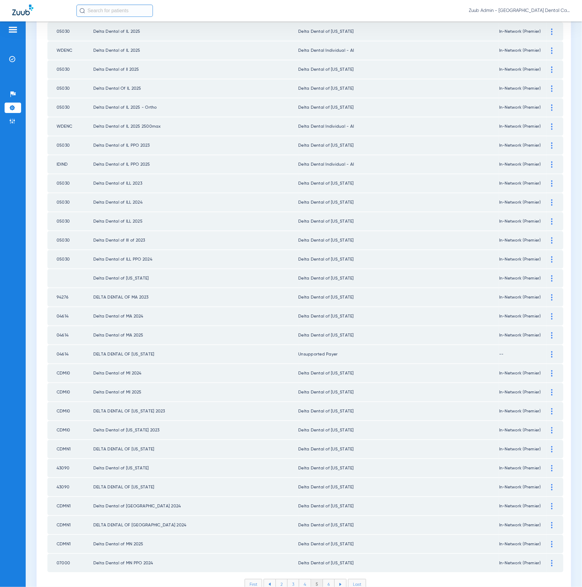
click at [328, 579] on li "6" at bounding box center [329, 584] width 12 height 10
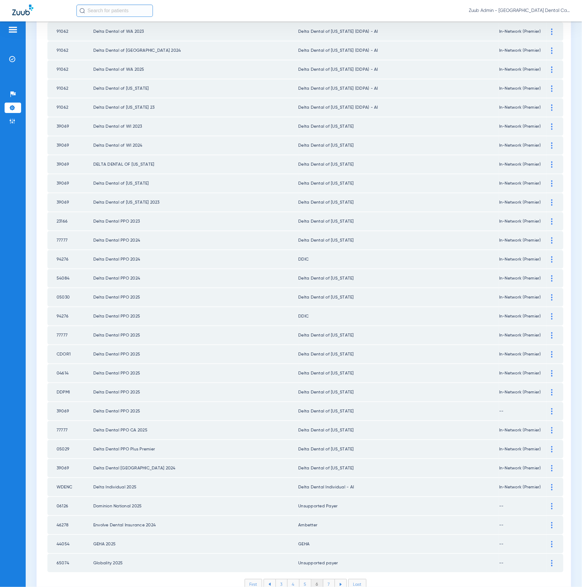
click at [323, 579] on li "7" at bounding box center [329, 584] width 12 height 10
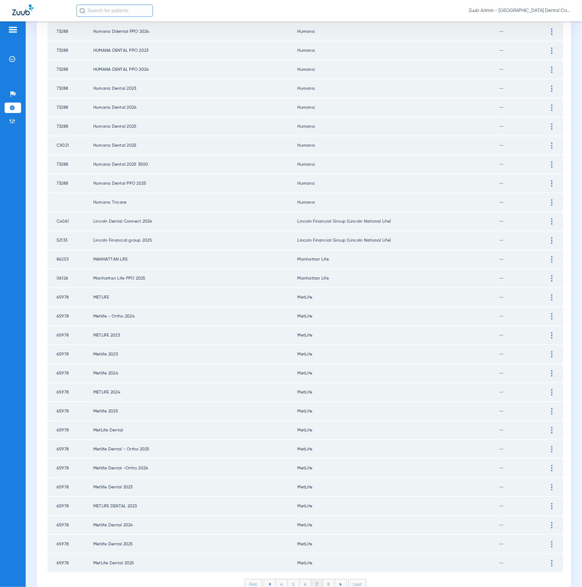
click at [327, 579] on li "8" at bounding box center [329, 584] width 12 height 10
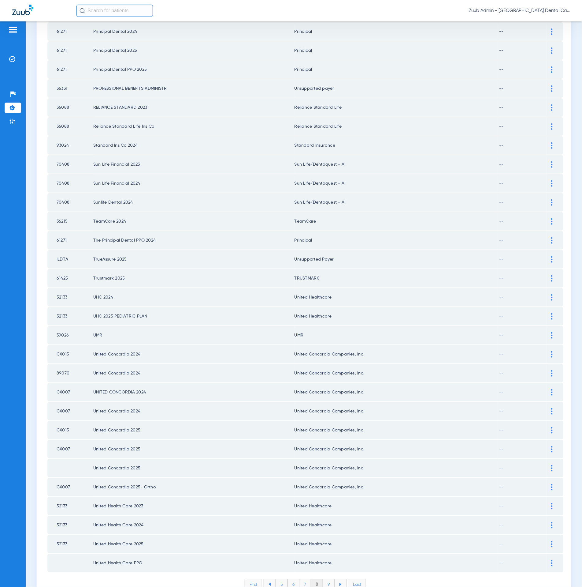
click at [329, 579] on li "9" at bounding box center [329, 584] width 12 height 10
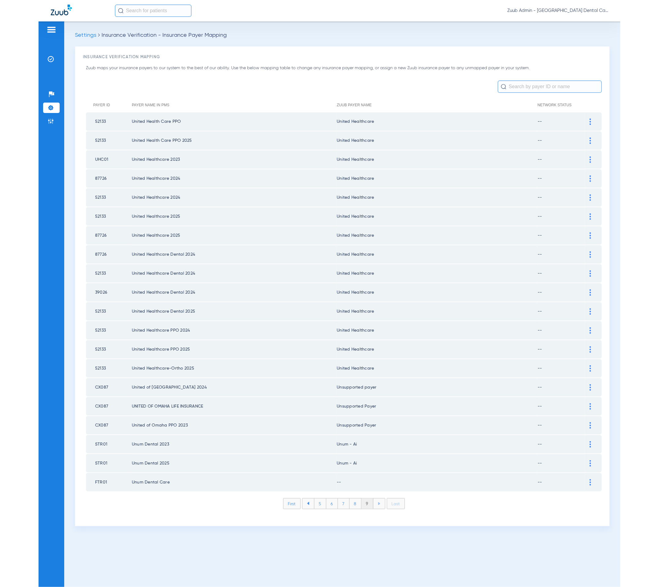
scroll to position [0, 0]
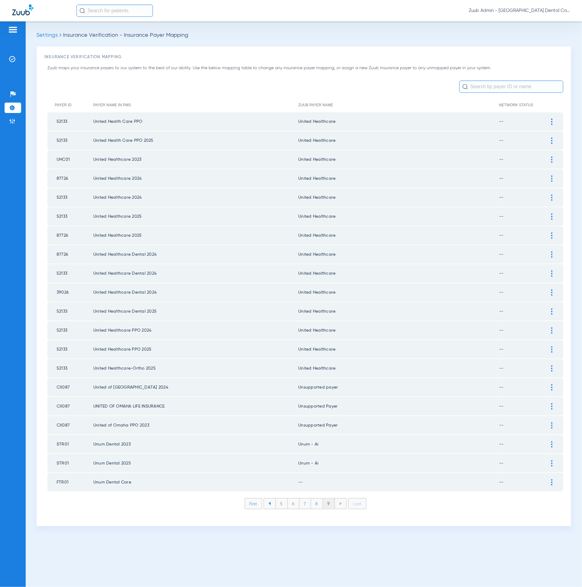
click at [550, 479] on div at bounding box center [552, 482] width 11 height 6
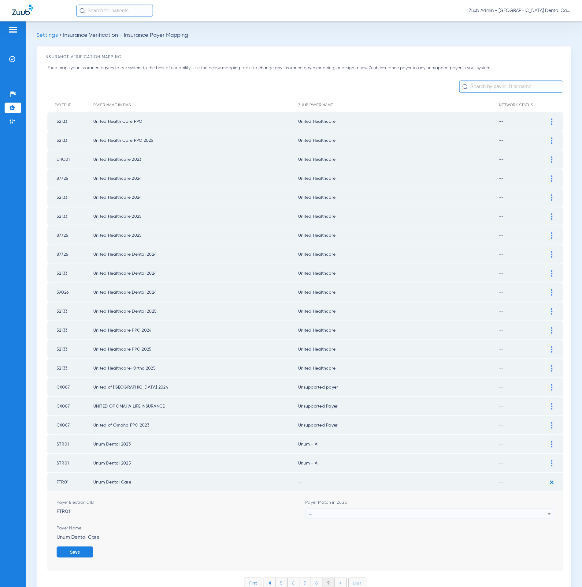
click at [403, 509] on div "--" at bounding box center [428, 514] width 239 height 10
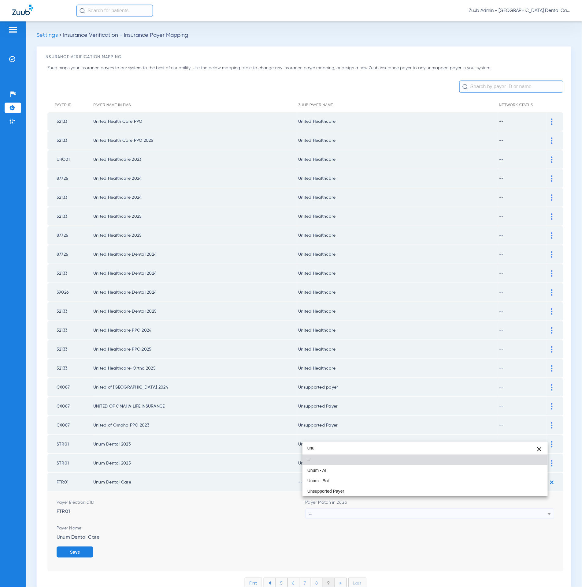
type input "unu"
click at [372, 464] on mat-option "--" at bounding box center [425, 459] width 245 height 10
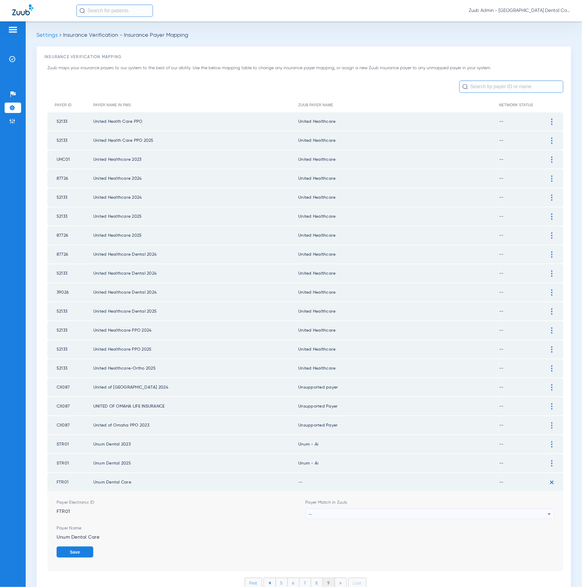
click at [359, 509] on div "--" at bounding box center [428, 514] width 239 height 10
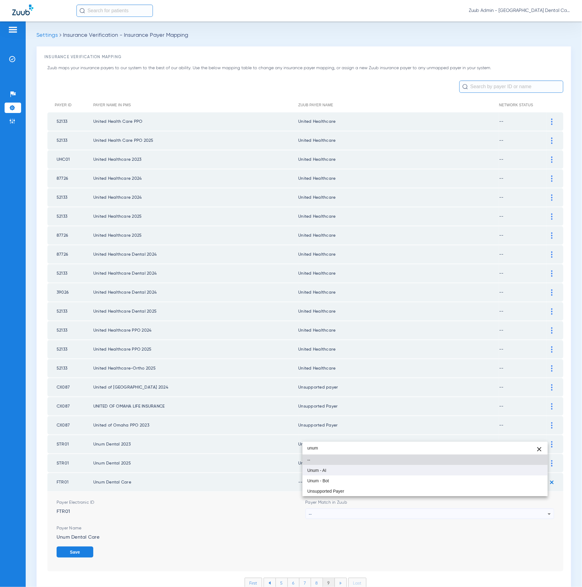
type input "unum"
click at [356, 472] on mat-option "Unum - AI" at bounding box center [425, 470] width 245 height 10
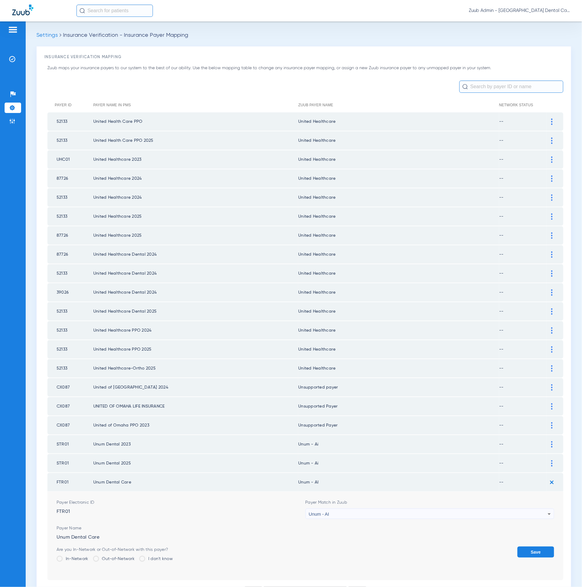
click at [532, 546] on button "Save" at bounding box center [536, 551] width 37 height 11
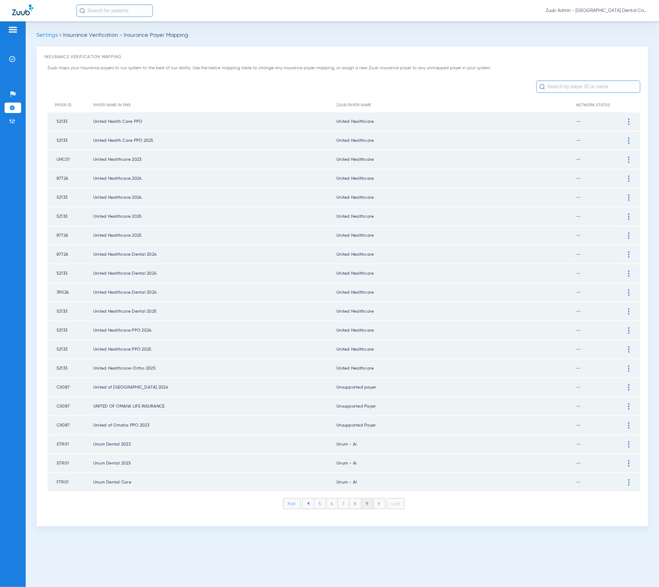
click at [10, 114] on ul "Help Center Settings Admin" at bounding box center [13, 110] width 17 height 43
click at [18, 119] on li "Admin" at bounding box center [13, 121] width 17 height 10
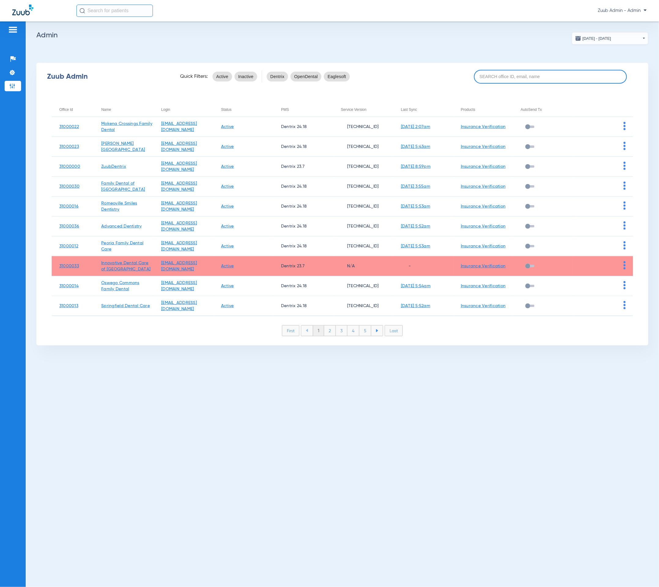
click at [518, 72] on input at bounding box center [550, 77] width 153 height 14
paste input "Essington Family Dental Care"
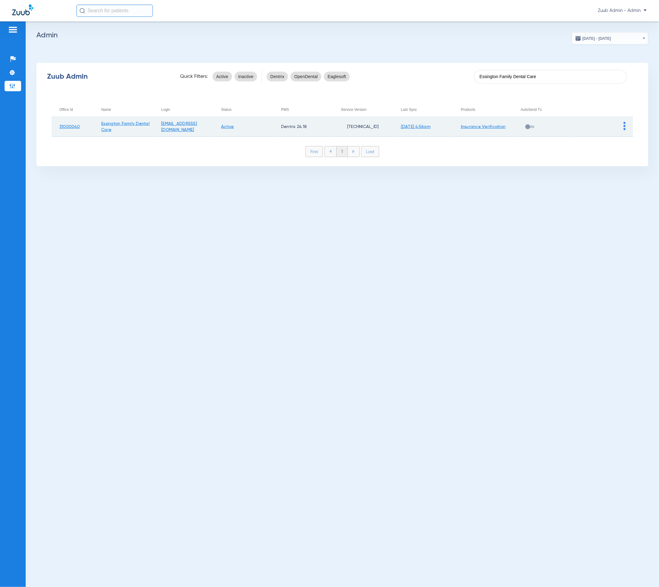
type input "Essington Family Dental Care"
click at [582, 126] on img at bounding box center [625, 126] width 2 height 8
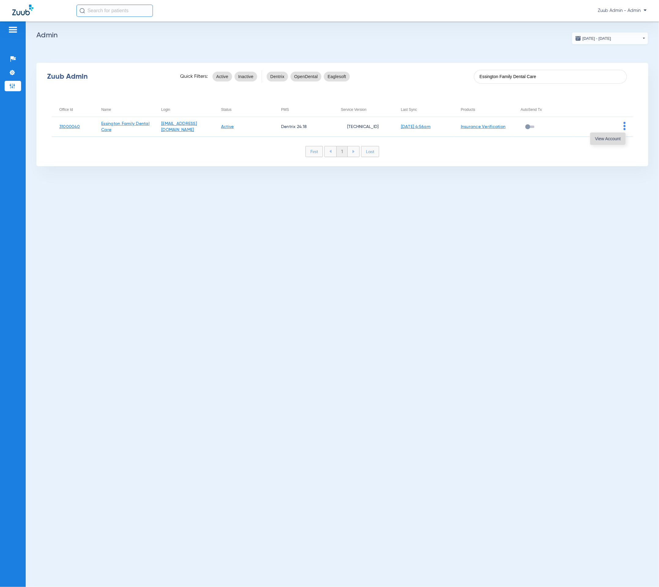
click at [582, 136] on button "View Account" at bounding box center [608, 139] width 35 height 12
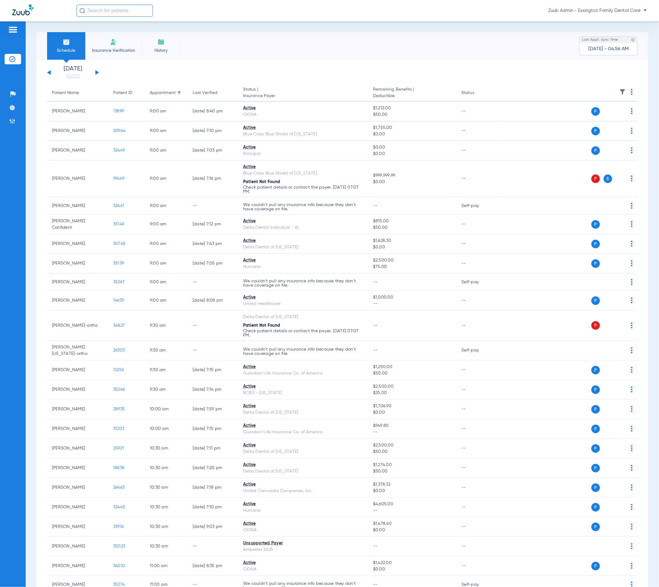
click at [131, 12] on input "text" at bounding box center [115, 11] width 77 height 12
paste input "26253"
type input "26253"
click at [127, 31] on td "26253" at bounding box center [133, 32] width 16 height 9
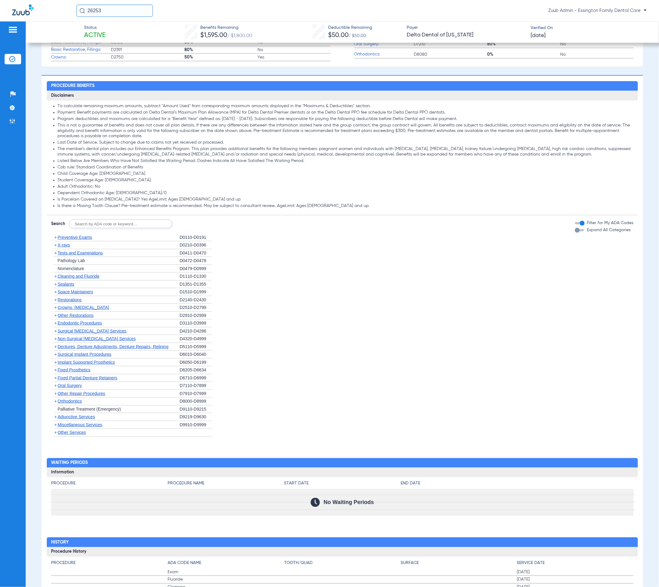
scroll to position [327, 0]
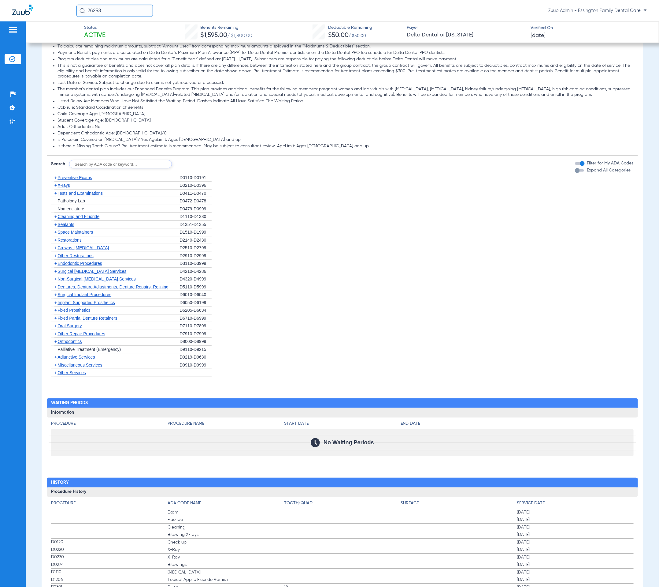
click at [60, 185] on span "X-rays" at bounding box center [64, 185] width 12 height 5
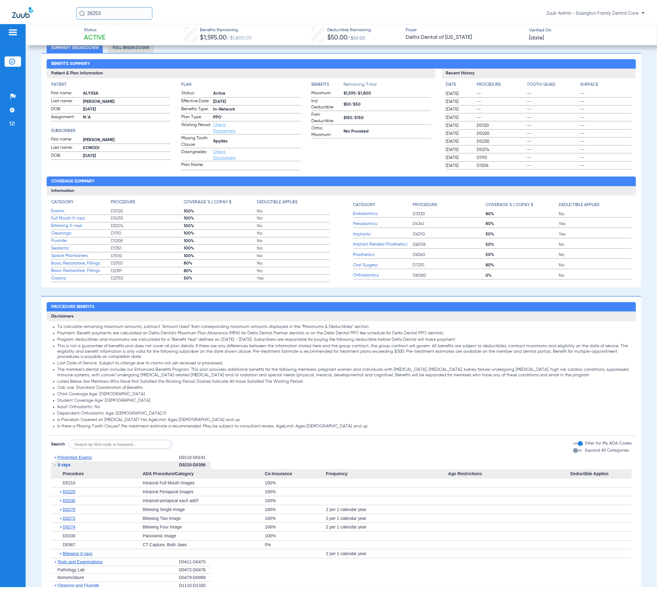
scroll to position [0, 0]
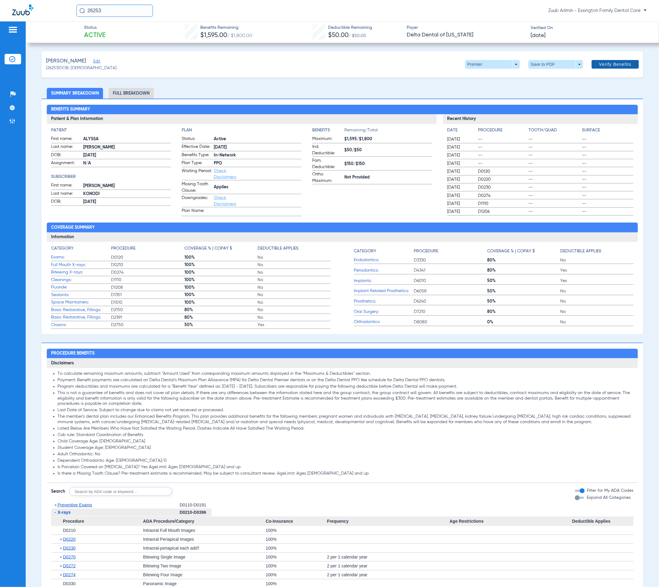
click at [582, 58] on span at bounding box center [615, 64] width 47 height 15
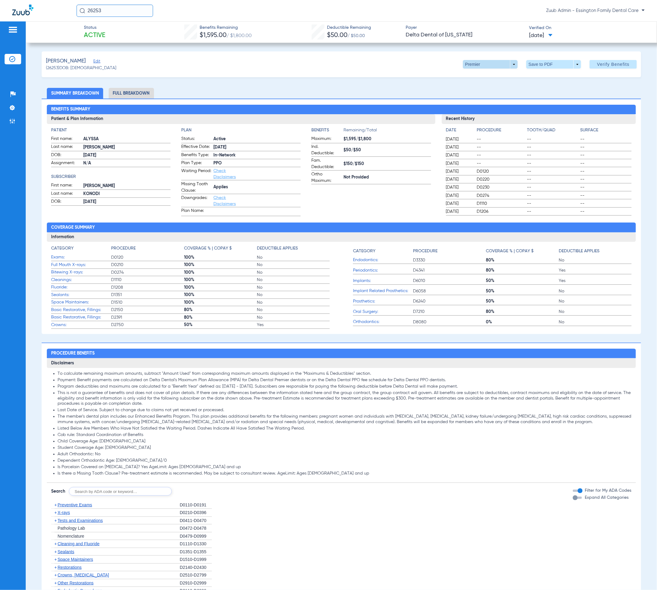
click at [464, 65] on span at bounding box center [490, 64] width 55 height 9
click at [390, 60] on div at bounding box center [328, 295] width 657 height 590
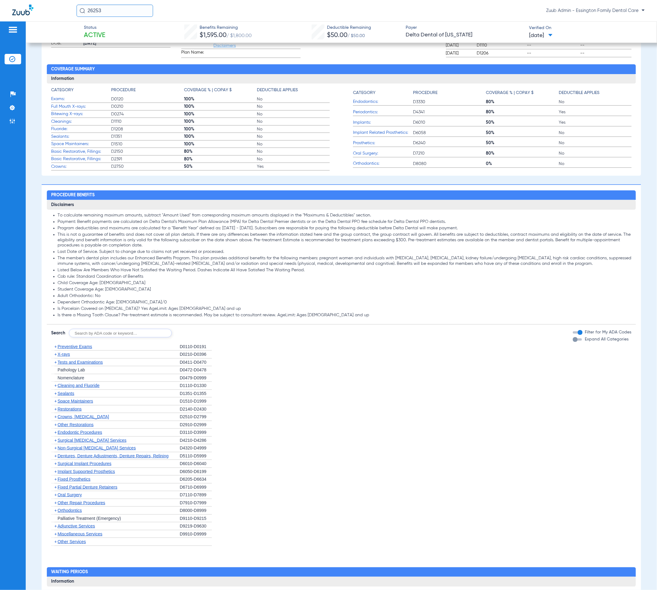
scroll to position [160, 0]
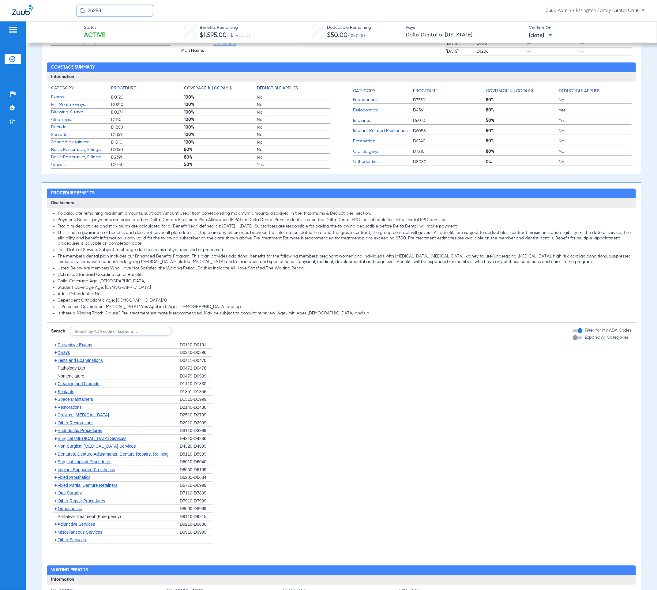
click at [55, 353] on span "+" at bounding box center [55, 352] width 2 height 5
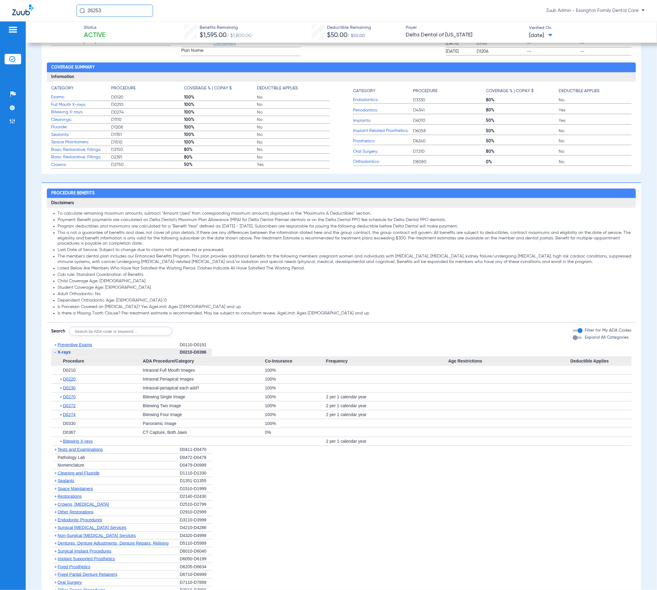
scroll to position [0, 0]
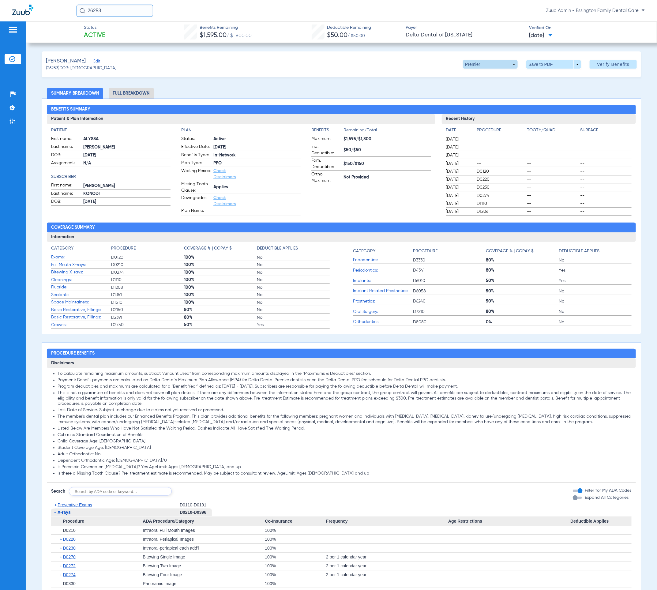
click at [474, 68] on span at bounding box center [490, 64] width 55 height 9
click at [475, 78] on span "PPO" at bounding box center [475, 76] width 28 height 4
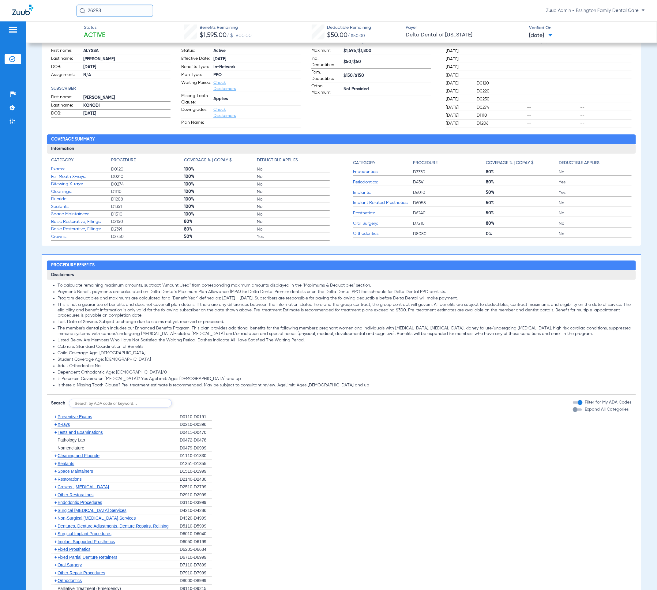
scroll to position [119, 0]
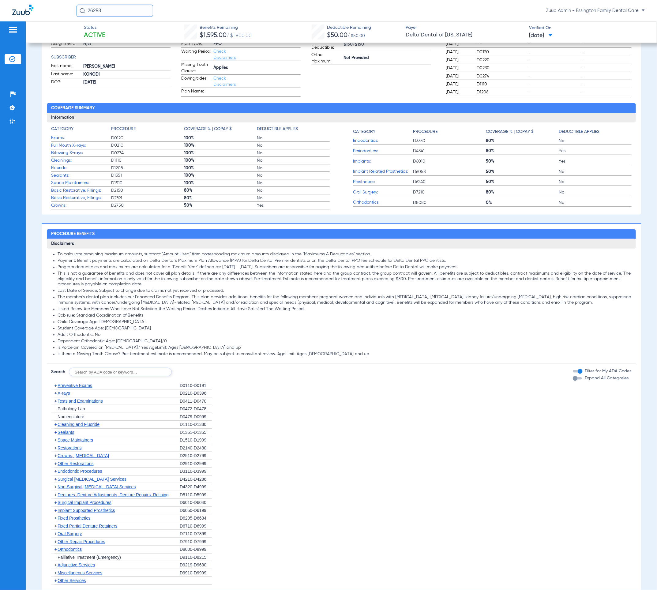
click at [65, 395] on span "X-rays" at bounding box center [64, 392] width 12 height 5
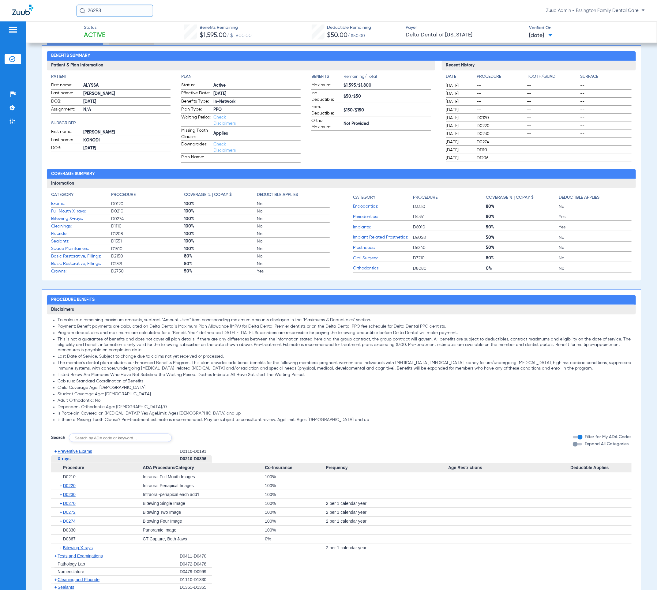
scroll to position [0, 0]
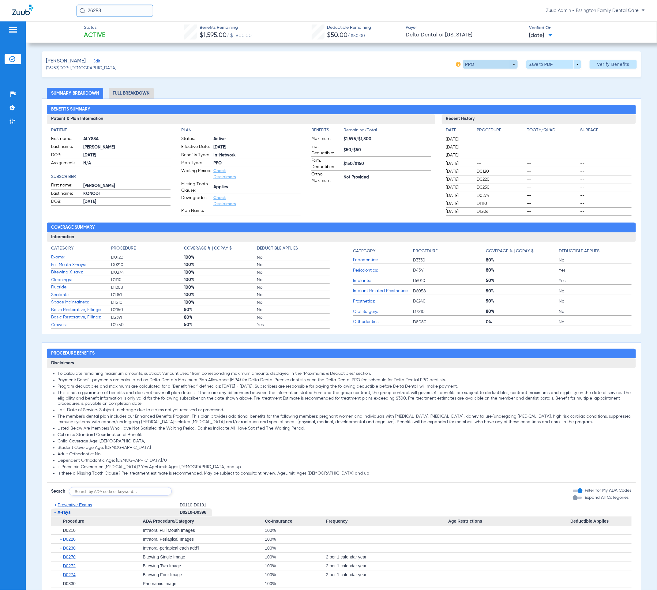
click at [483, 62] on span at bounding box center [490, 64] width 15 height 15
click at [479, 86] on button "Premier" at bounding box center [476, 89] width 38 height 12
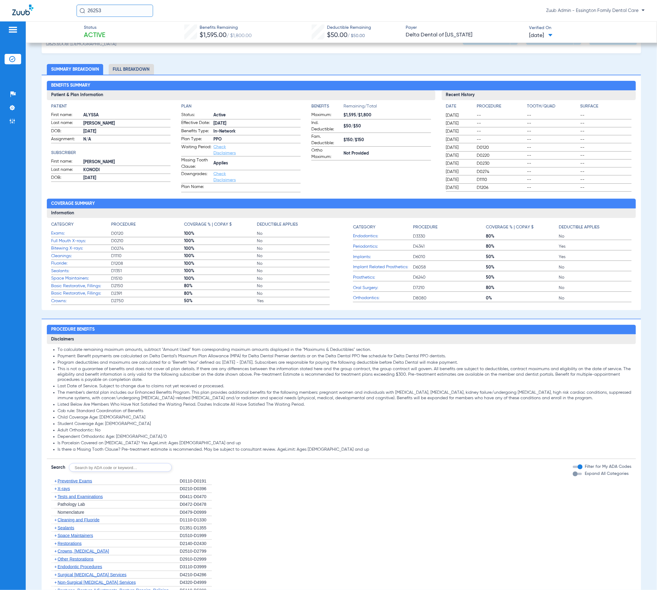
scroll to position [72, 0]
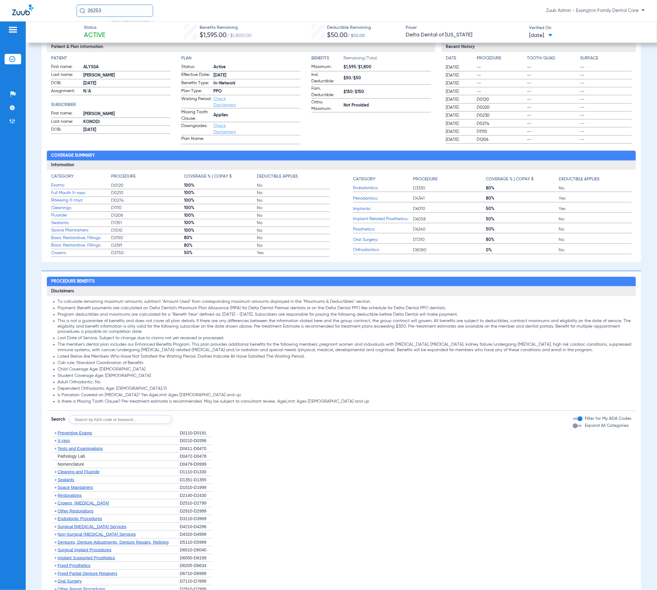
click at [69, 443] on span "X-rays" at bounding box center [64, 440] width 12 height 5
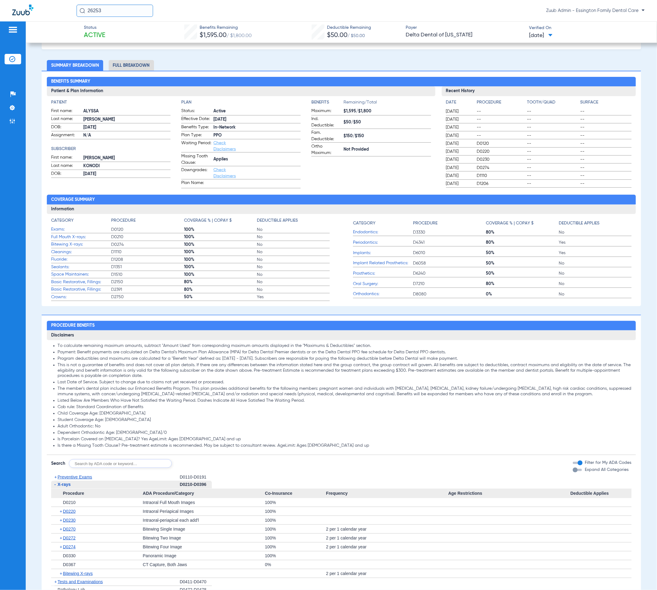
scroll to position [0, 0]
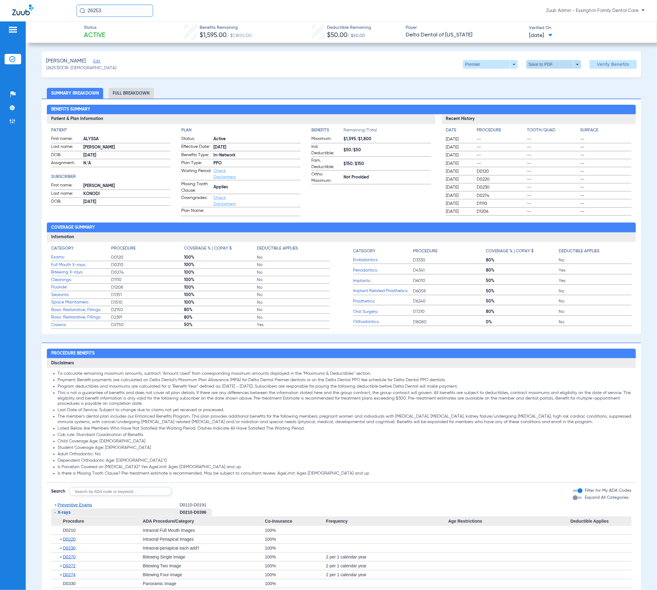
click at [532, 65] on span at bounding box center [553, 64] width 55 height 9
click at [536, 71] on button "insert_drive_file Save to PDF" at bounding box center [543, 76] width 46 height 12
click at [51, 67] on span "(26253) DOB: 11/11/2002" at bounding box center [81, 68] width 71 height 6
copy span "26253"
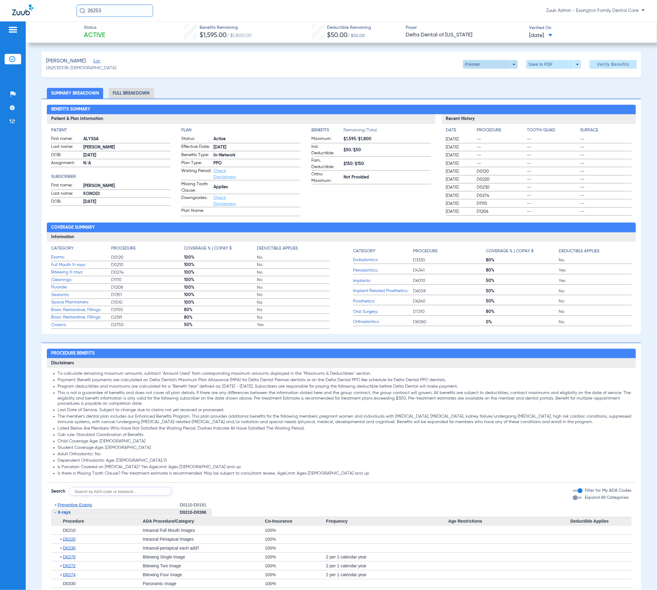
click at [495, 68] on span at bounding box center [490, 64] width 55 height 9
click at [490, 96] on button "Out of Network" at bounding box center [476, 101] width 38 height 12
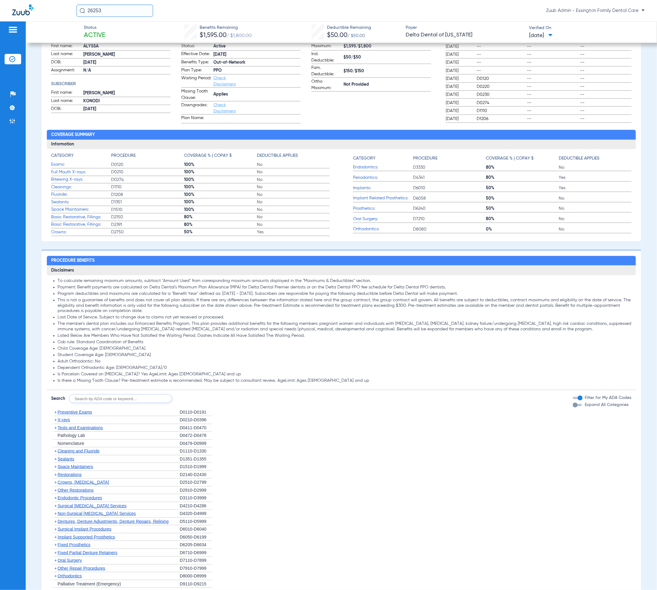
scroll to position [182, 0]
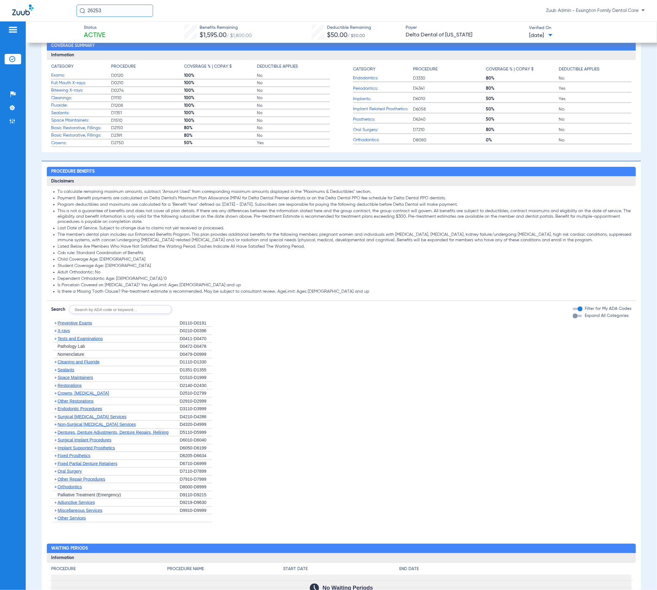
click at [75, 332] on div "+ X-rays" at bounding box center [115, 331] width 129 height 8
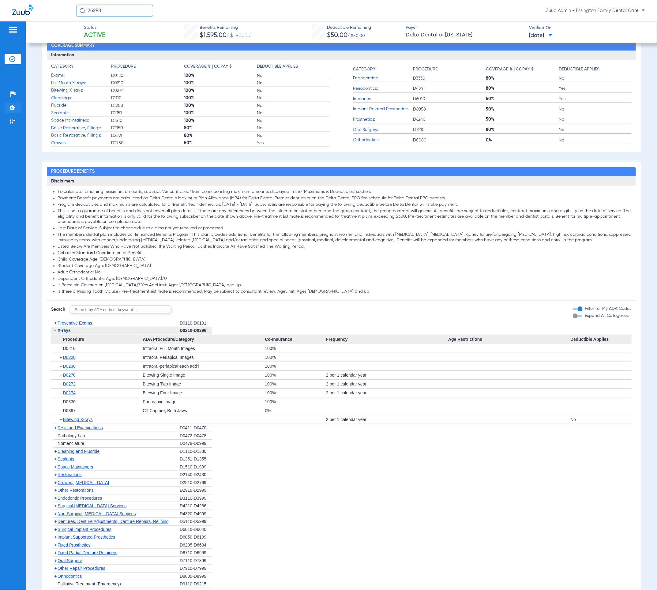
click at [16, 104] on li "Settings" at bounding box center [13, 108] width 17 height 10
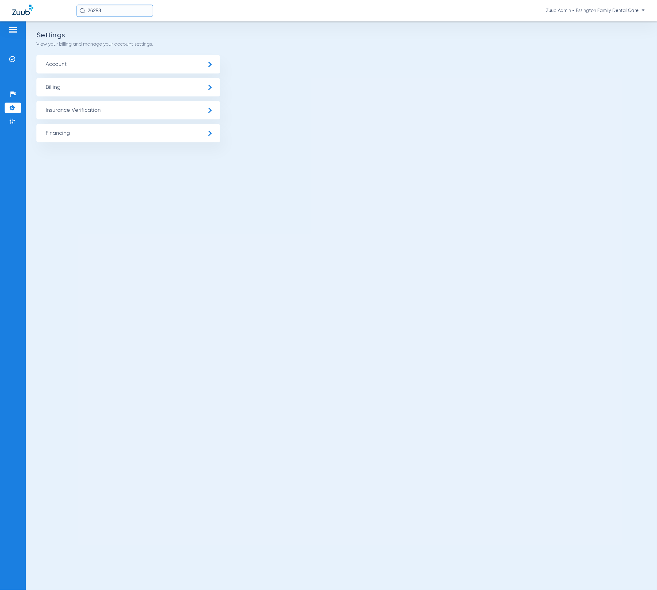
click at [79, 109] on span "Insurance Verification" at bounding box center [128, 110] width 184 height 18
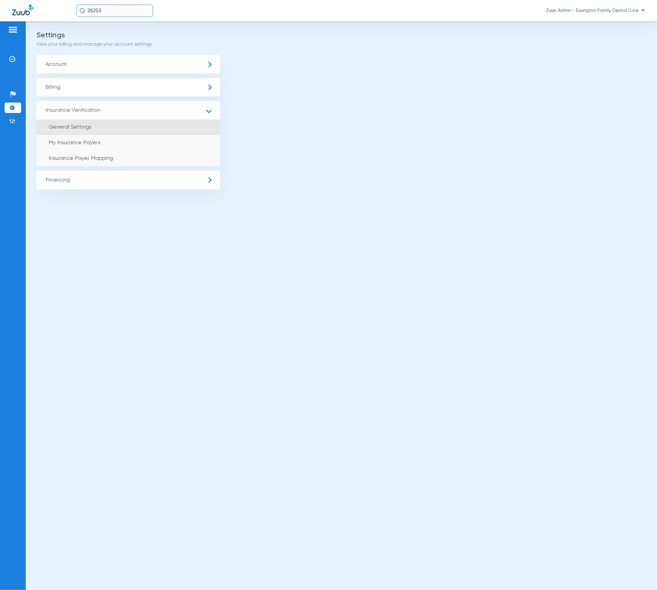
click at [91, 129] on li "General Settings" at bounding box center [128, 127] width 184 height 16
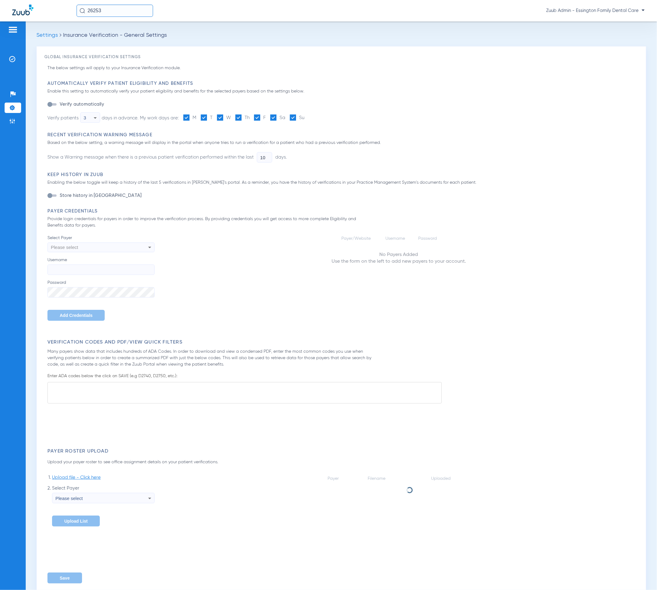
type input "1"
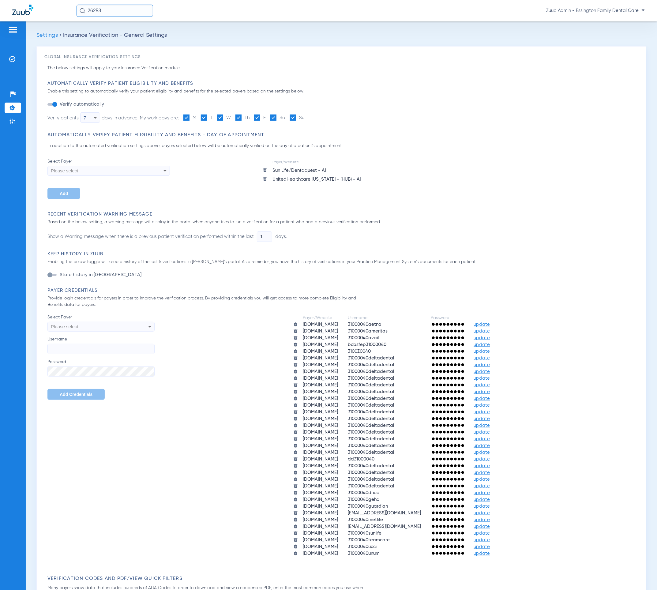
click at [14, 107] on img at bounding box center [12, 108] width 6 height 6
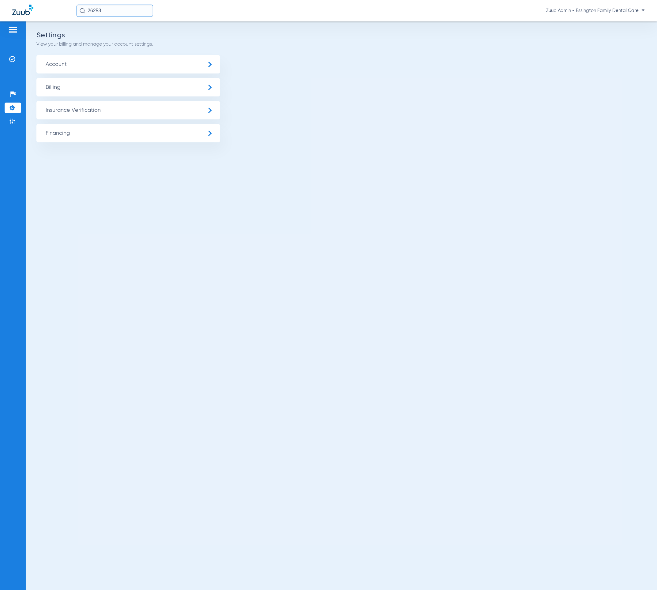
click at [51, 112] on span "Insurance Verification" at bounding box center [128, 110] width 184 height 18
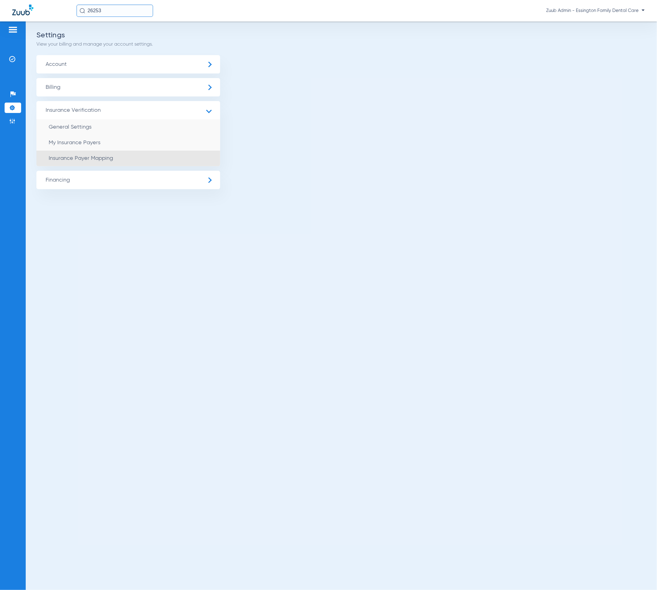
click at [117, 164] on li "Insurance Payer Mapping" at bounding box center [128, 159] width 184 height 16
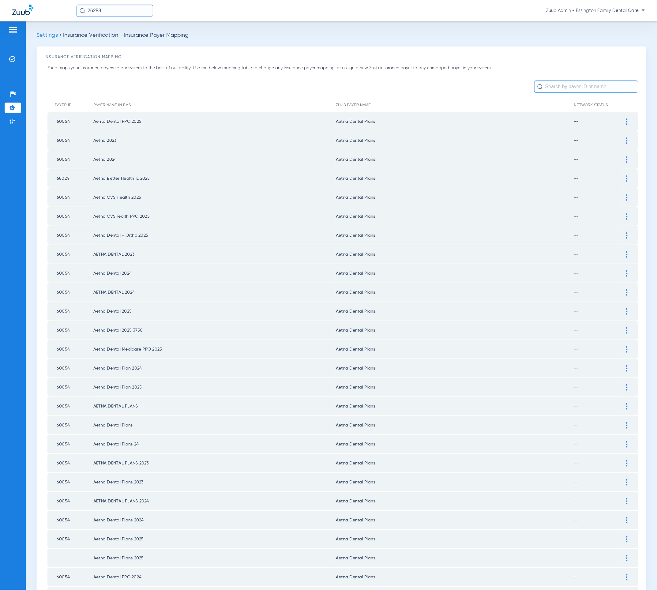
click at [578, 79] on div "Zuub maps your insurance payers to our system to the best of our ability. Use t…" at bounding box center [341, 576] width 594 height 1022
click at [577, 83] on input "text" at bounding box center [586, 86] width 104 height 12
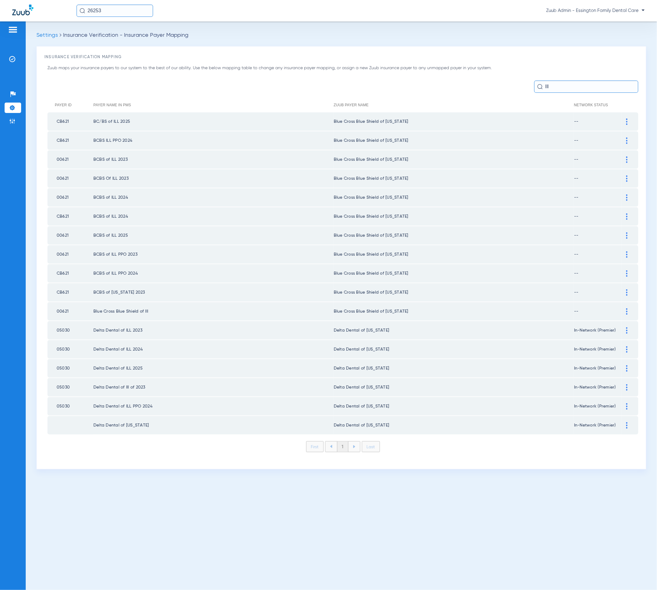
click at [577, 83] on input "Ill" at bounding box center [586, 86] width 104 height 12
click at [575, 85] on input "Ill" at bounding box center [586, 86] width 104 height 12
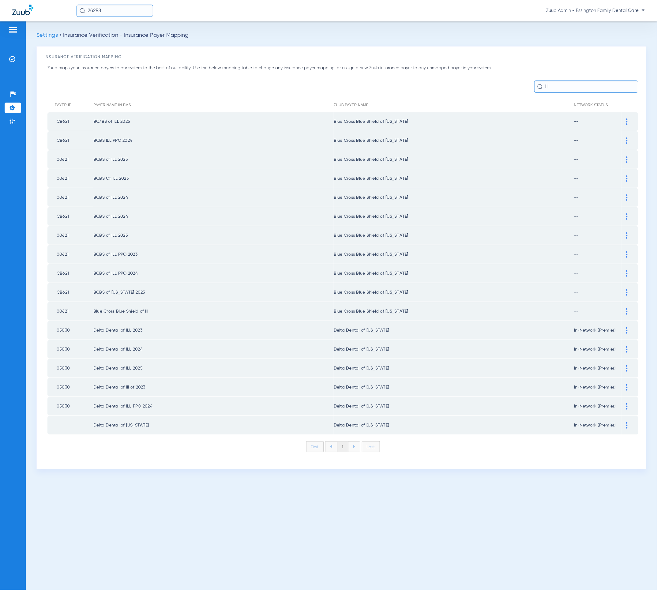
click at [575, 86] on input "Ill" at bounding box center [586, 86] width 104 height 12
type input "Ill"
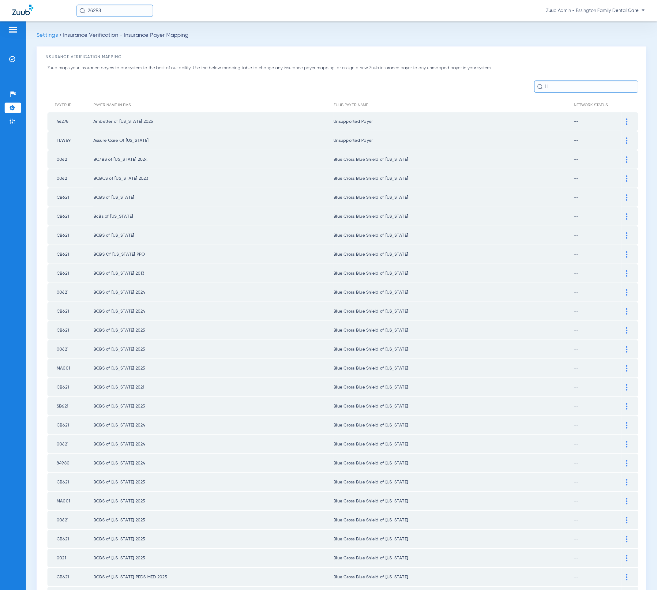
click at [544, 90] on input "Ill" at bounding box center [586, 86] width 104 height 12
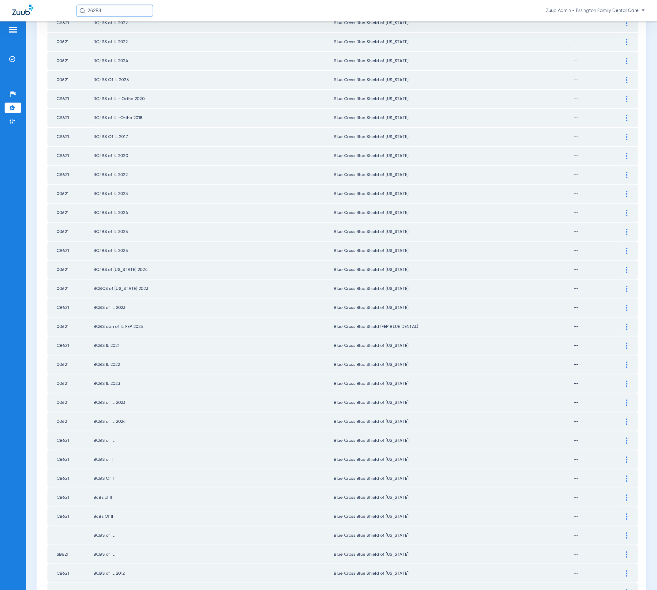
scroll to position [485, 0]
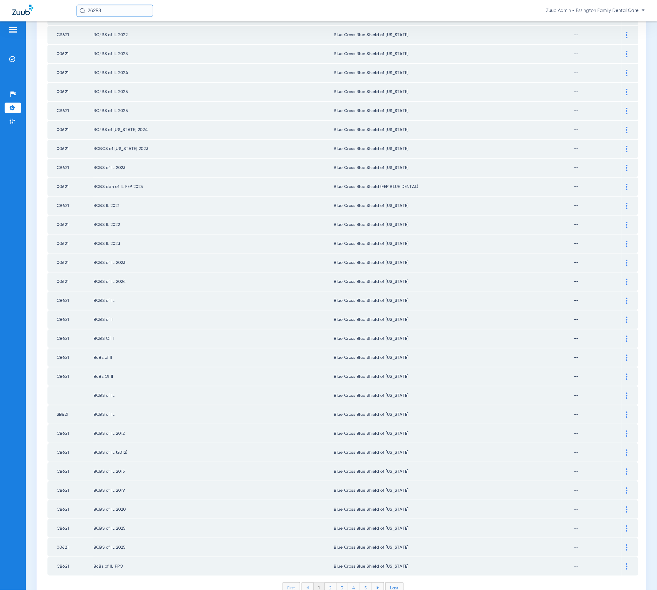
type input "IL"
click at [325, 582] on li "2" at bounding box center [331, 587] width 12 height 10
click at [340, 582] on li "3" at bounding box center [342, 587] width 12 height 10
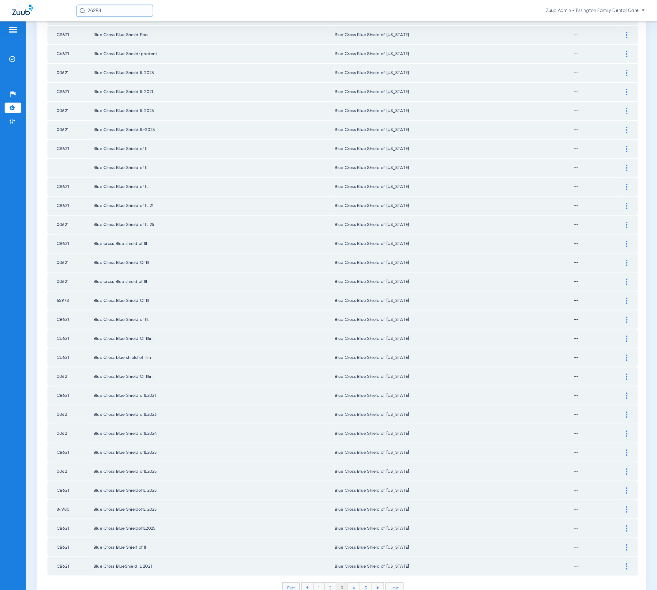
click at [348, 582] on li "4" at bounding box center [354, 587] width 12 height 10
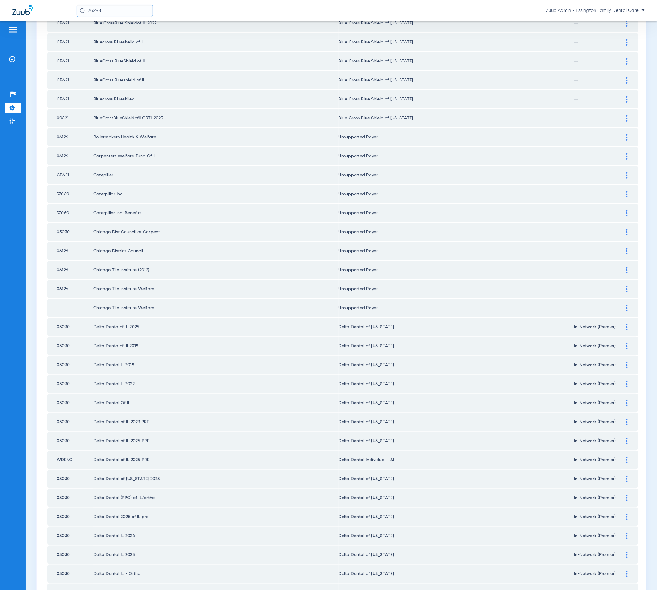
scroll to position [189, 0]
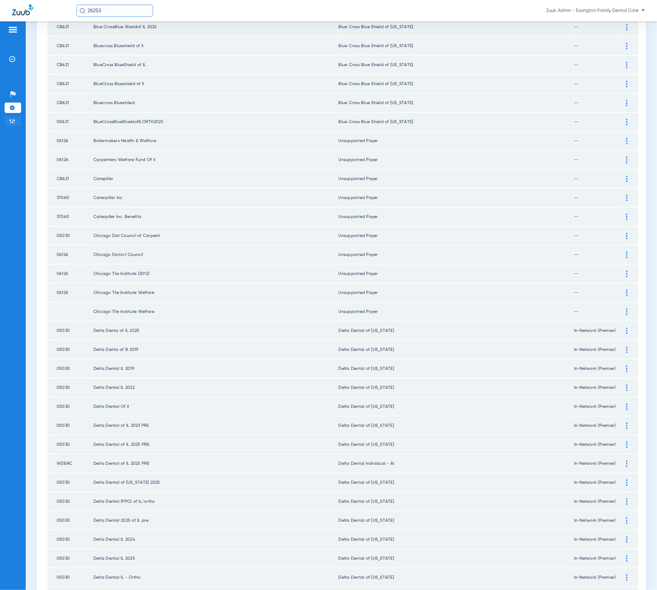
drag, startPoint x: 7, startPoint y: 118, endPoint x: 17, endPoint y: 117, distance: 9.8
click at [8, 118] on li "Admin" at bounding box center [13, 121] width 17 height 10
